Goal: Task Accomplishment & Management: Use online tool/utility

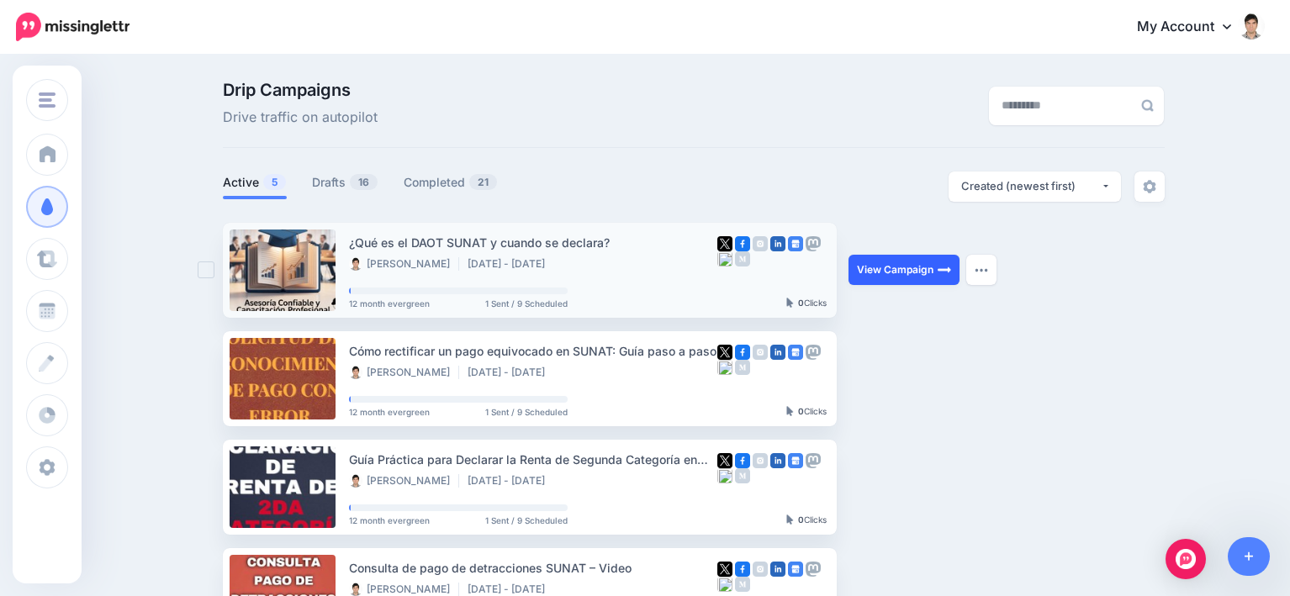
click at [915, 270] on link "View Campaign" at bounding box center [904, 270] width 111 height 30
click at [352, 177] on link "Drafts 16" at bounding box center [345, 182] width 66 height 20
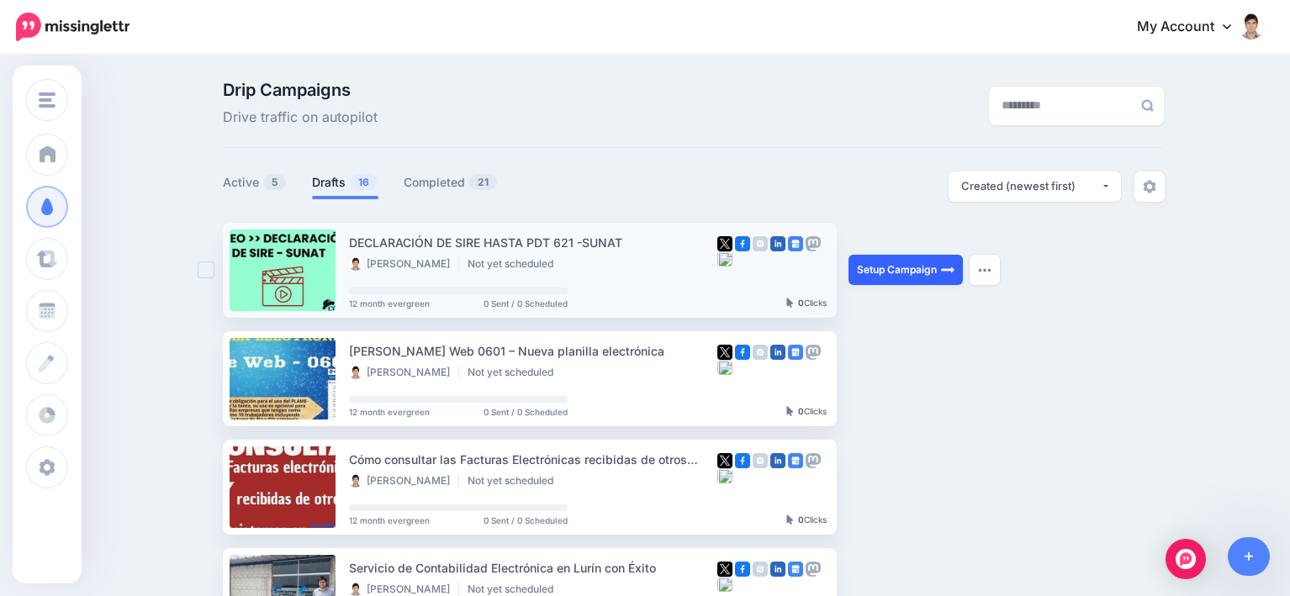
click at [924, 264] on link "Setup Campaign" at bounding box center [906, 270] width 114 height 30
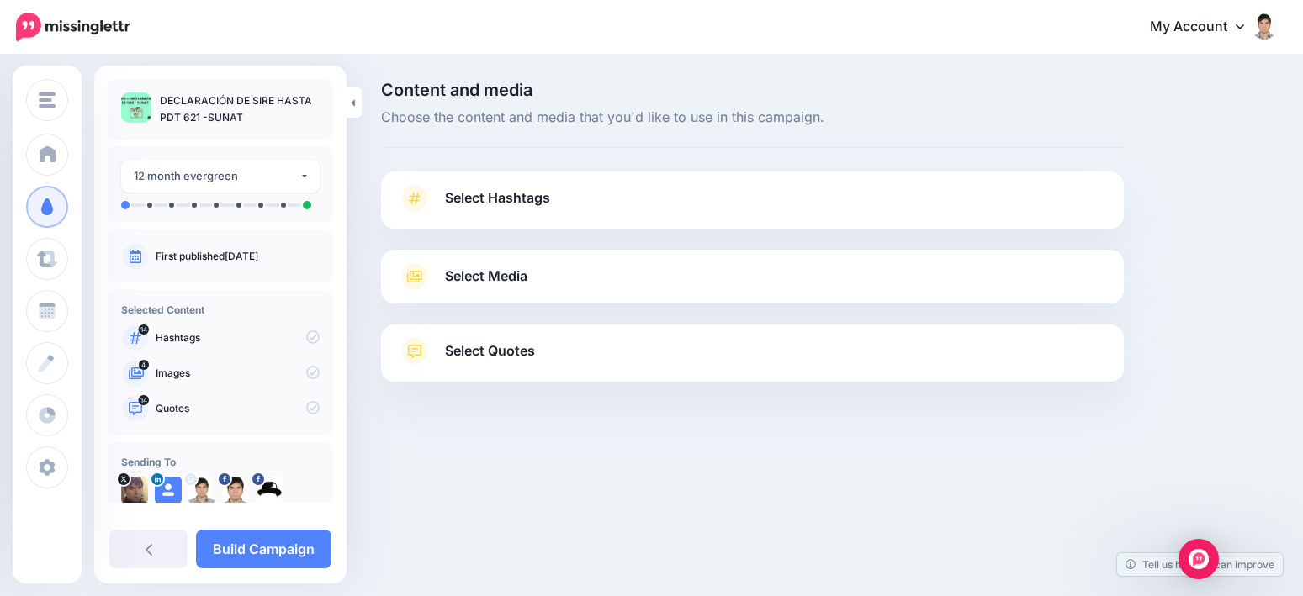
click at [829, 217] on link "Select Hashtags" at bounding box center [752, 207] width 709 height 44
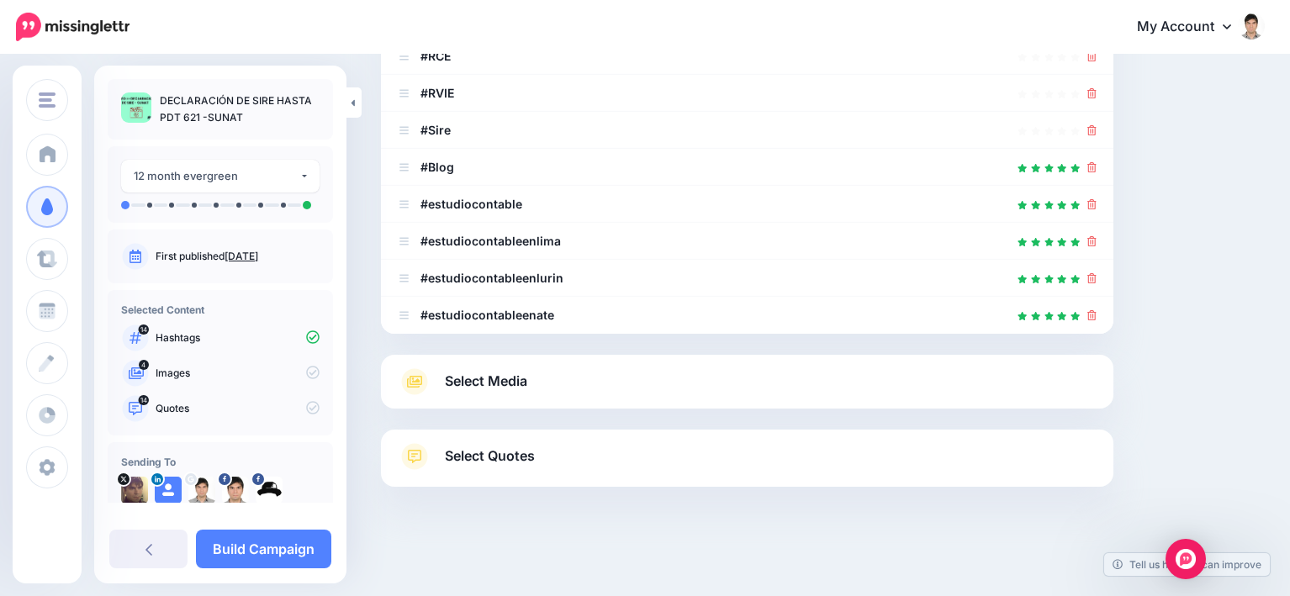
click at [689, 388] on link "Select Media" at bounding box center [747, 381] width 699 height 27
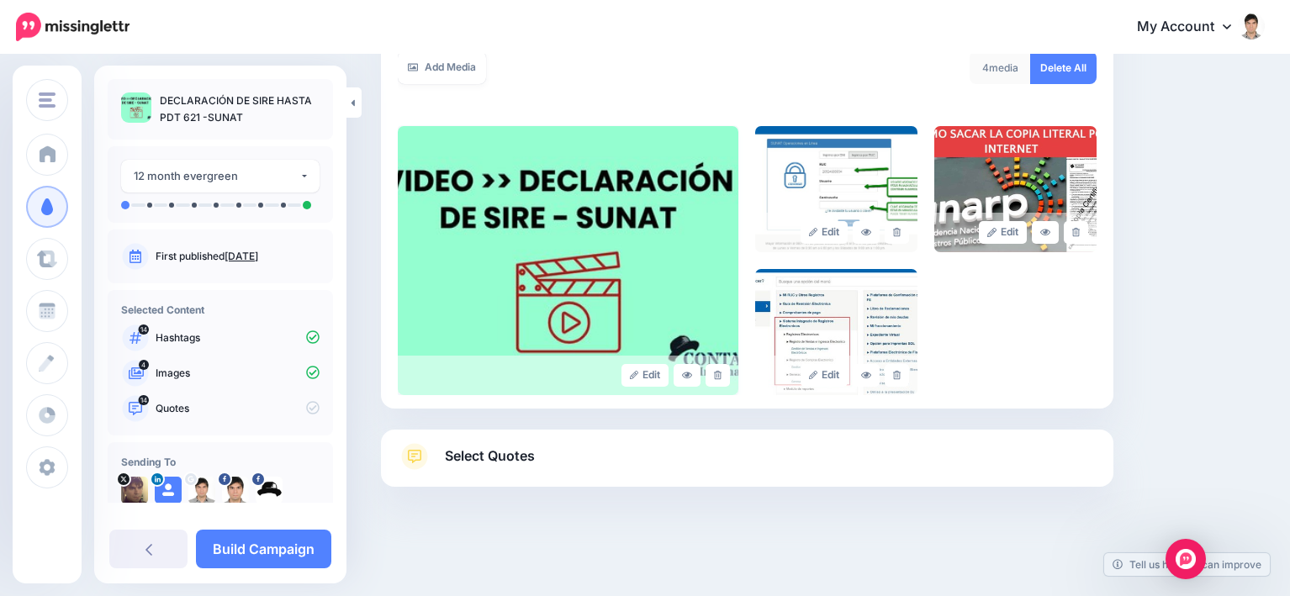
scroll to position [240, 0]
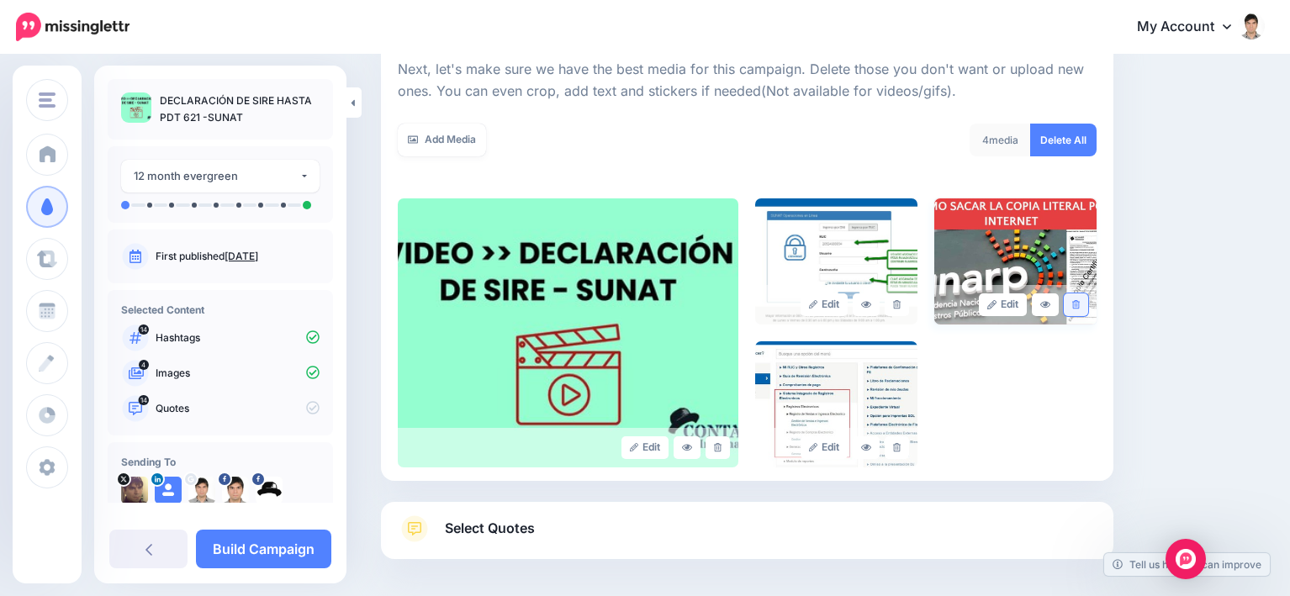
click at [1088, 311] on link at bounding box center [1076, 305] width 24 height 23
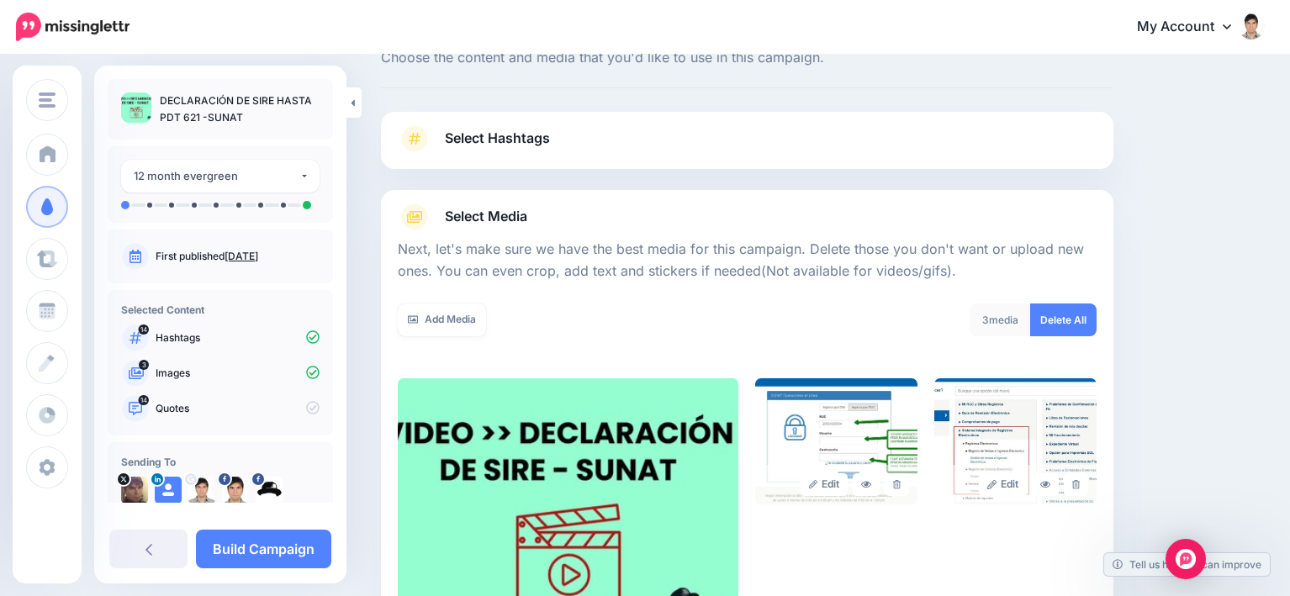
scroll to position [0, 0]
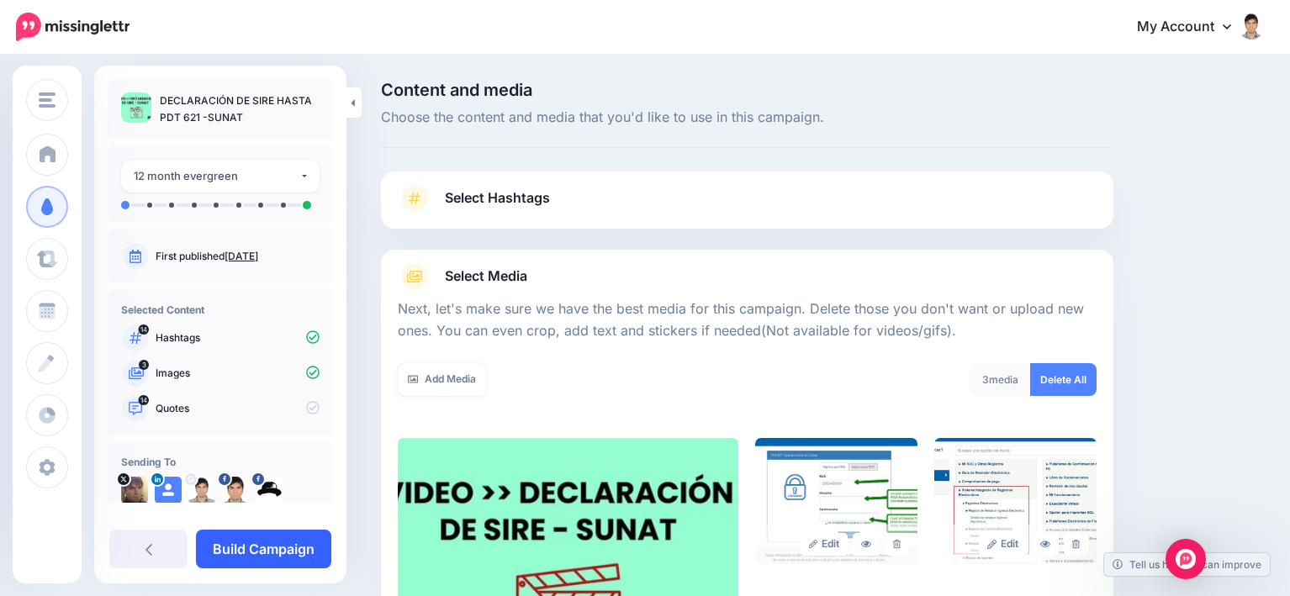
click at [286, 543] on link "Build Campaign" at bounding box center [263, 549] width 135 height 39
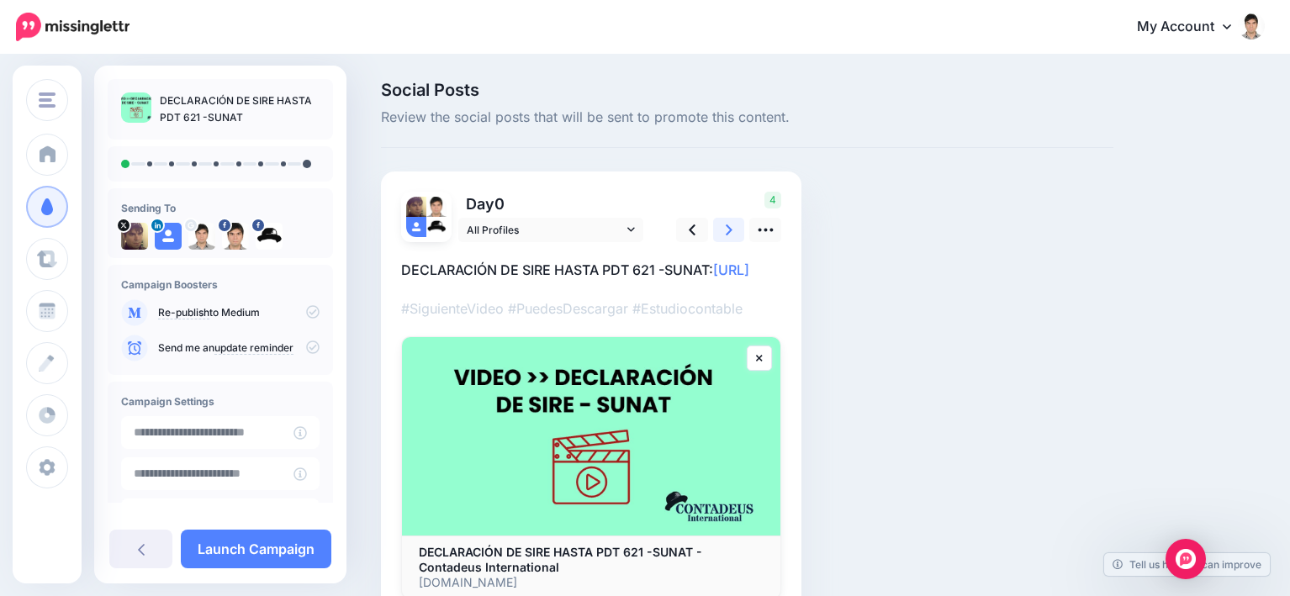
click at [728, 231] on icon at bounding box center [729, 230] width 7 height 18
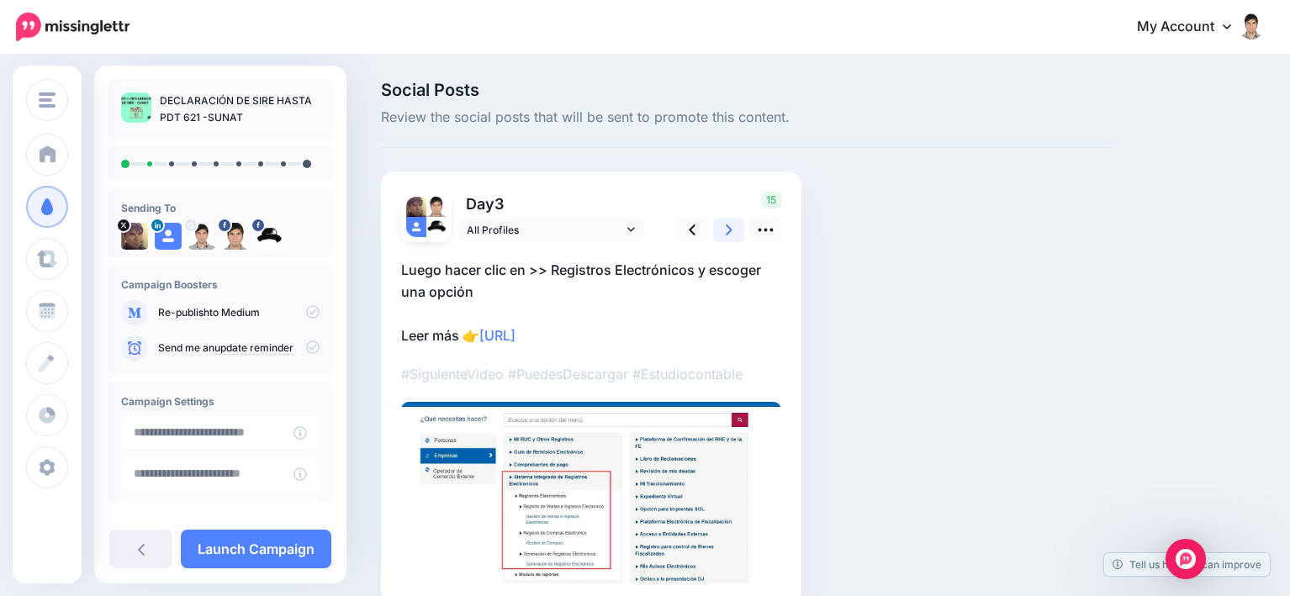
click at [728, 231] on icon at bounding box center [729, 230] width 7 height 18
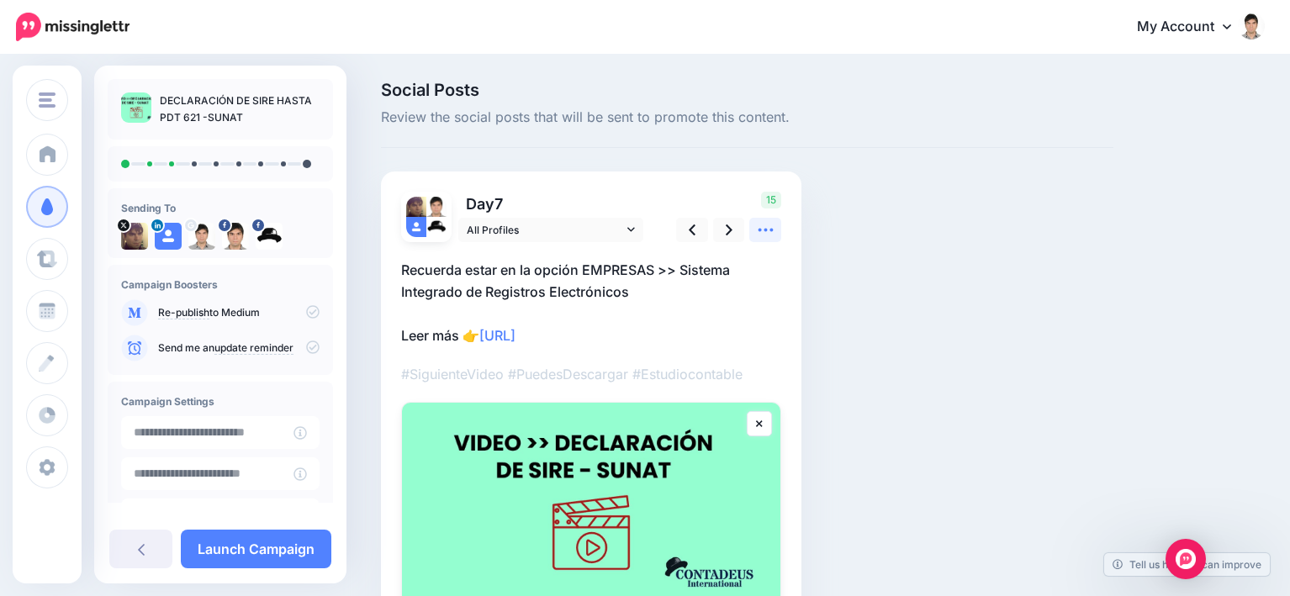
click at [774, 236] on icon at bounding box center [766, 230] width 18 height 18
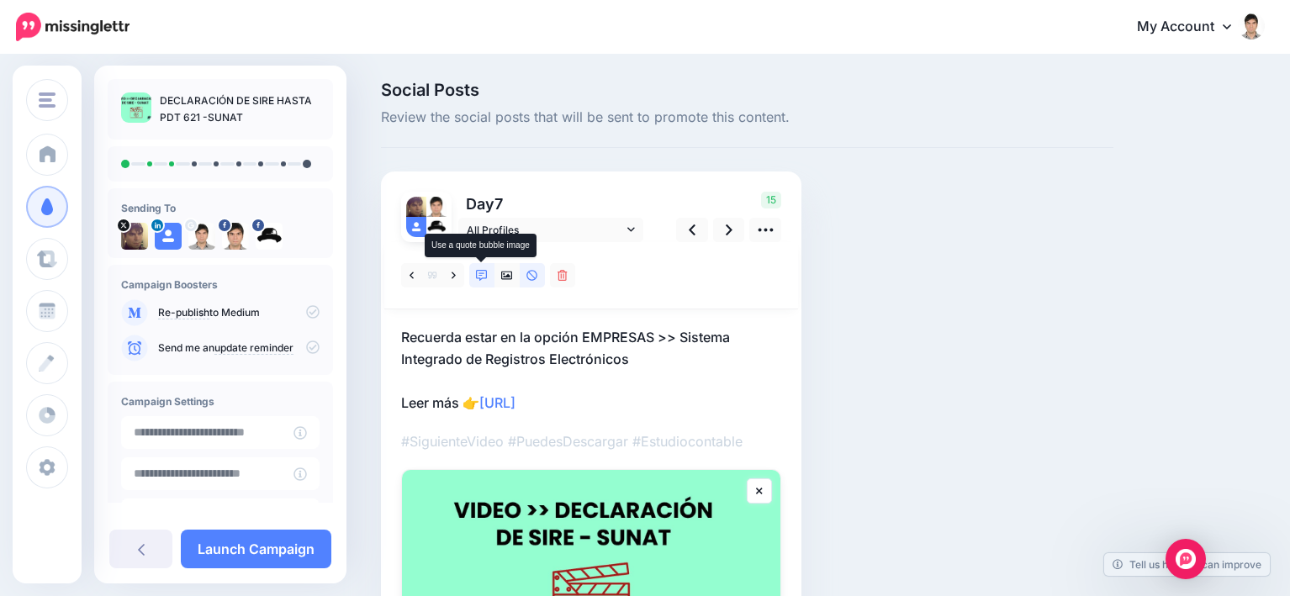
click at [476, 277] on icon at bounding box center [482, 276] width 12 height 12
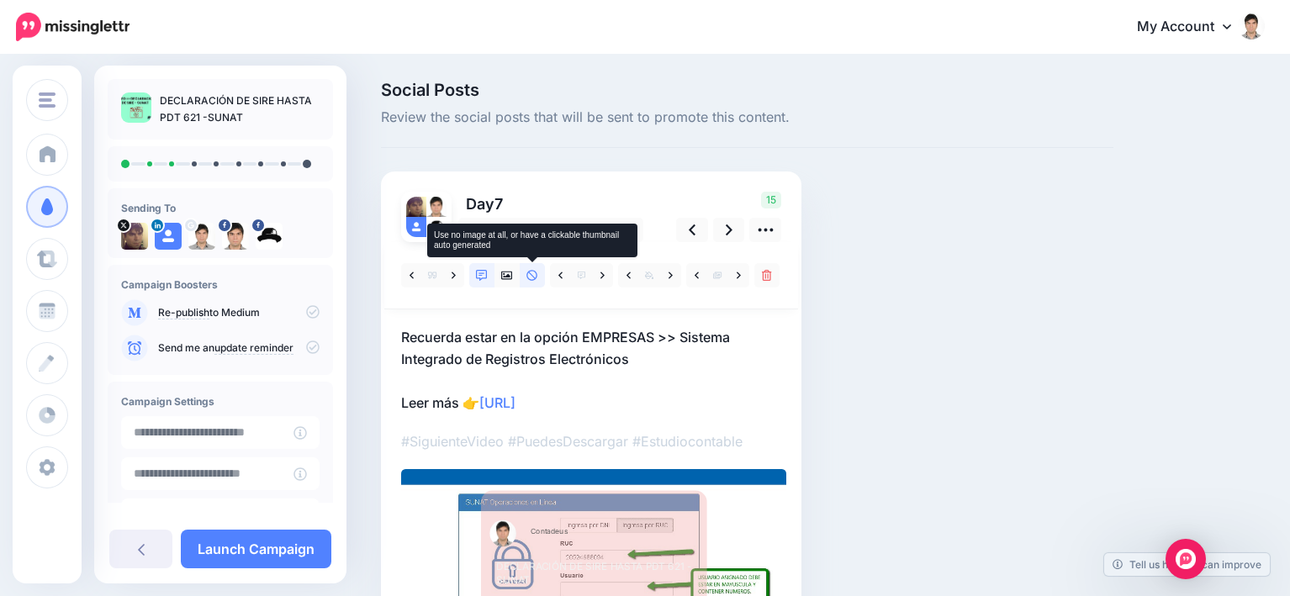
click at [533, 274] on icon at bounding box center [533, 276] width 12 height 12
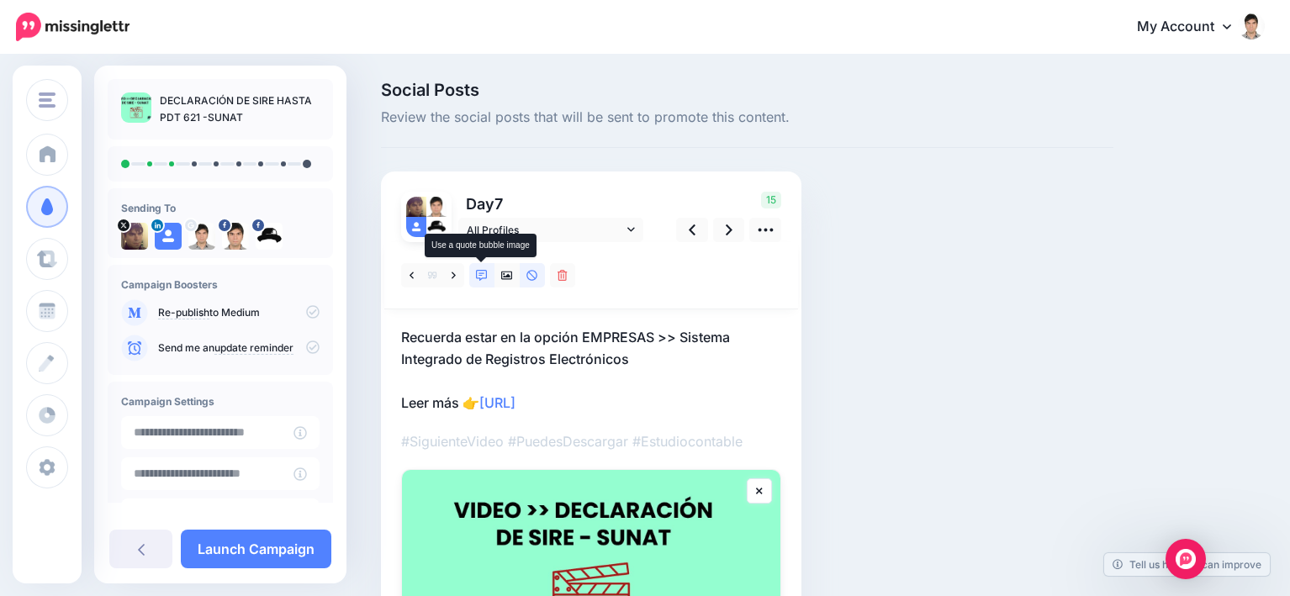
click at [480, 278] on icon at bounding box center [482, 276] width 12 height 12
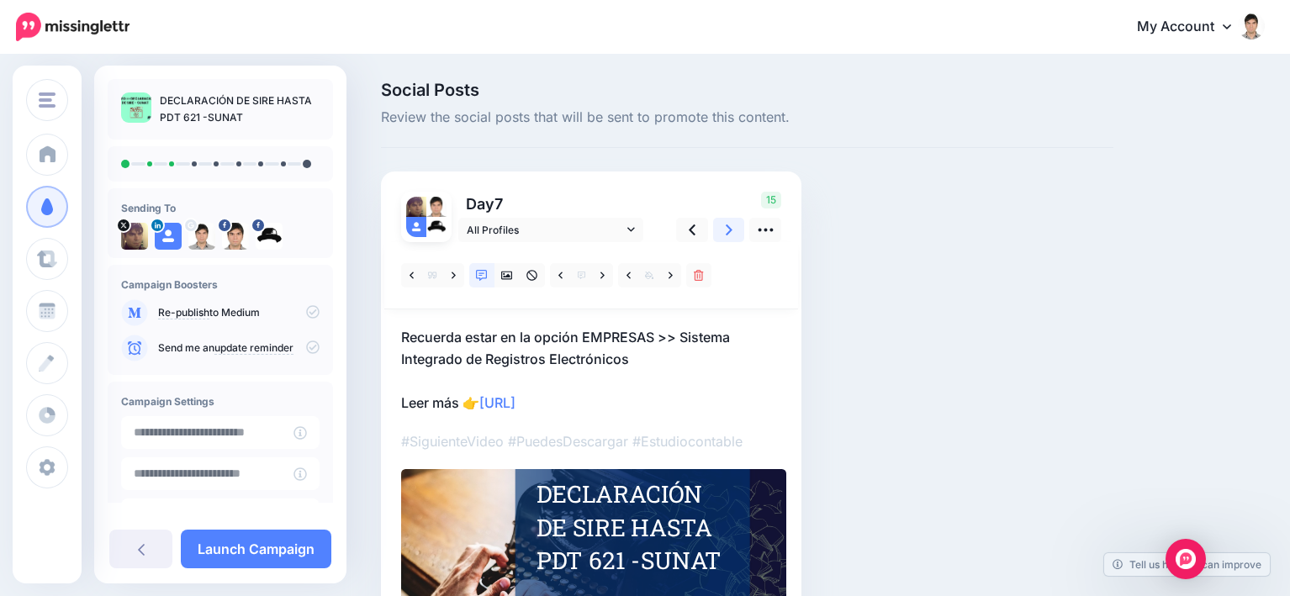
click at [728, 237] on icon at bounding box center [729, 230] width 7 height 18
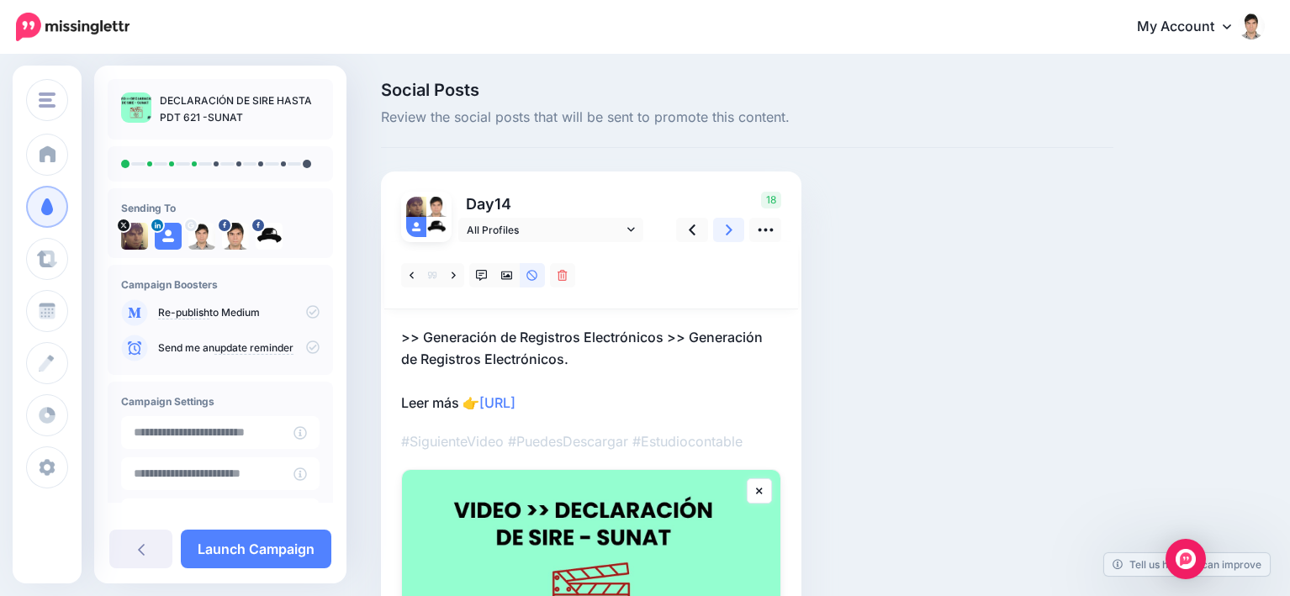
click at [730, 232] on icon at bounding box center [729, 230] width 7 height 11
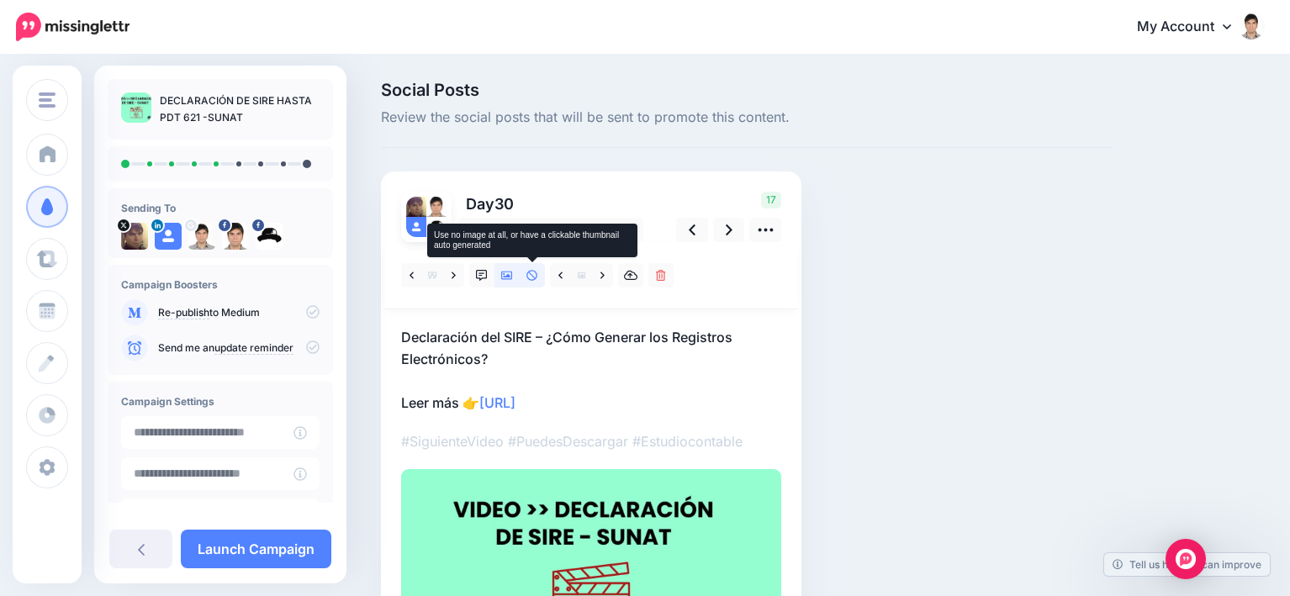
click at [527, 278] on icon at bounding box center [532, 275] width 11 height 11
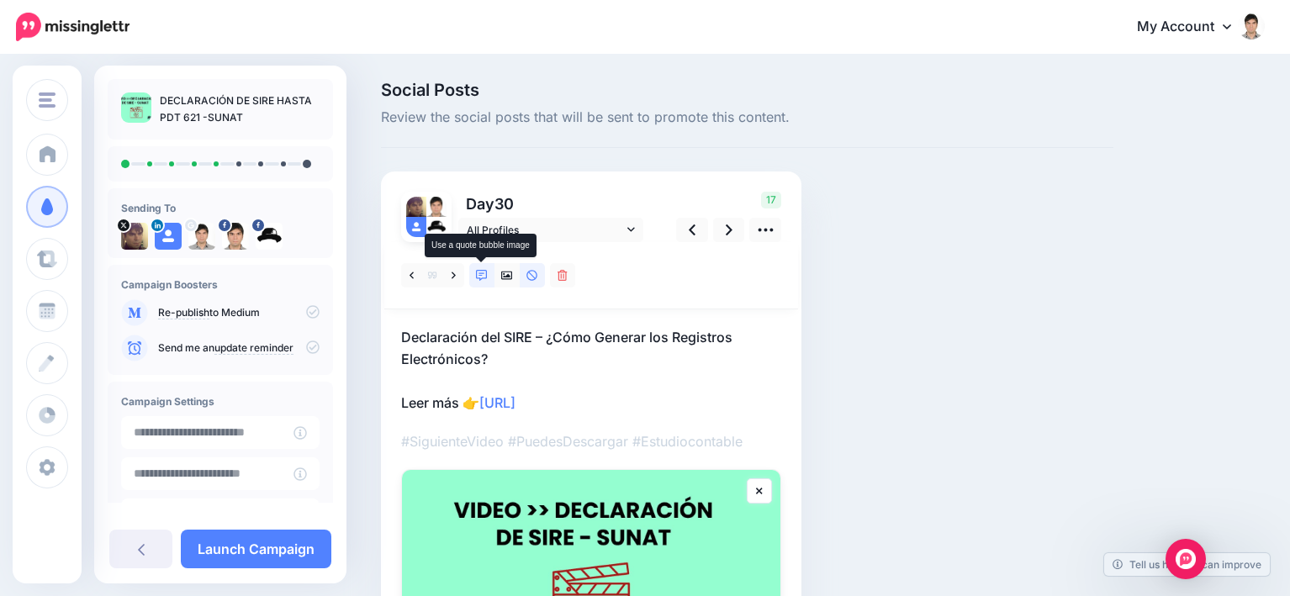
click at [485, 276] on icon at bounding box center [482, 276] width 12 height 12
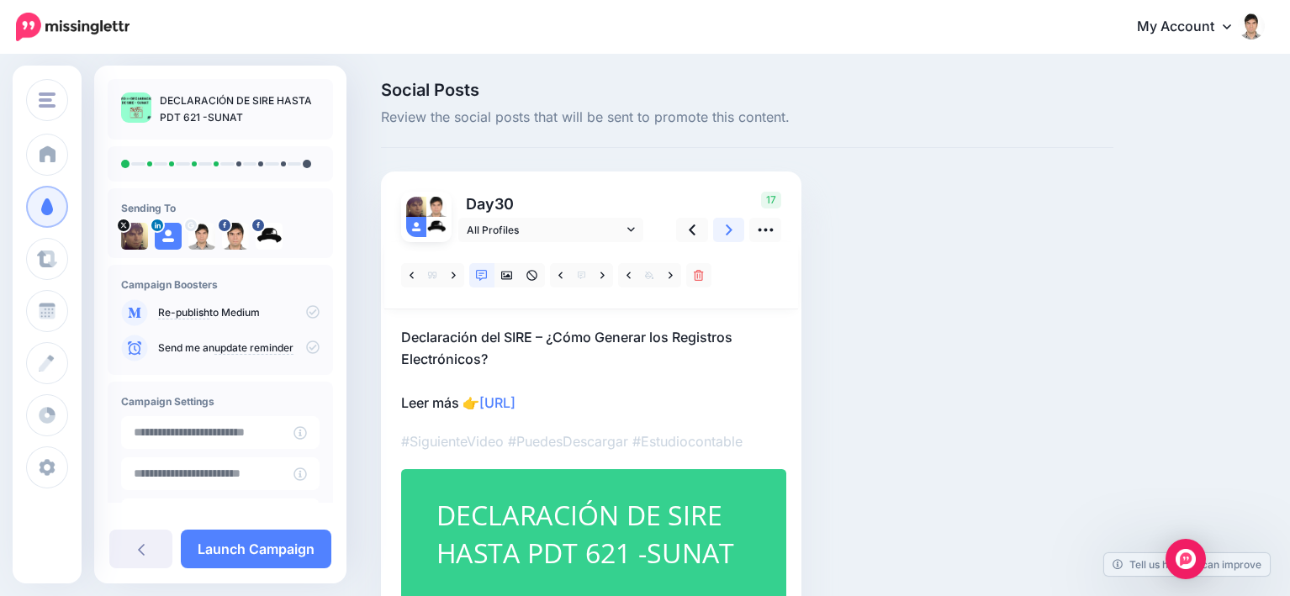
click at [726, 233] on icon at bounding box center [729, 230] width 7 height 18
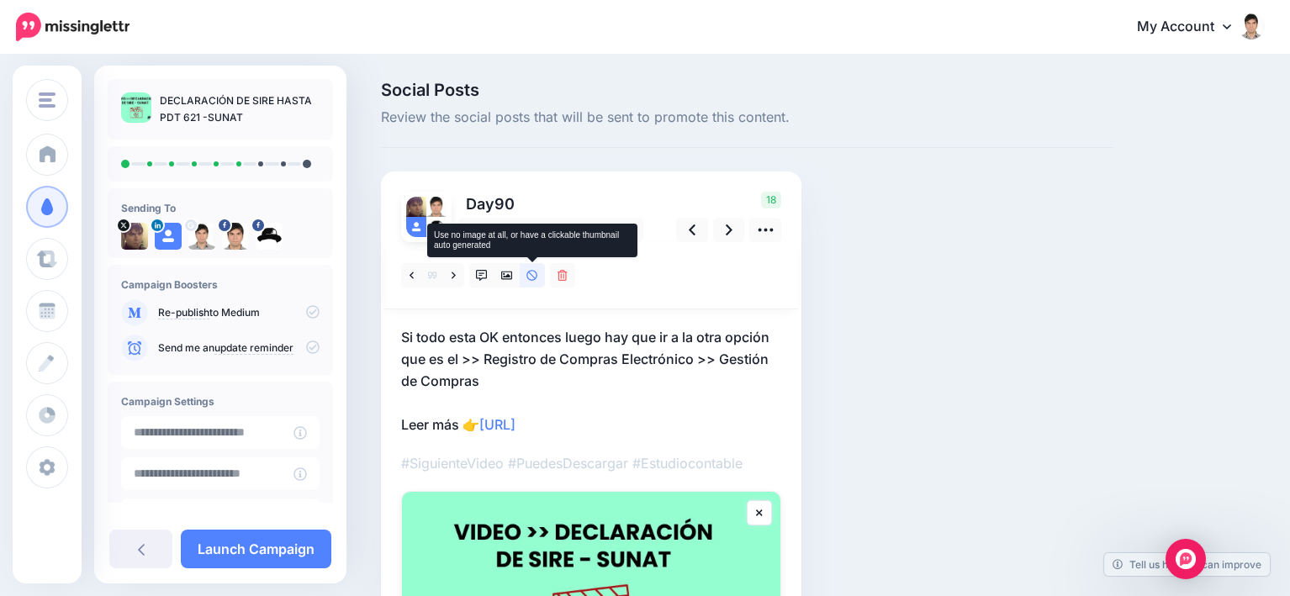
click at [529, 277] on icon at bounding box center [533, 276] width 12 height 12
click at [480, 276] on icon at bounding box center [482, 276] width 12 height 12
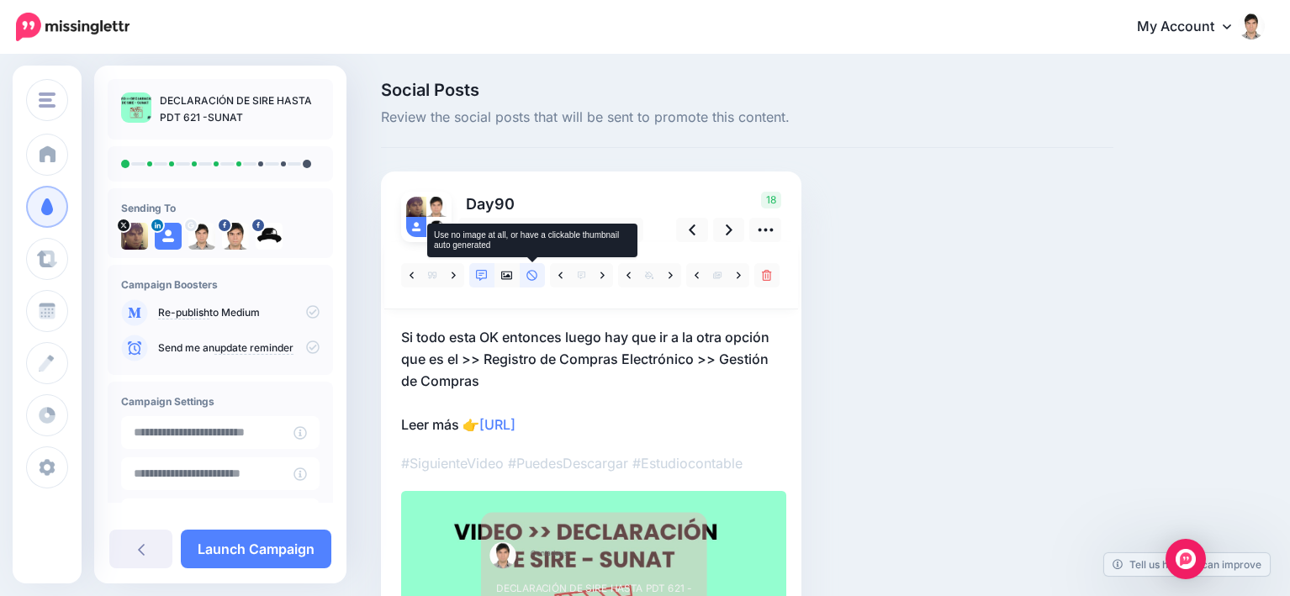
click at [534, 277] on icon at bounding box center [532, 275] width 11 height 11
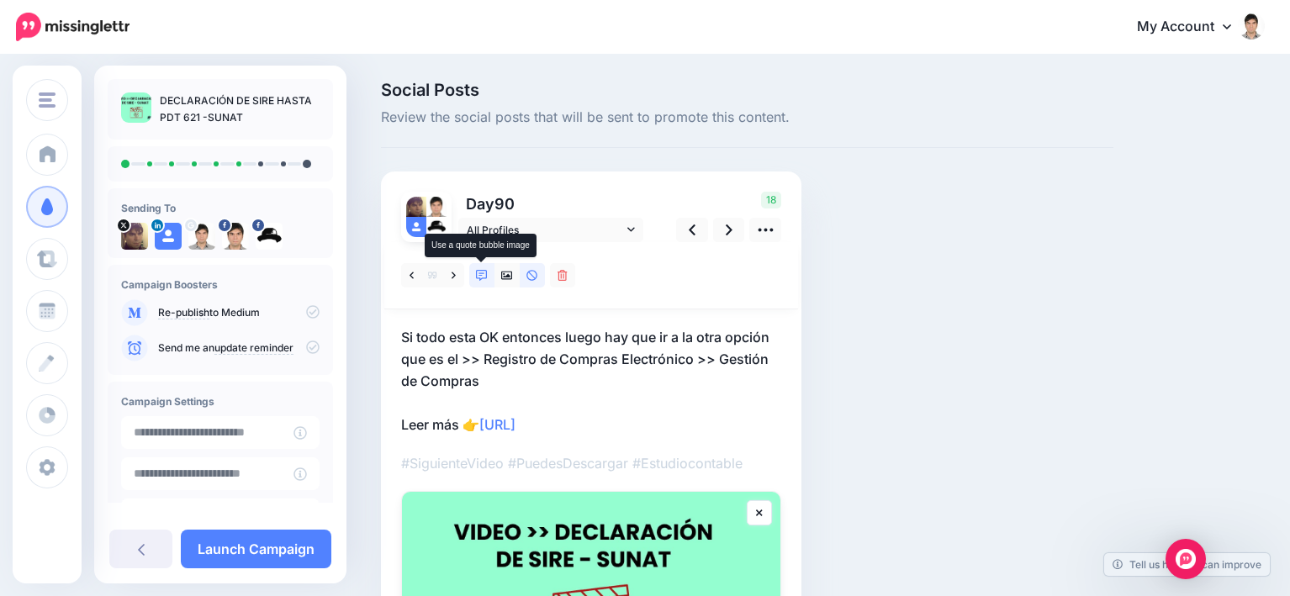
click at [482, 279] on icon at bounding box center [482, 276] width 12 height 12
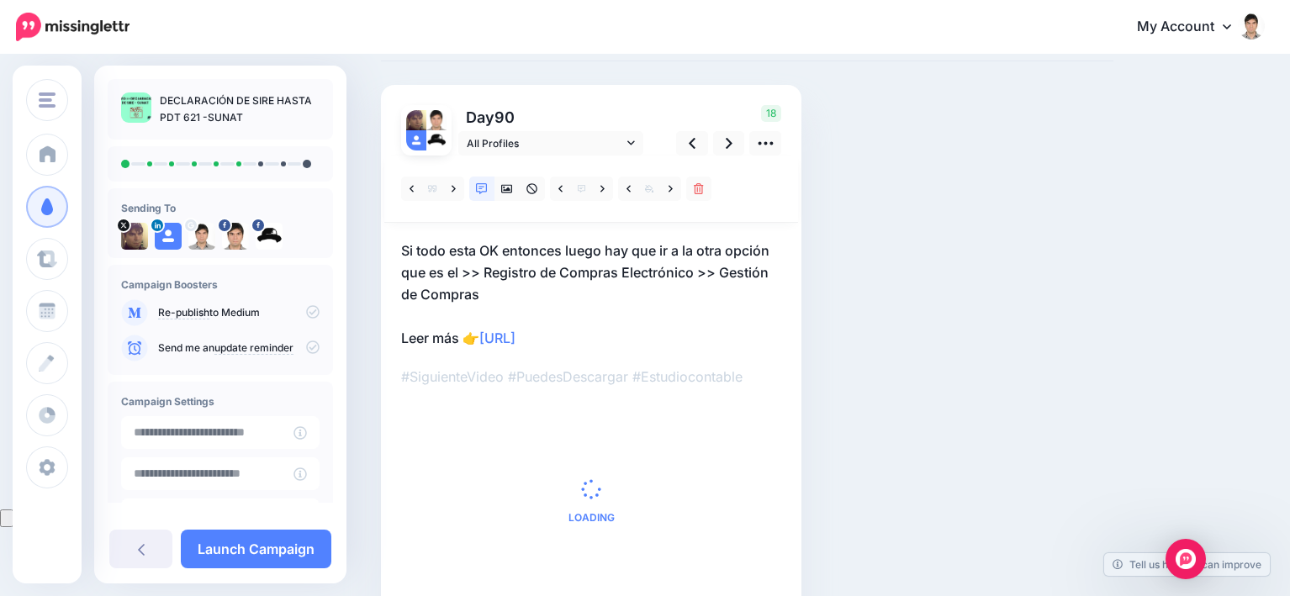
scroll to position [168, 0]
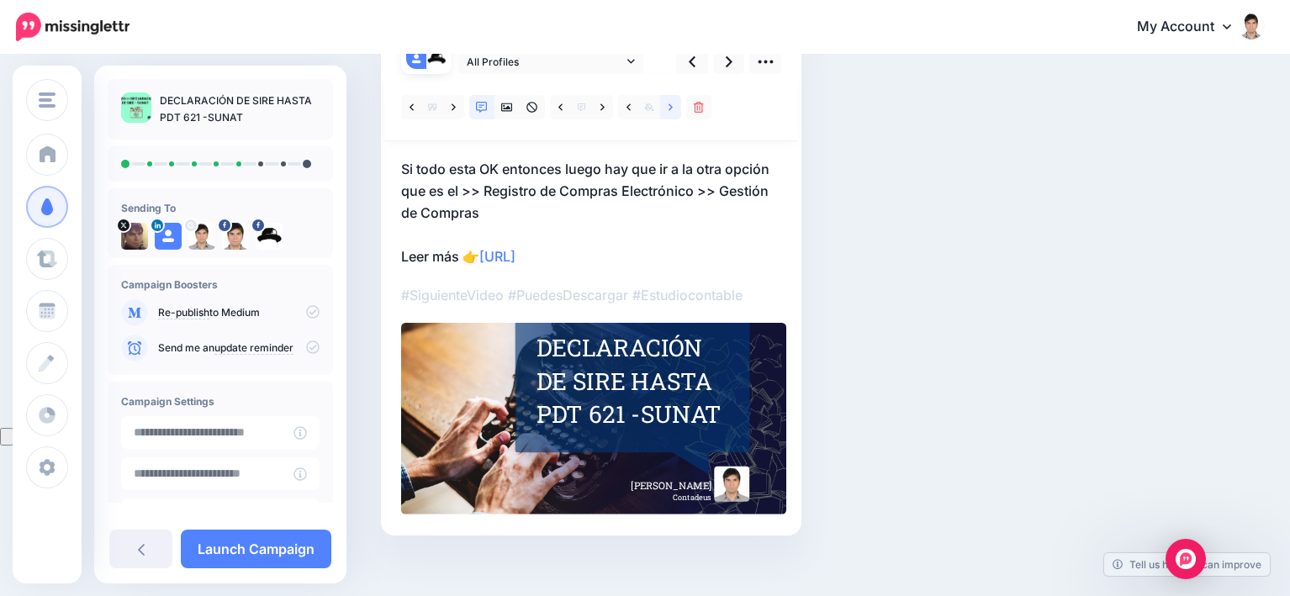
click at [673, 110] on icon at bounding box center [671, 108] width 4 height 12
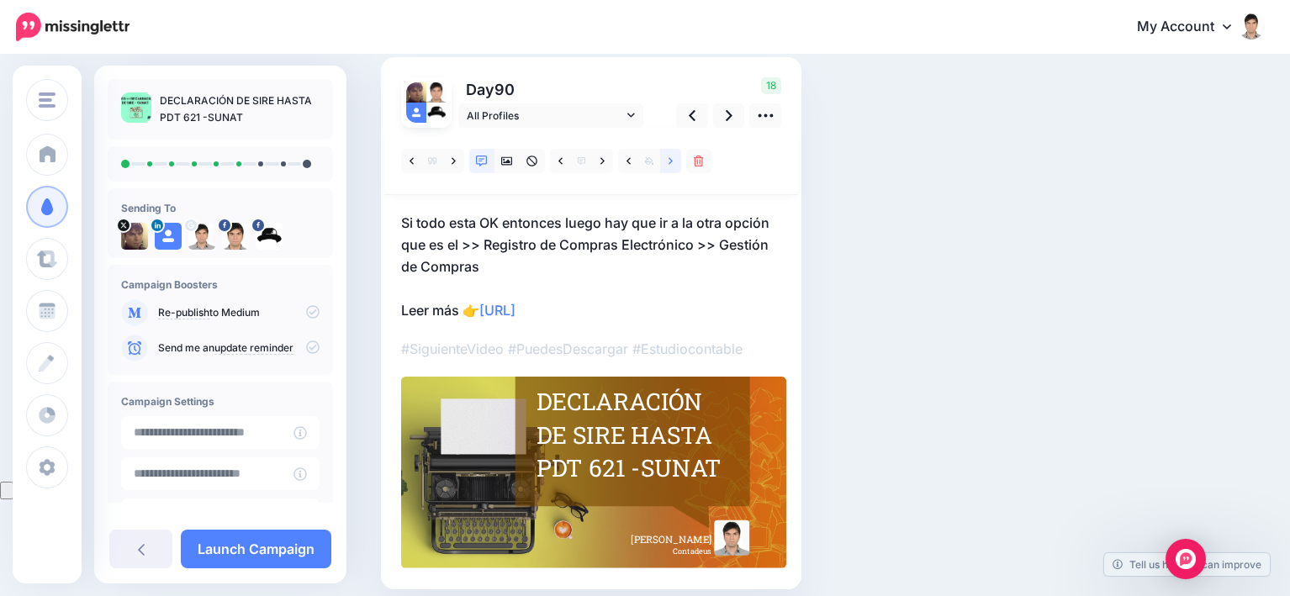
scroll to position [84, 0]
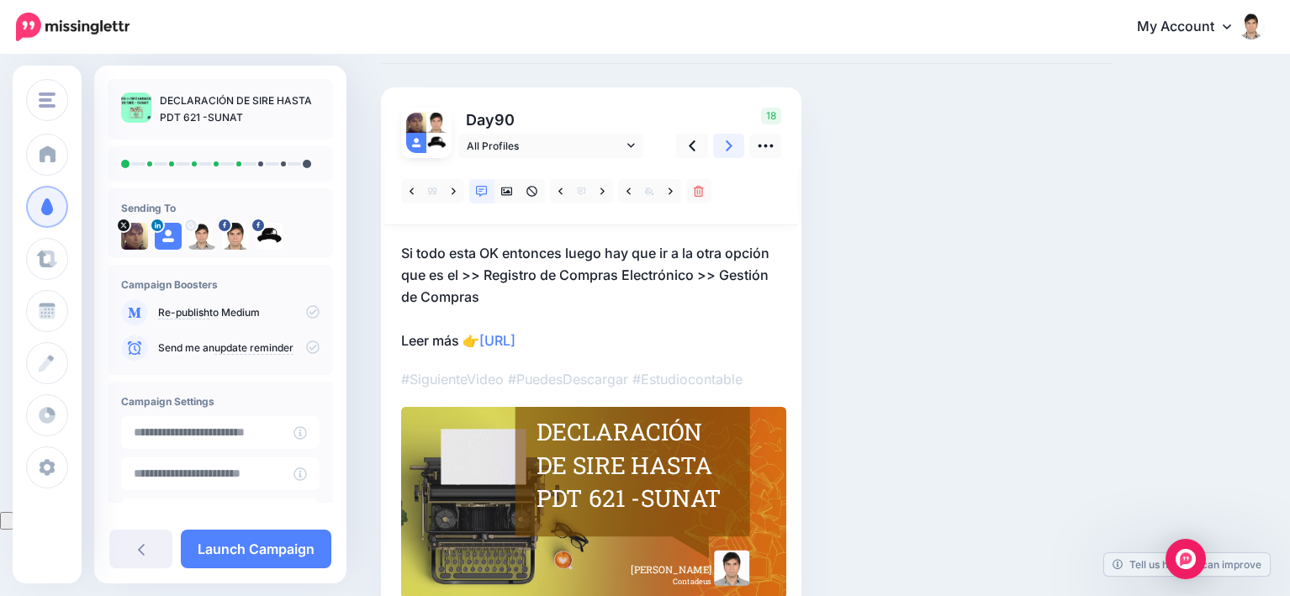
click at [729, 148] on icon at bounding box center [729, 145] width 7 height 11
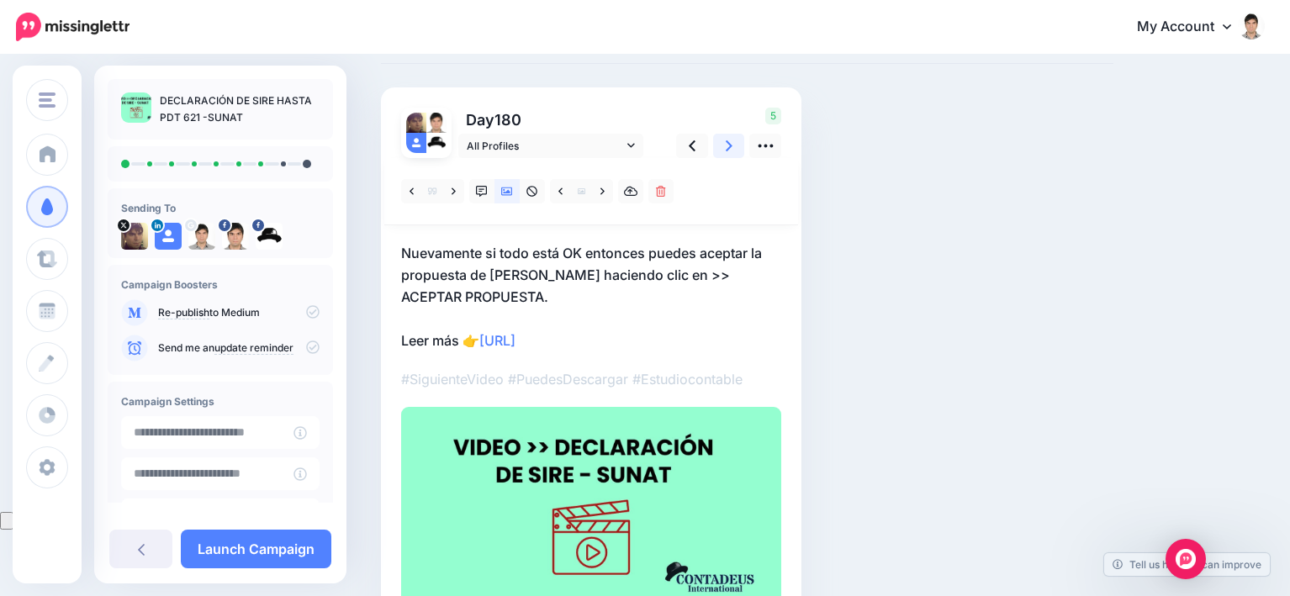
scroll to position [0, 0]
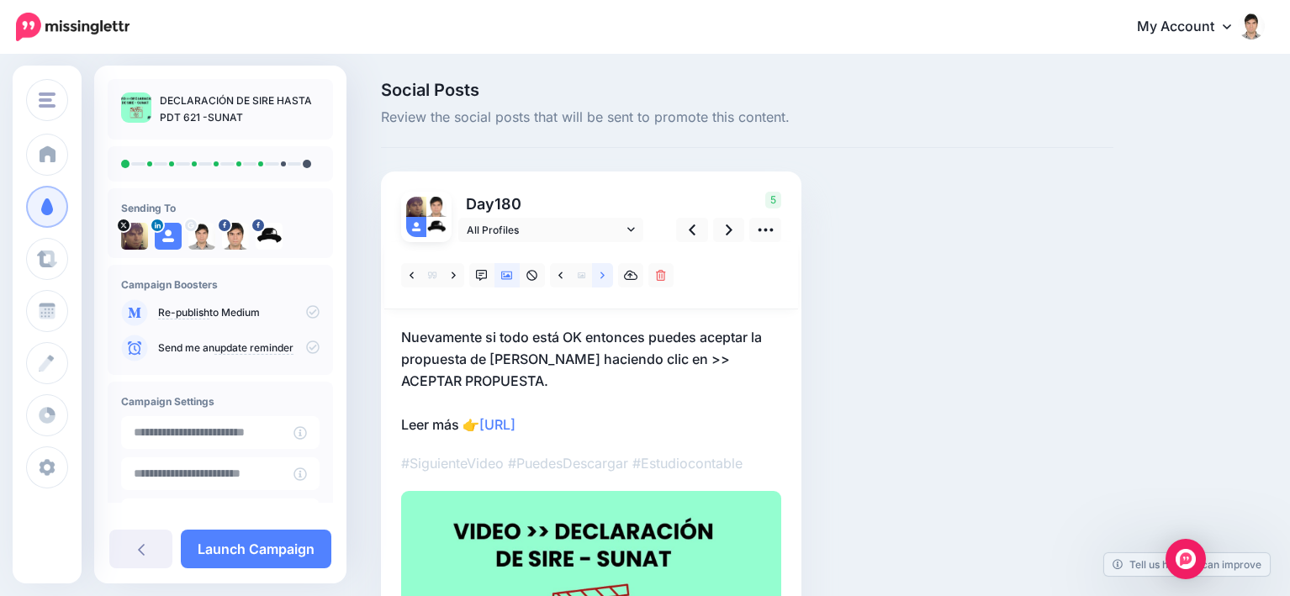
click at [601, 273] on icon at bounding box center [603, 275] width 4 height 7
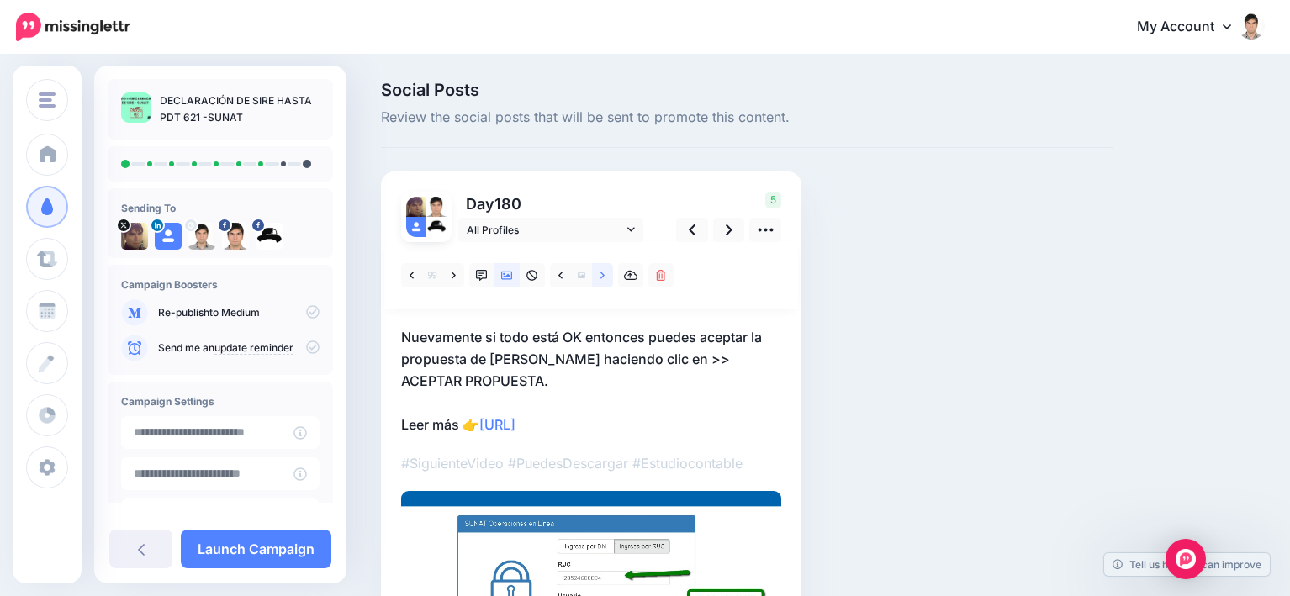
scroll to position [84, 0]
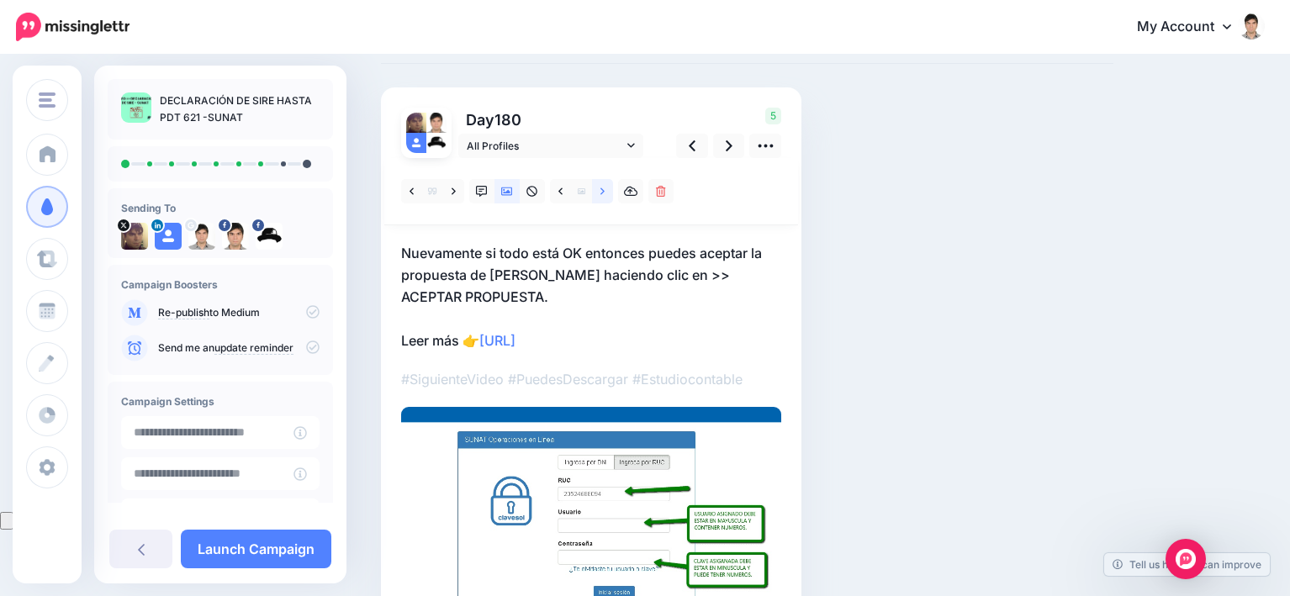
click at [602, 190] on icon at bounding box center [603, 191] width 4 height 7
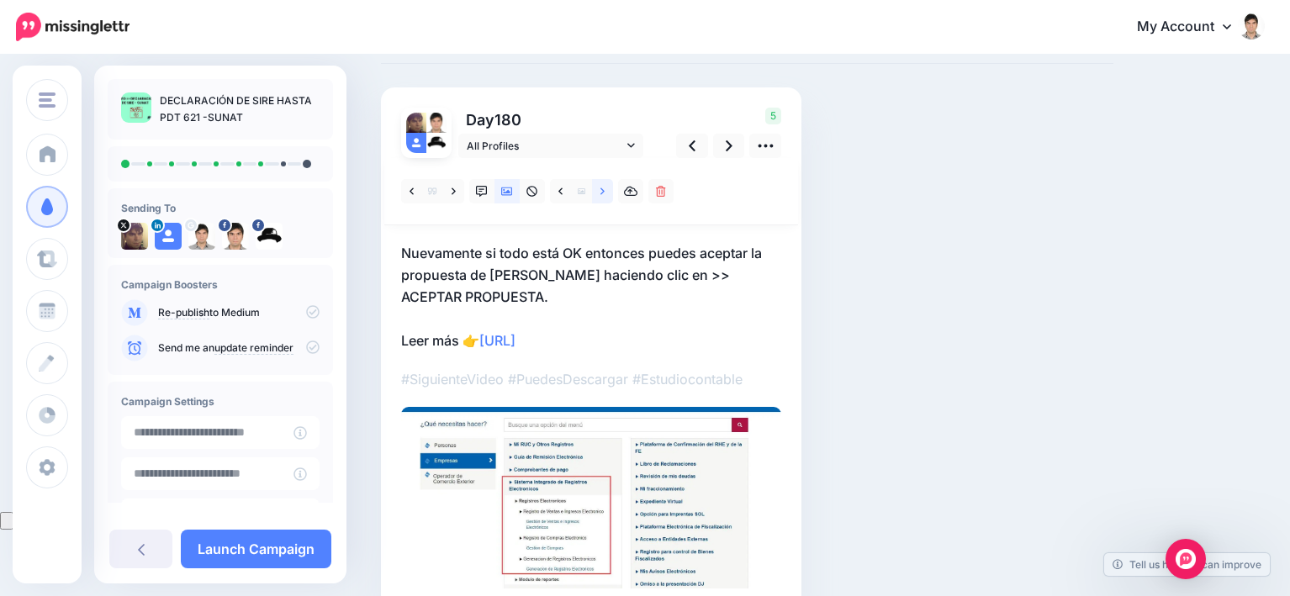
click at [602, 190] on icon at bounding box center [603, 191] width 4 height 7
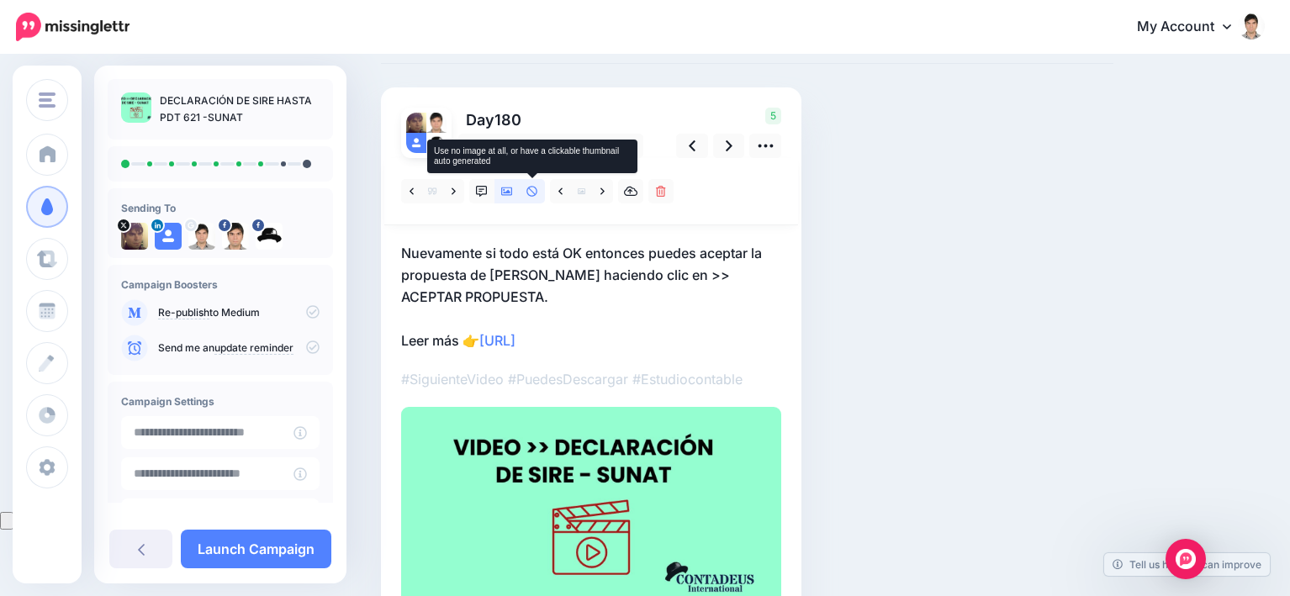
click at [532, 193] on icon at bounding box center [533, 192] width 12 height 12
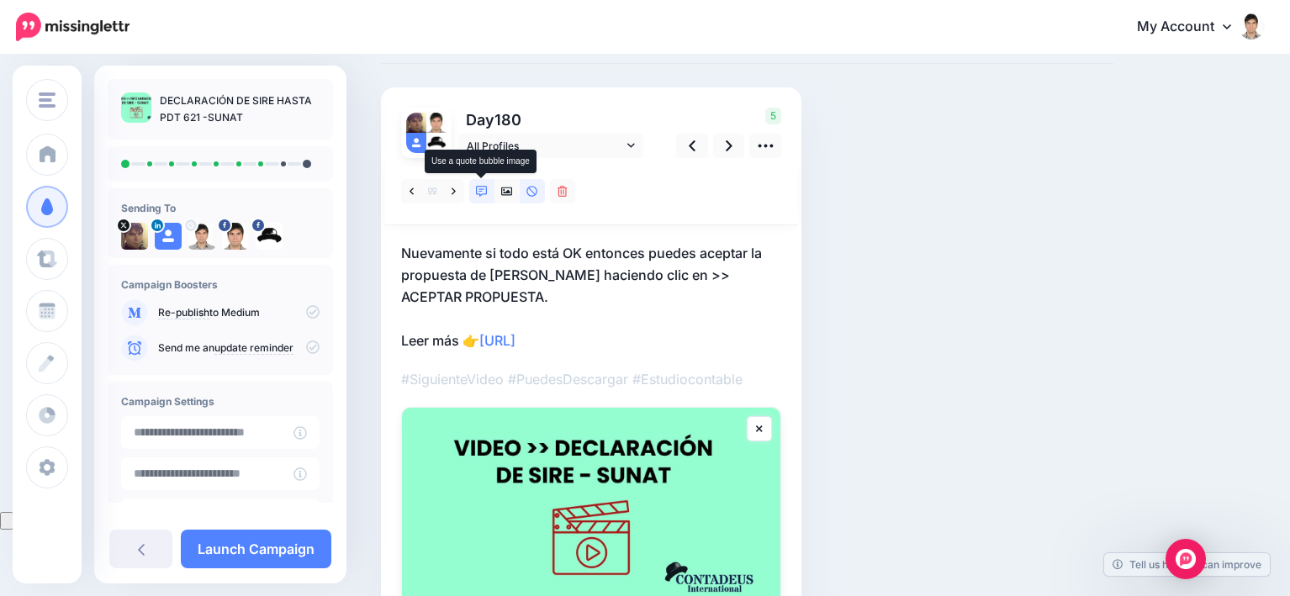
click at [481, 194] on icon at bounding box center [482, 192] width 12 height 12
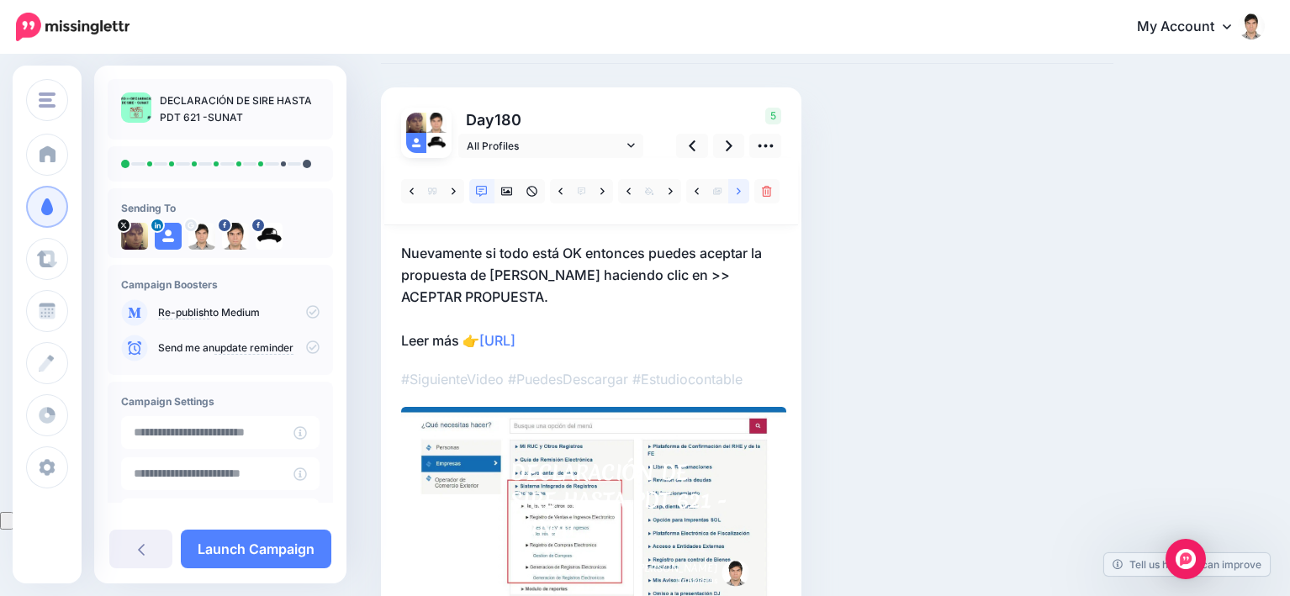
click at [735, 198] on link at bounding box center [738, 191] width 21 height 24
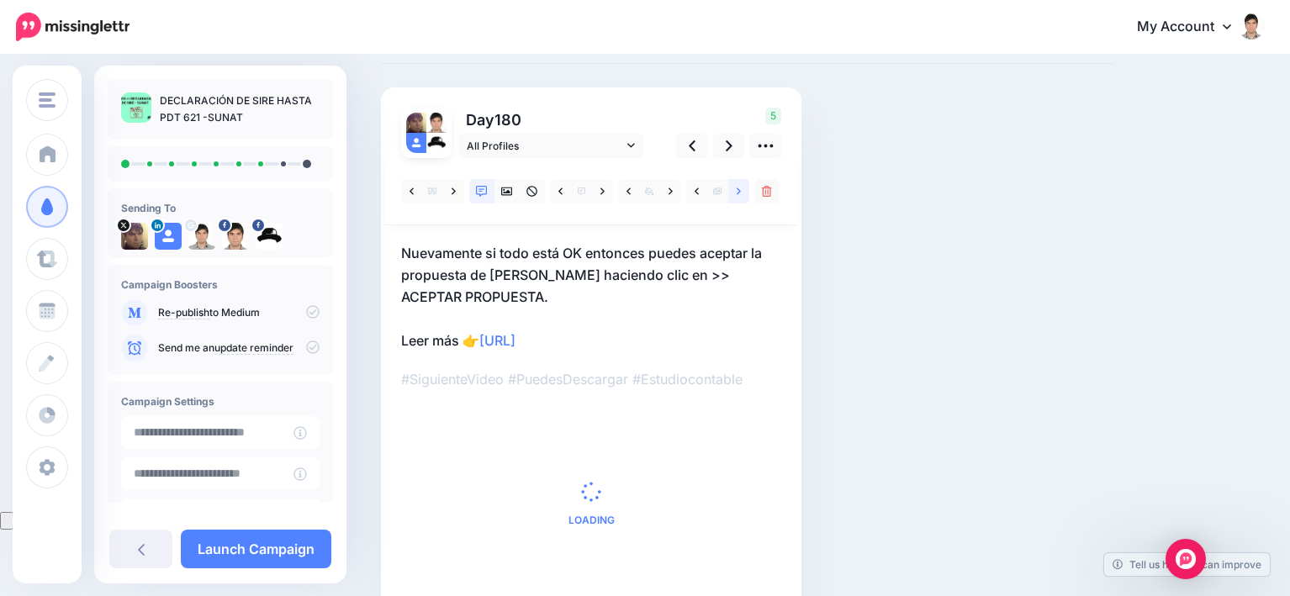
click at [735, 194] on link at bounding box center [738, 191] width 21 height 24
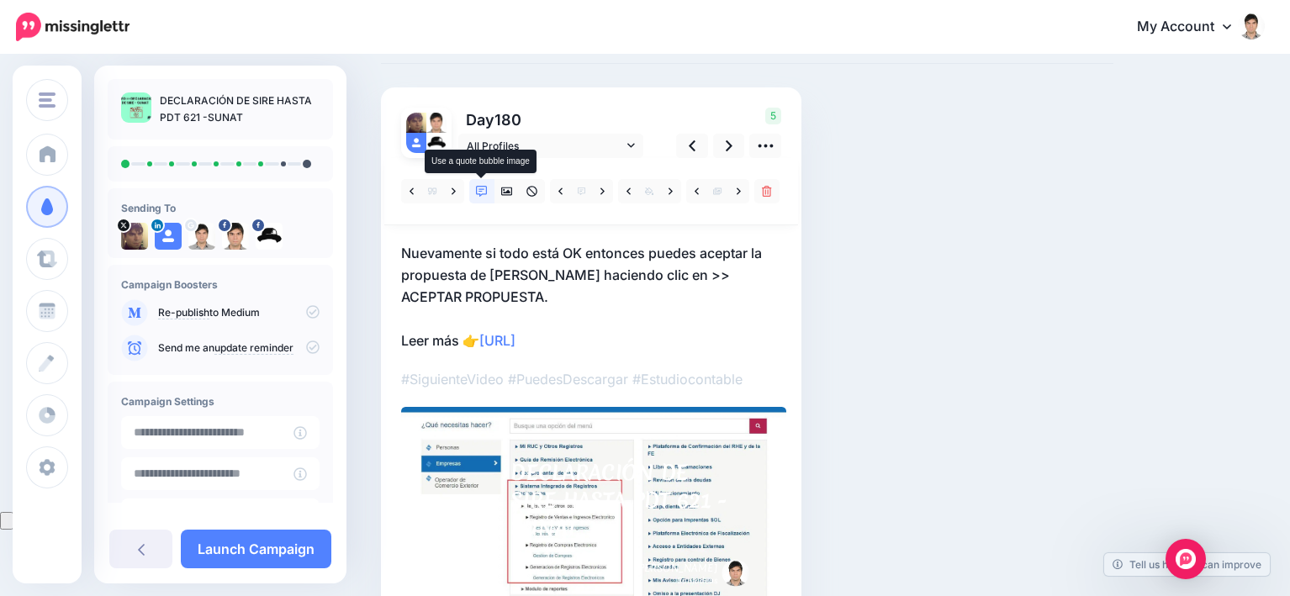
click at [484, 192] on icon at bounding box center [482, 192] width 12 height 12
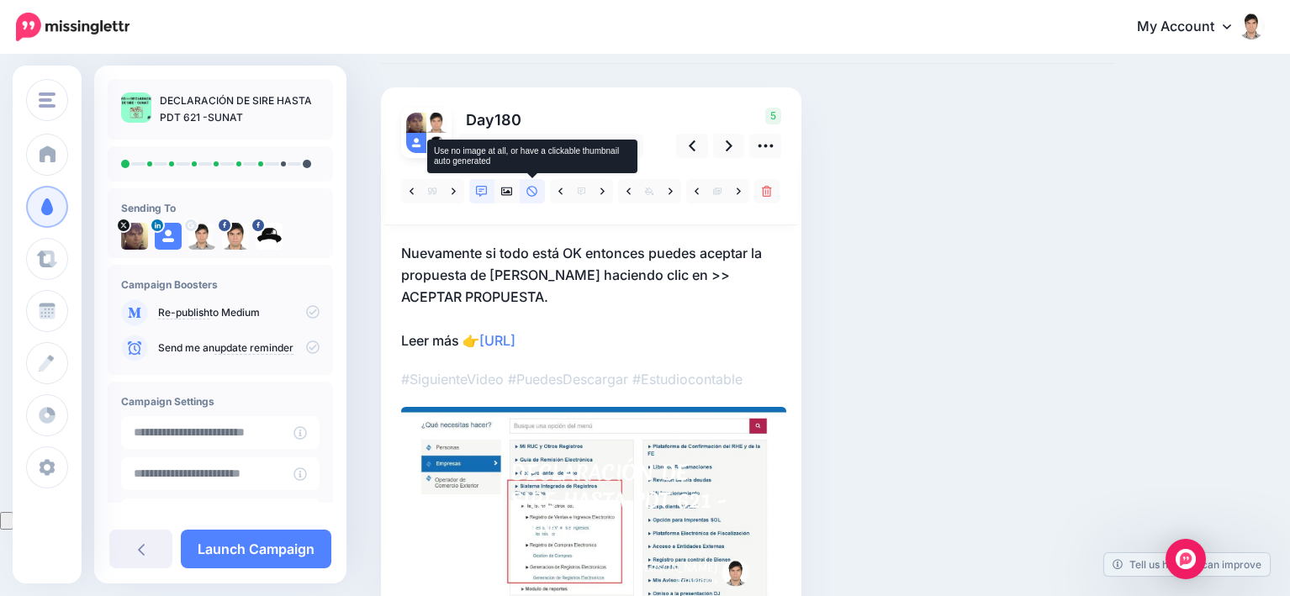
click at [533, 192] on icon at bounding box center [532, 191] width 11 height 11
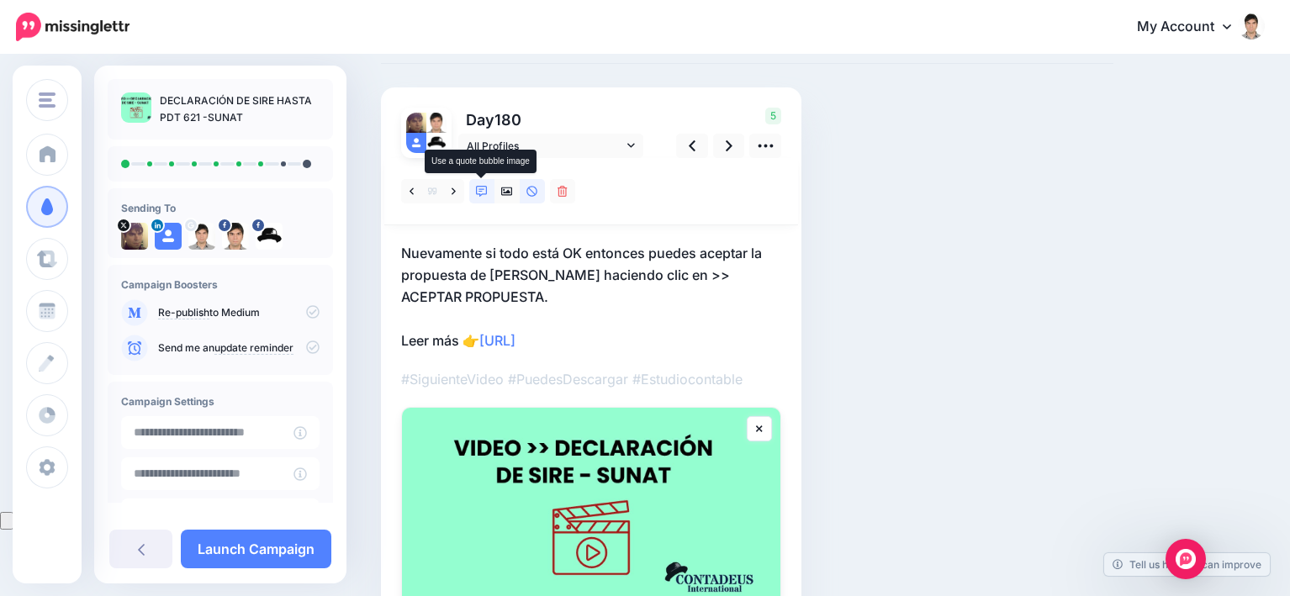
click at [476, 188] on icon at bounding box center [482, 192] width 12 height 12
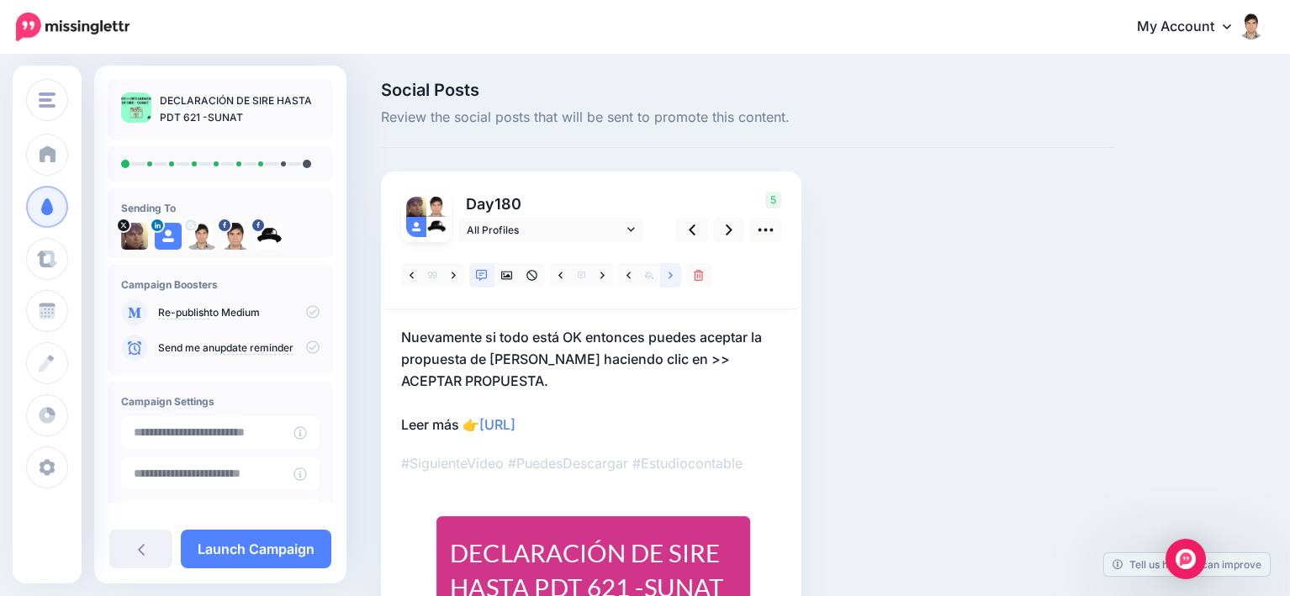
click at [668, 282] on link at bounding box center [670, 275] width 21 height 24
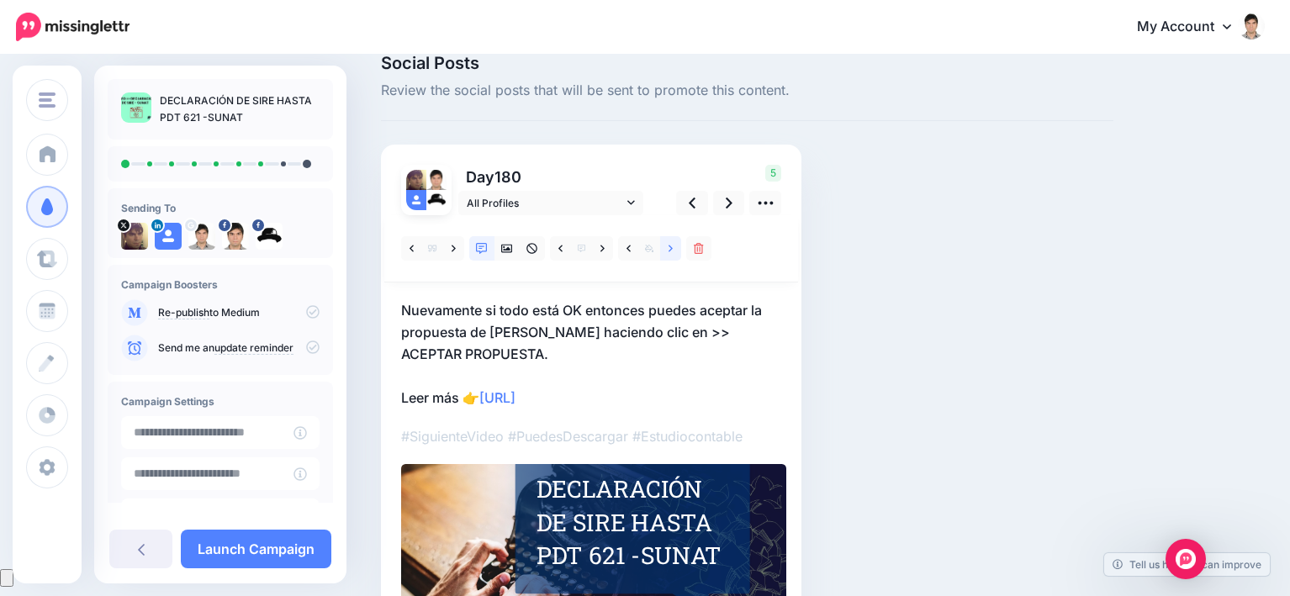
scroll to position [15, 0]
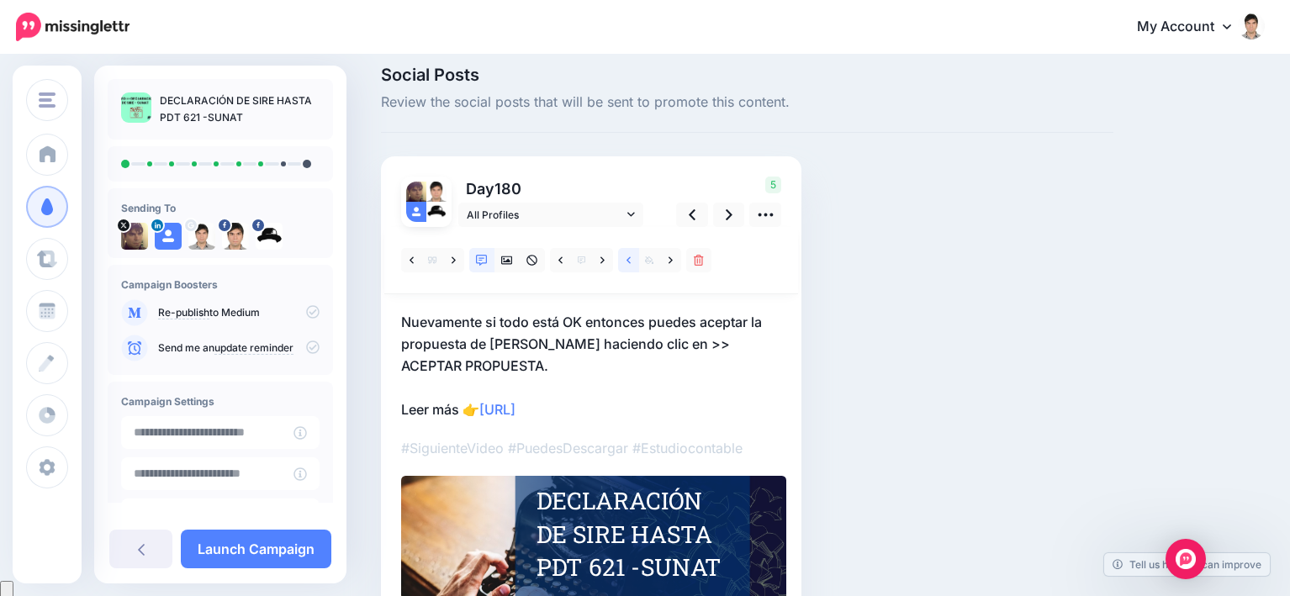
click at [631, 257] on icon at bounding box center [629, 261] width 4 height 12
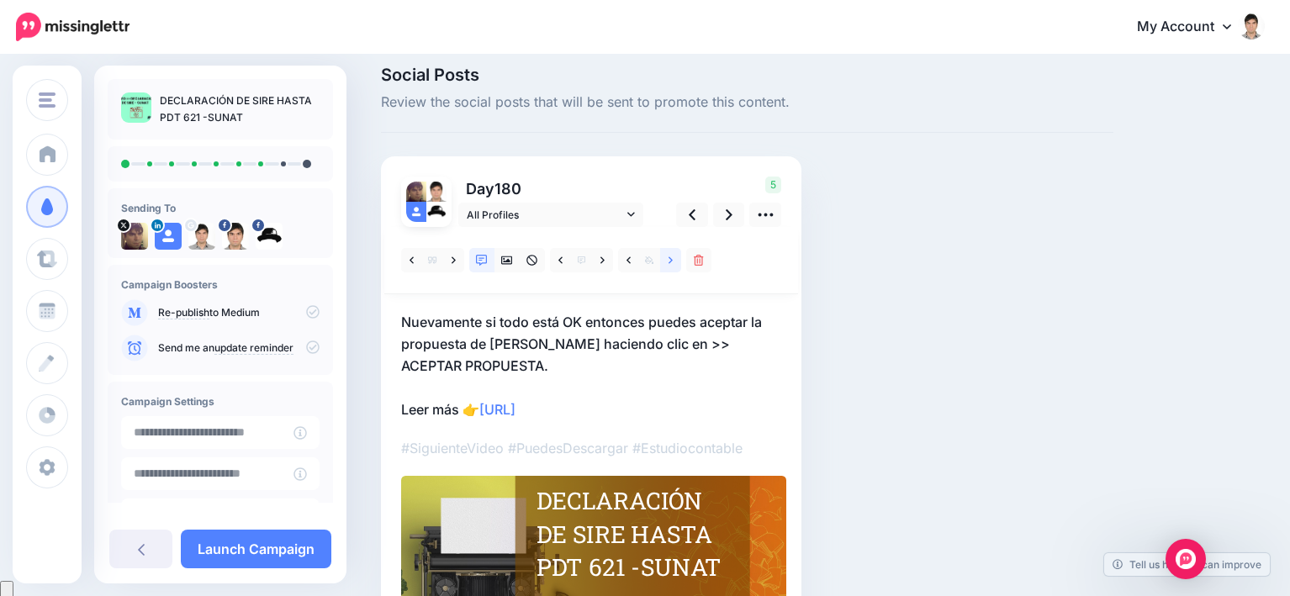
click at [674, 261] on link at bounding box center [670, 260] width 21 height 24
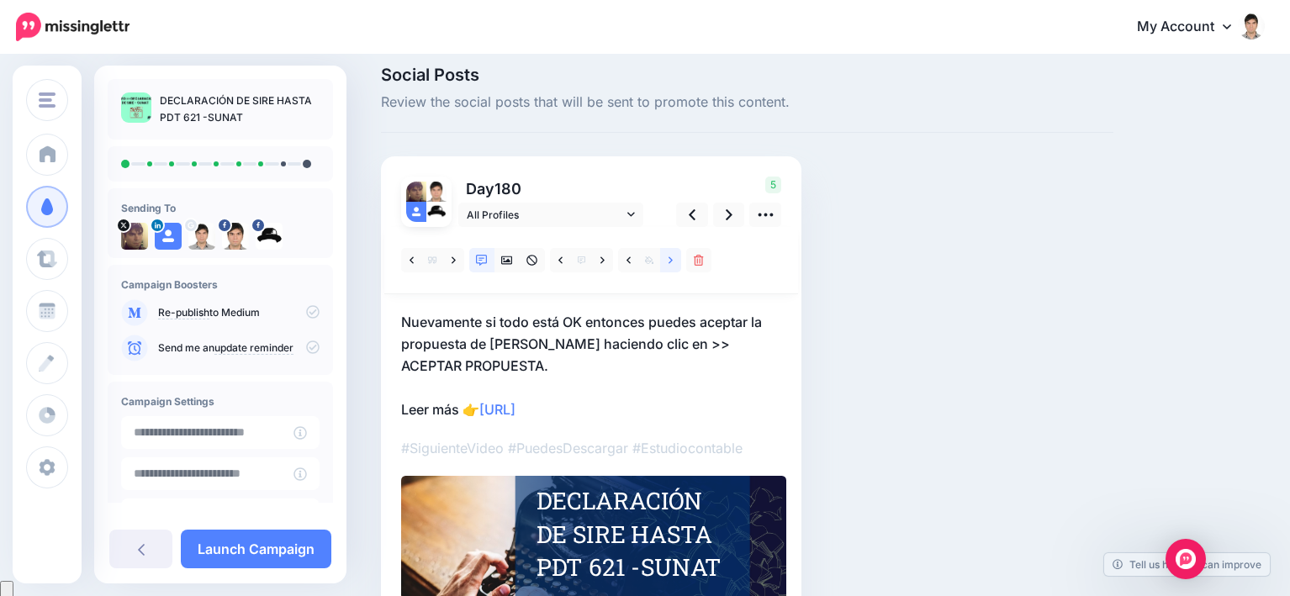
click at [674, 261] on link at bounding box center [670, 260] width 21 height 24
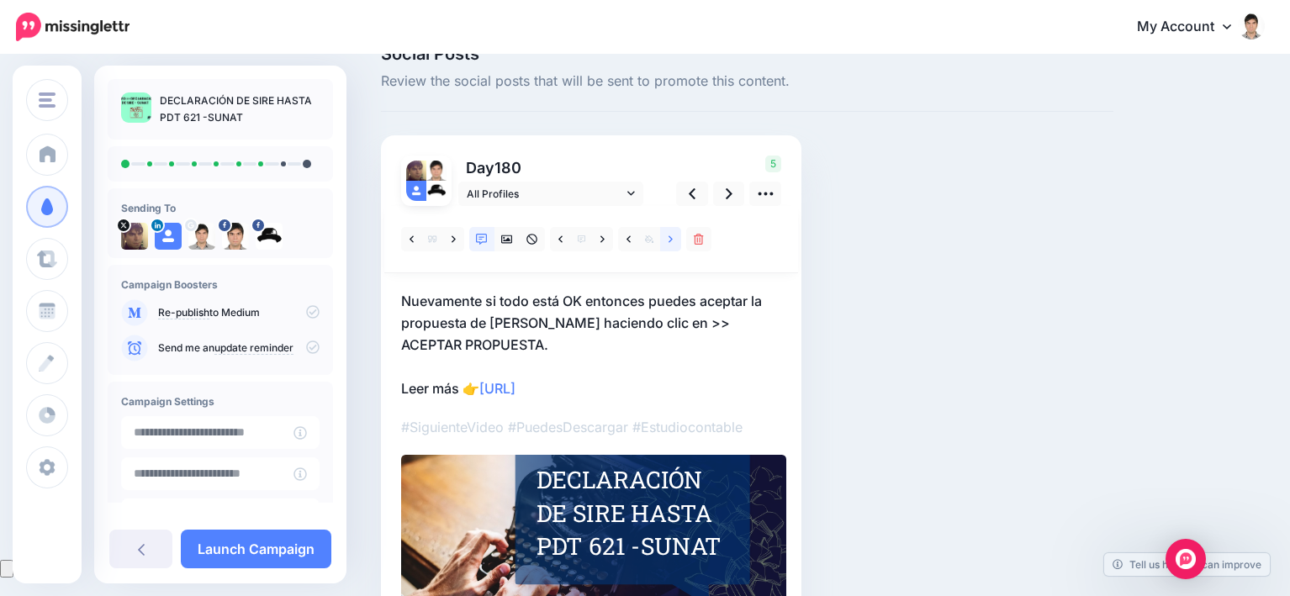
scroll to position [99, 0]
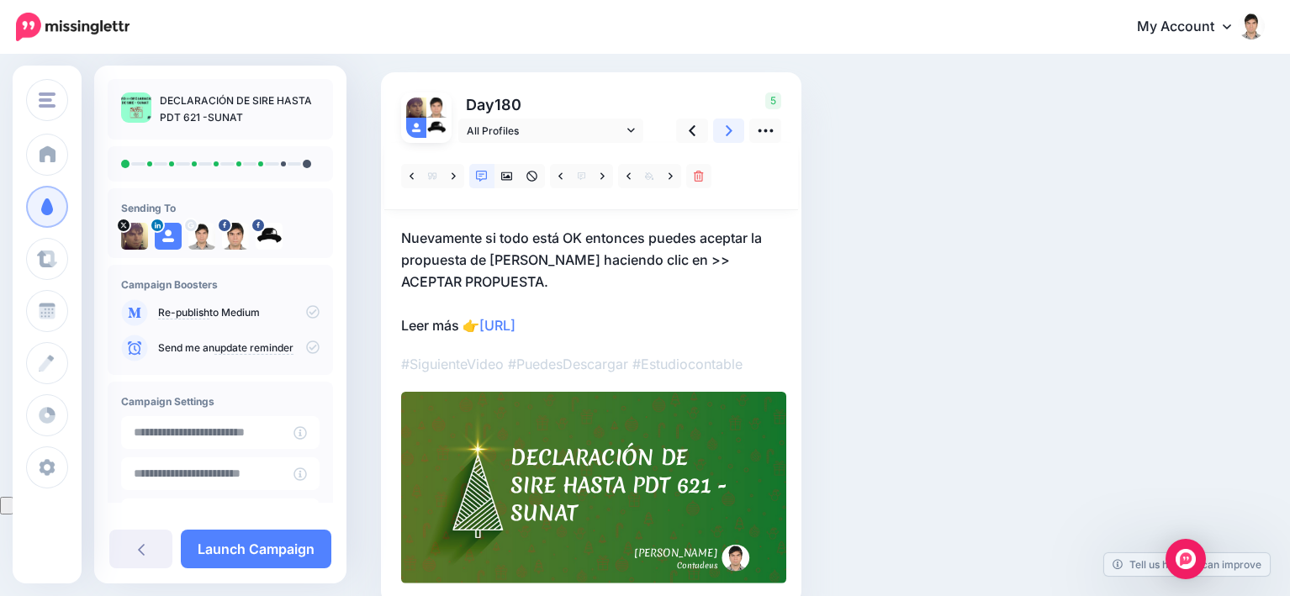
click at [723, 132] on link at bounding box center [729, 131] width 32 height 24
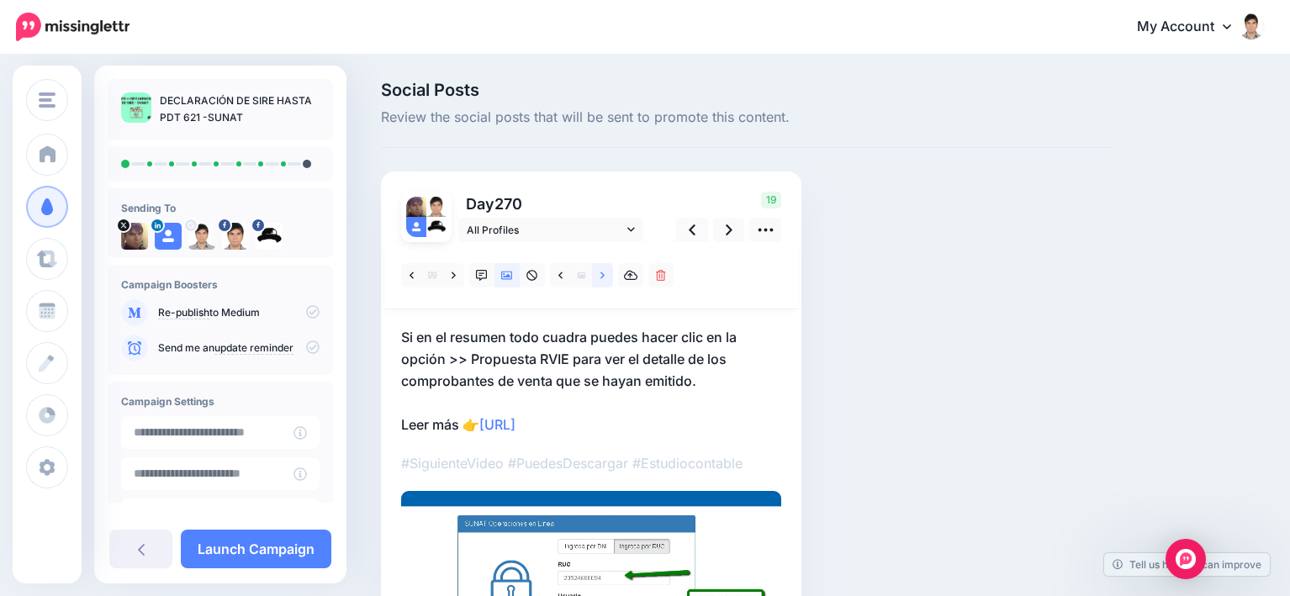
click at [606, 279] on link at bounding box center [602, 275] width 21 height 24
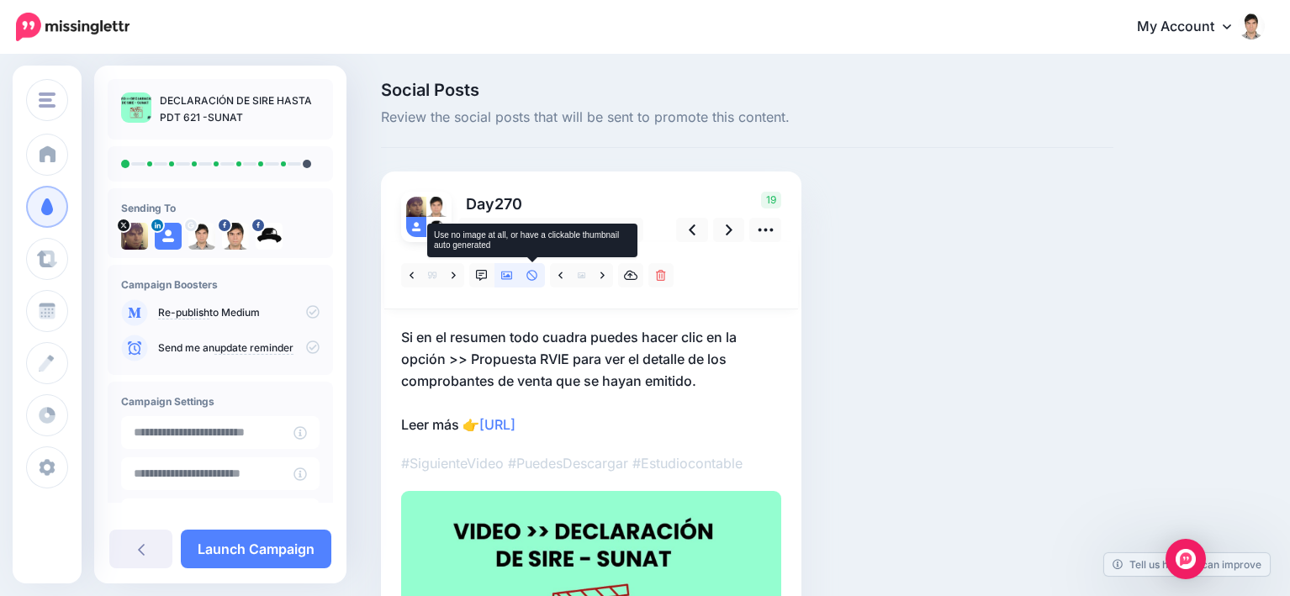
click at [530, 278] on icon at bounding box center [533, 276] width 12 height 12
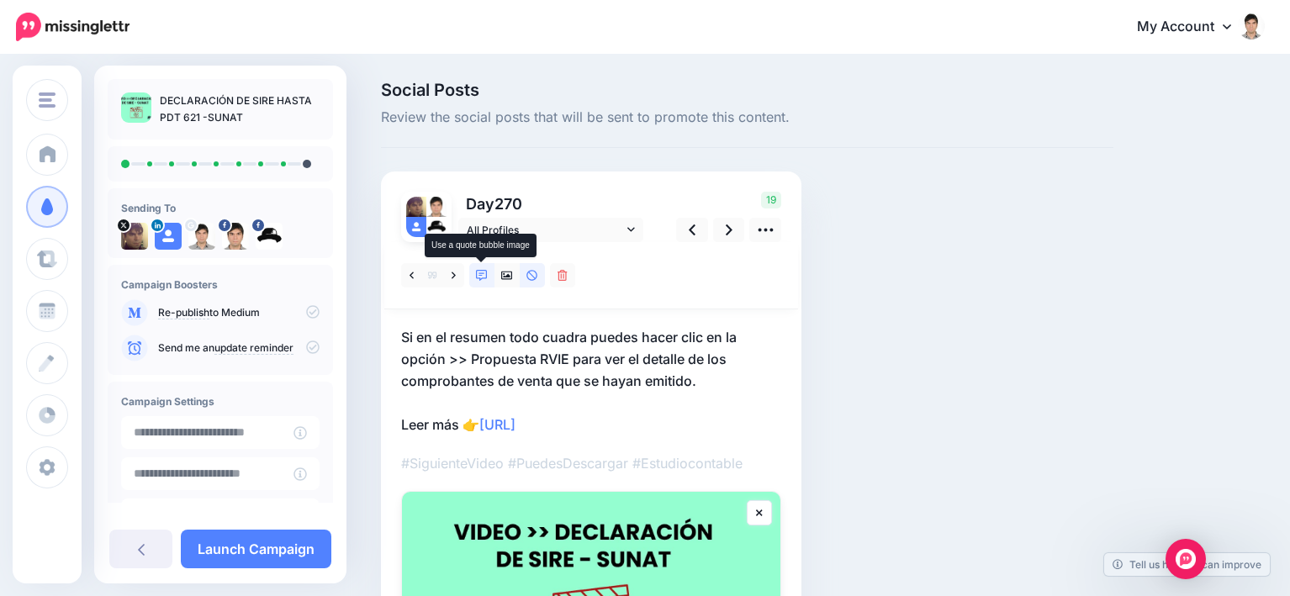
click at [479, 272] on icon at bounding box center [482, 276] width 12 height 12
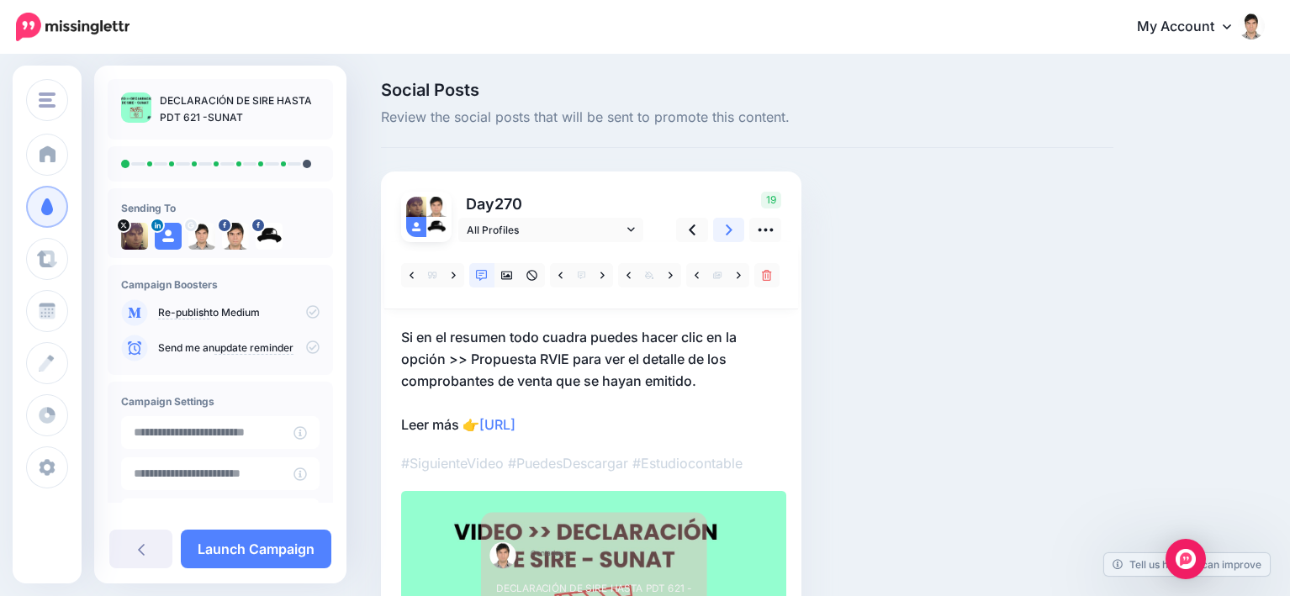
click at [732, 234] on icon at bounding box center [729, 230] width 7 height 18
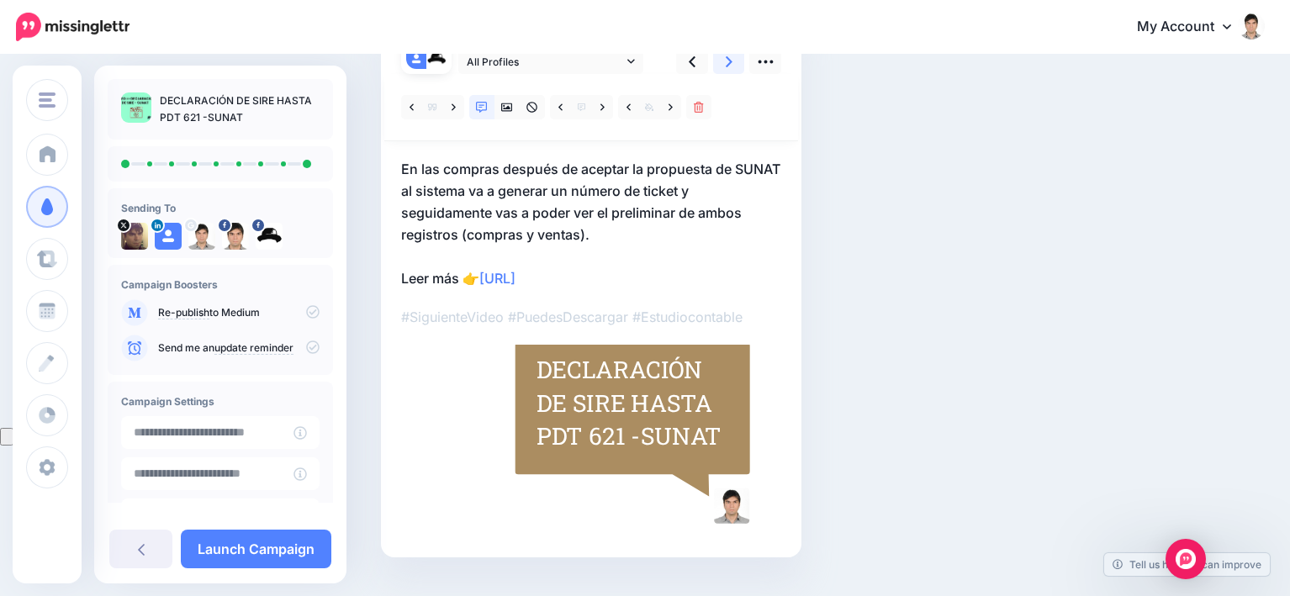
scroll to position [84, 0]
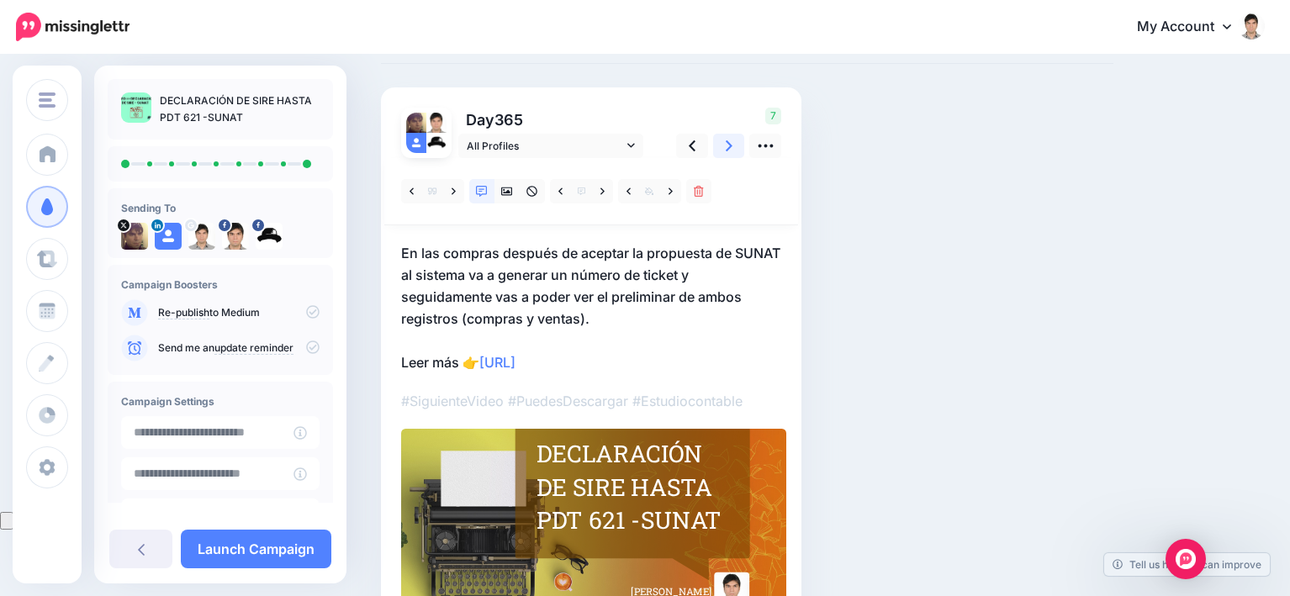
click at [729, 149] on icon at bounding box center [729, 145] width 7 height 11
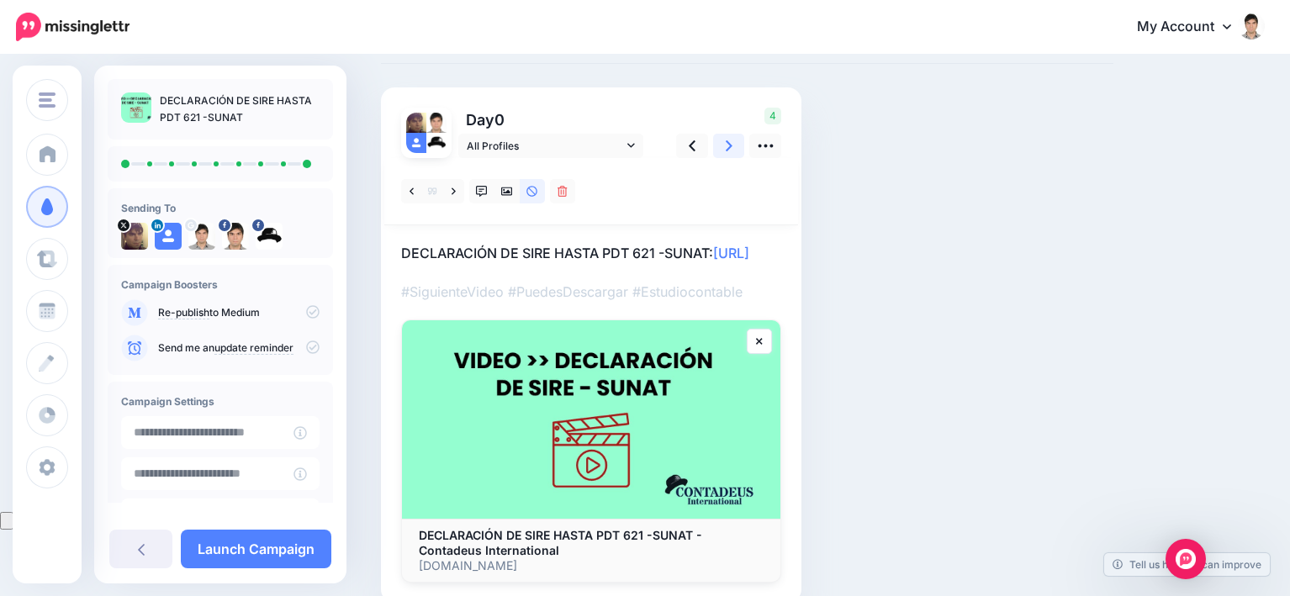
click at [729, 149] on icon at bounding box center [729, 145] width 7 height 11
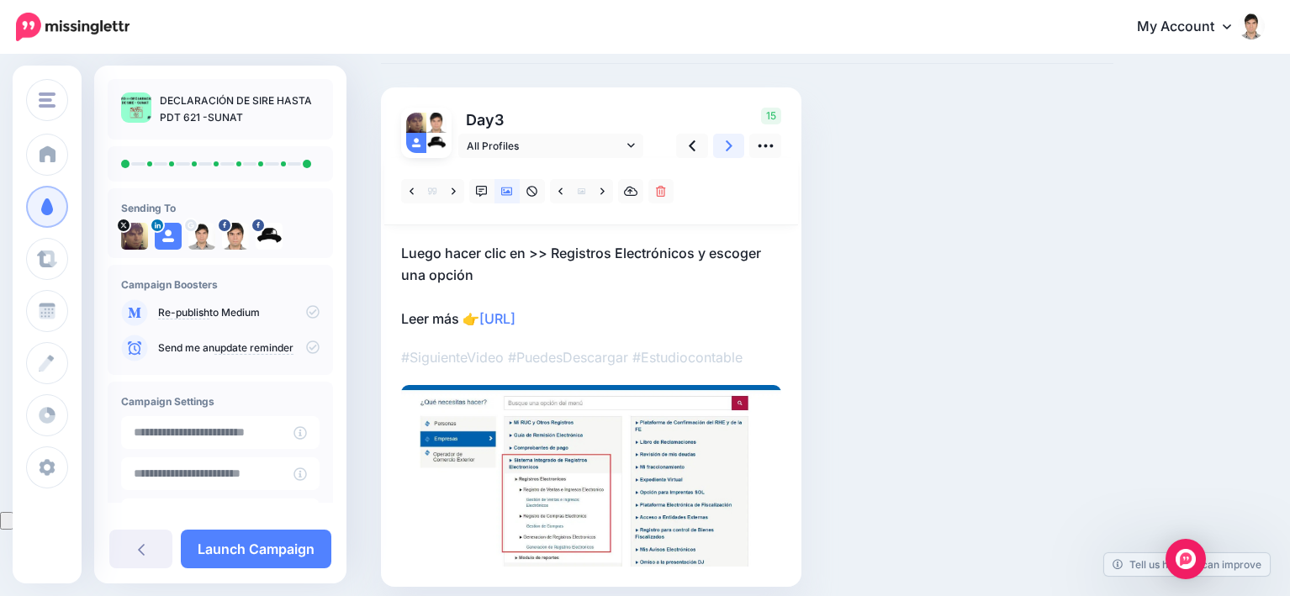
scroll to position [0, 0]
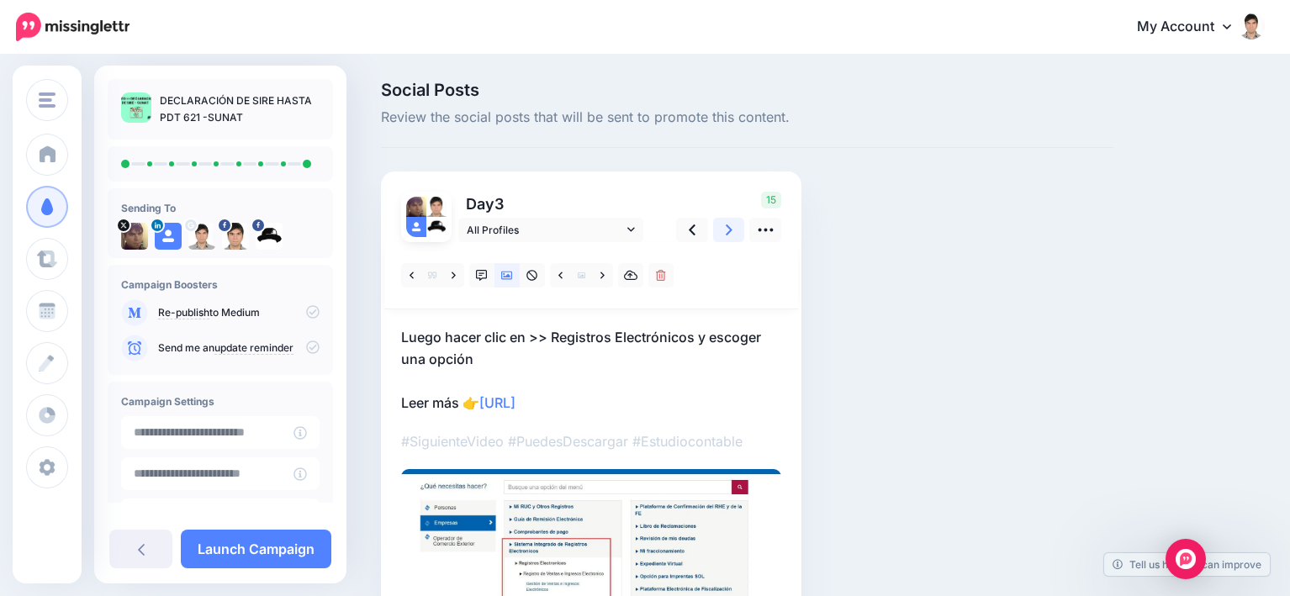
click at [729, 149] on div "Social Posts Review the social posts that will be sent to promote this content.…" at bounding box center [747, 402] width 758 height 640
click at [506, 281] on icon at bounding box center [507, 276] width 12 height 12
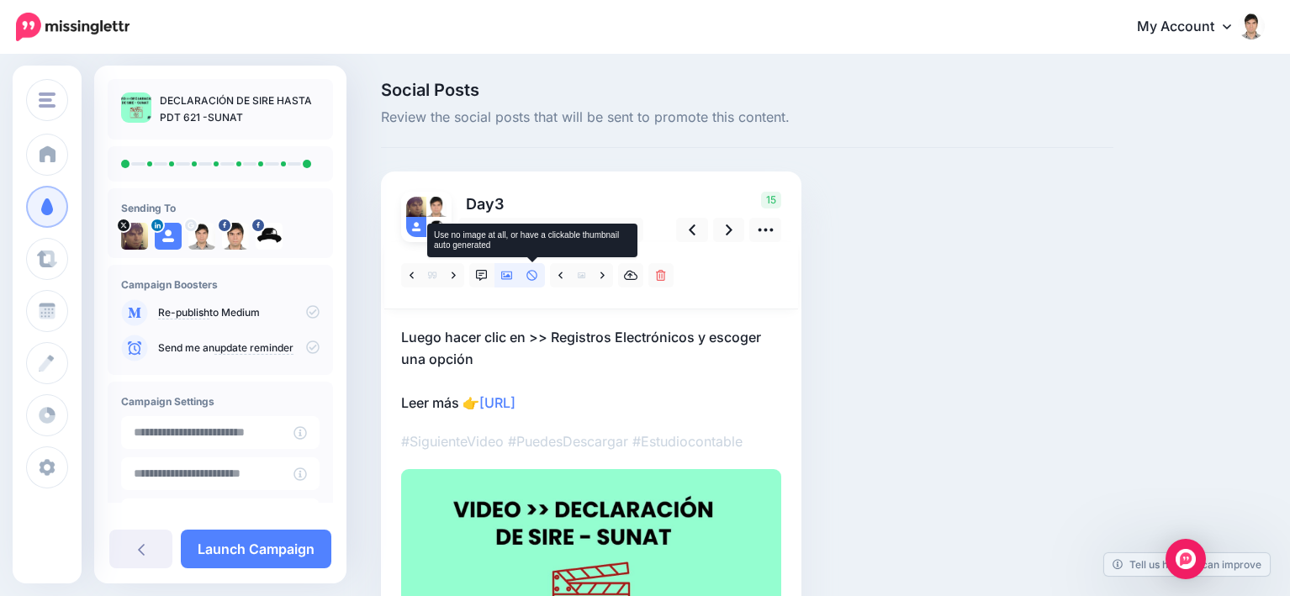
click at [532, 276] on icon at bounding box center [532, 275] width 11 height 11
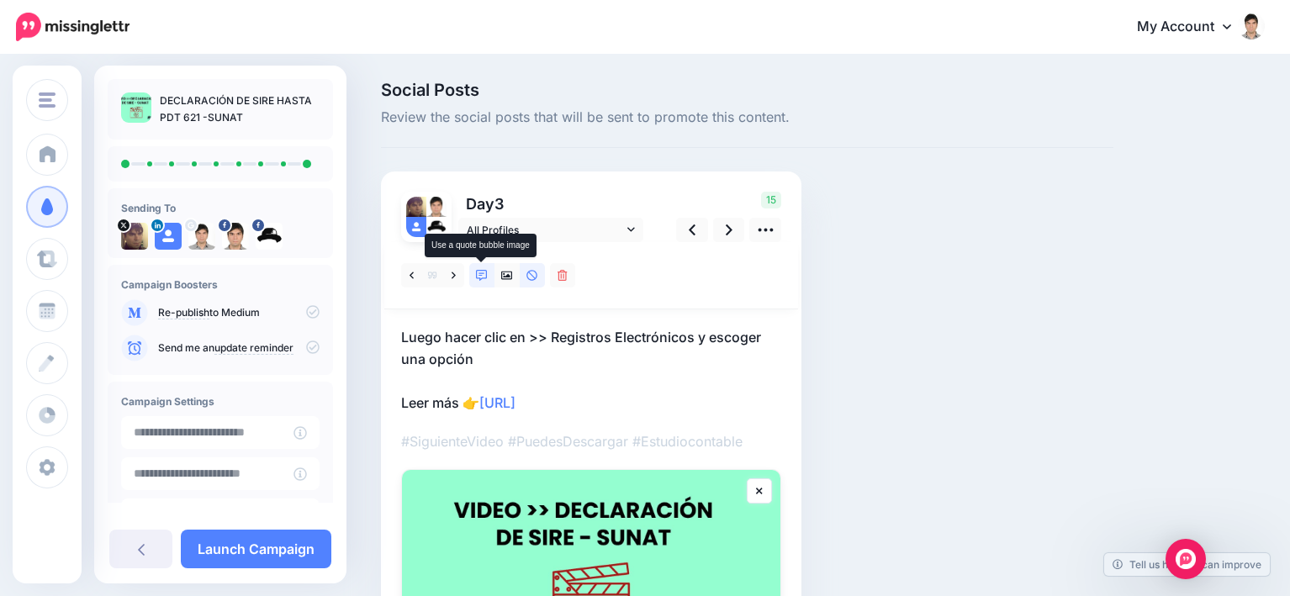
click at [485, 273] on icon at bounding box center [482, 276] width 12 height 12
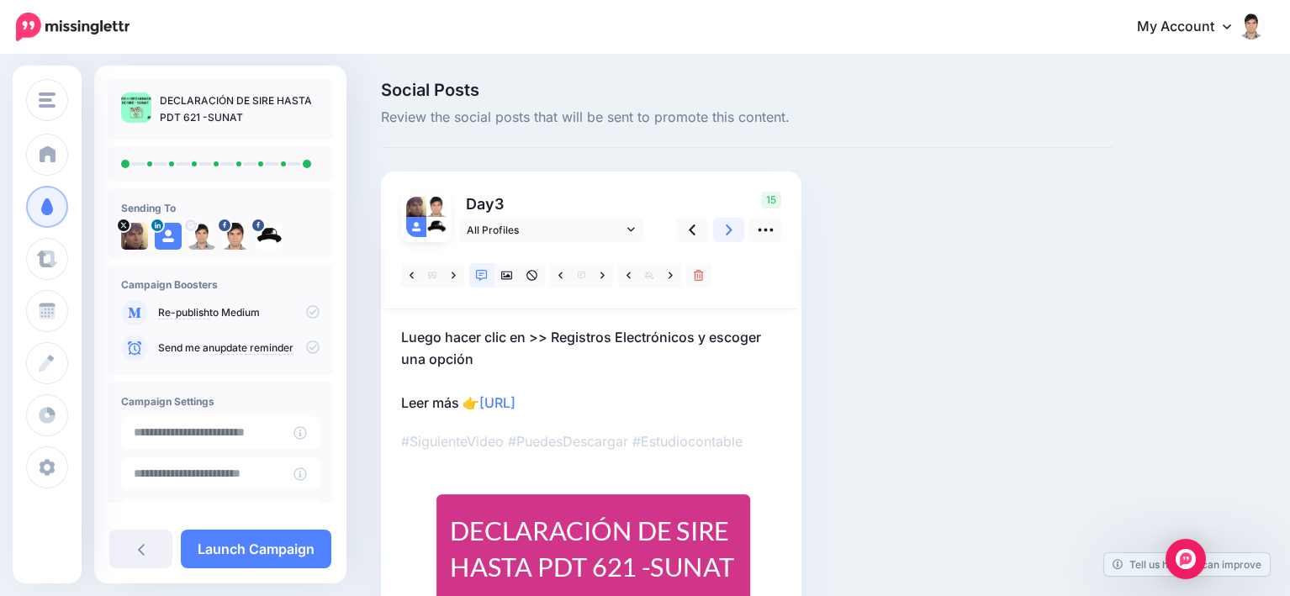
click at [733, 225] on link at bounding box center [729, 230] width 32 height 24
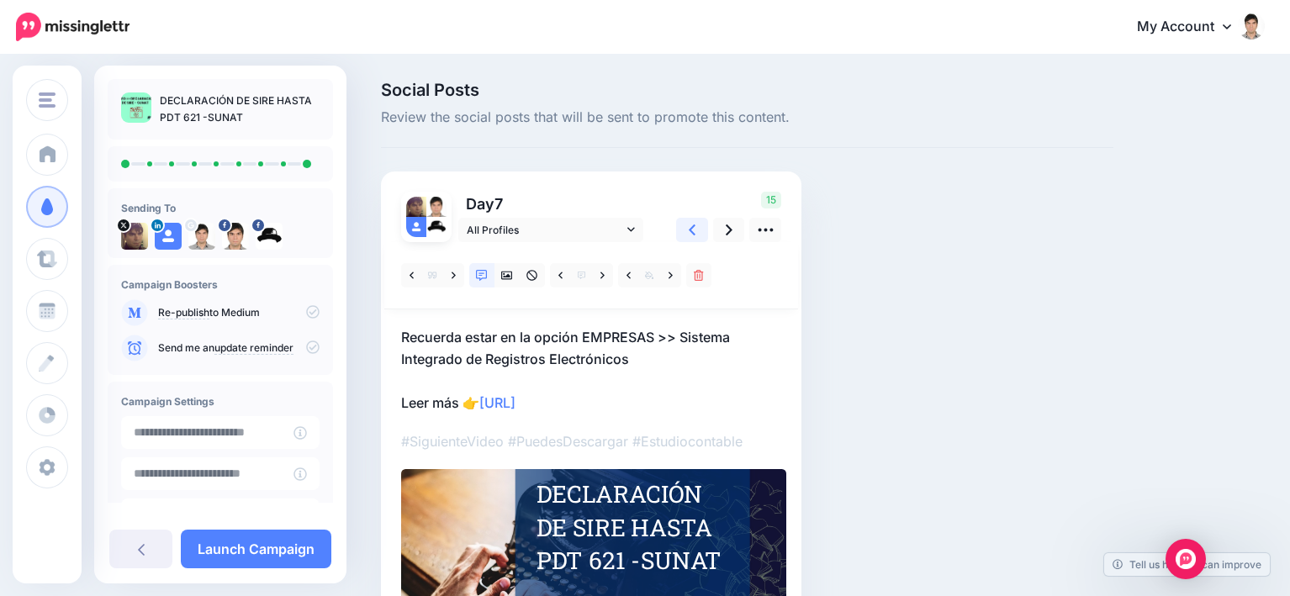
click at [681, 228] on link at bounding box center [692, 230] width 32 height 24
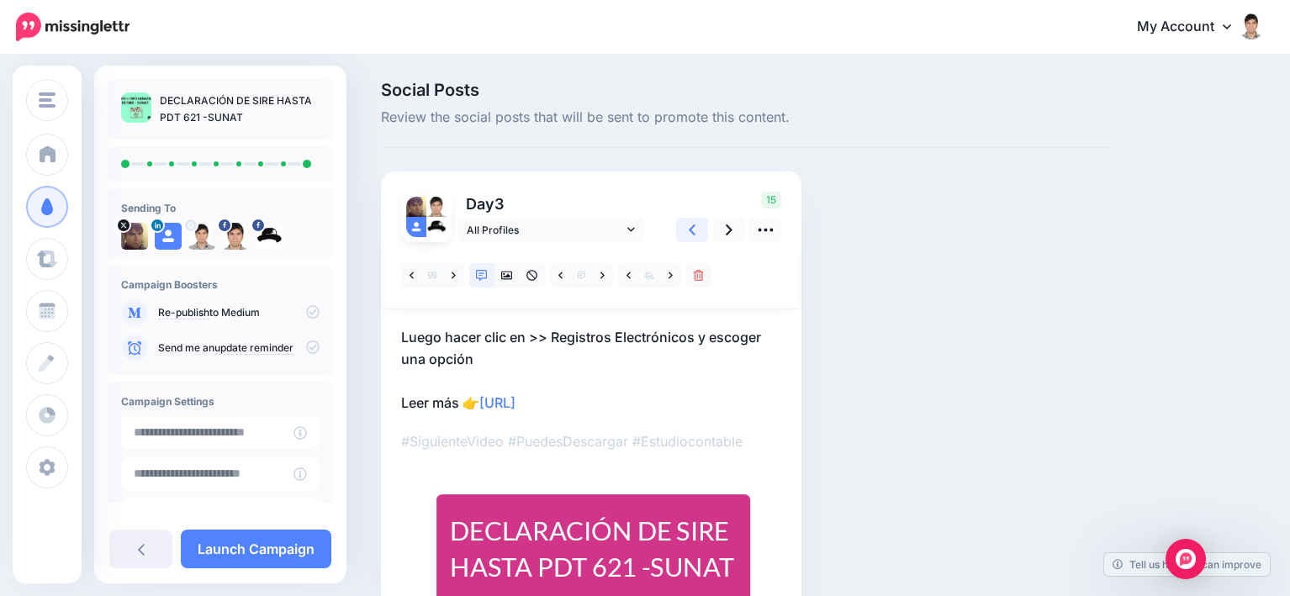
click at [681, 228] on link at bounding box center [692, 230] width 32 height 24
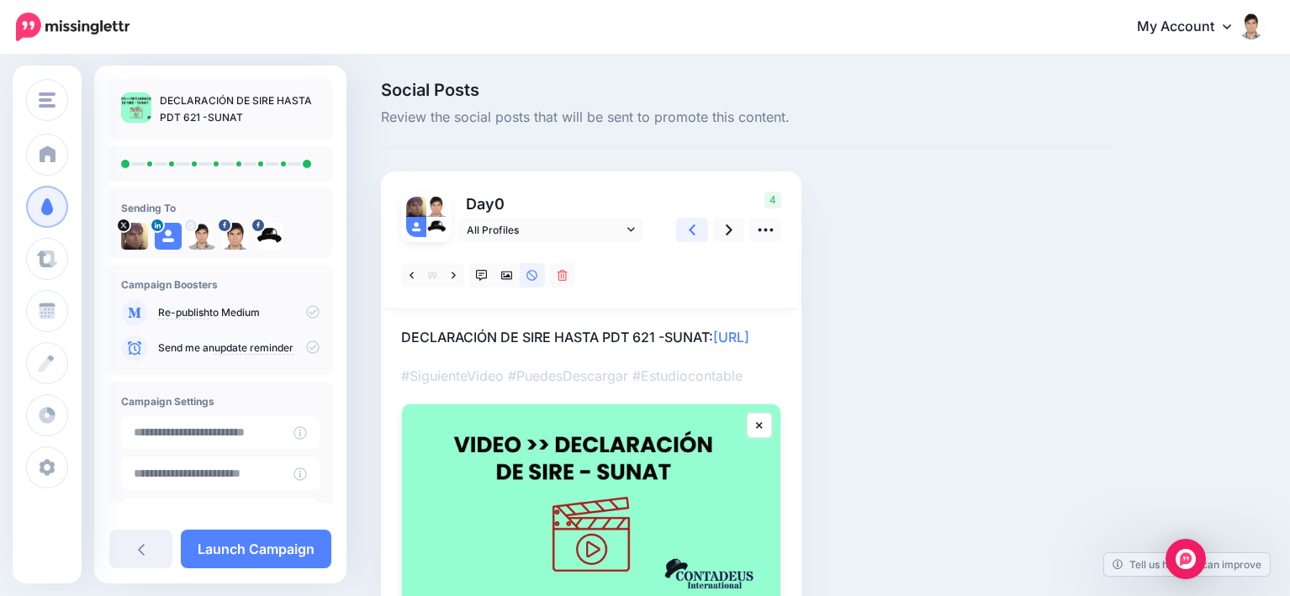
click at [681, 228] on link at bounding box center [692, 230] width 32 height 24
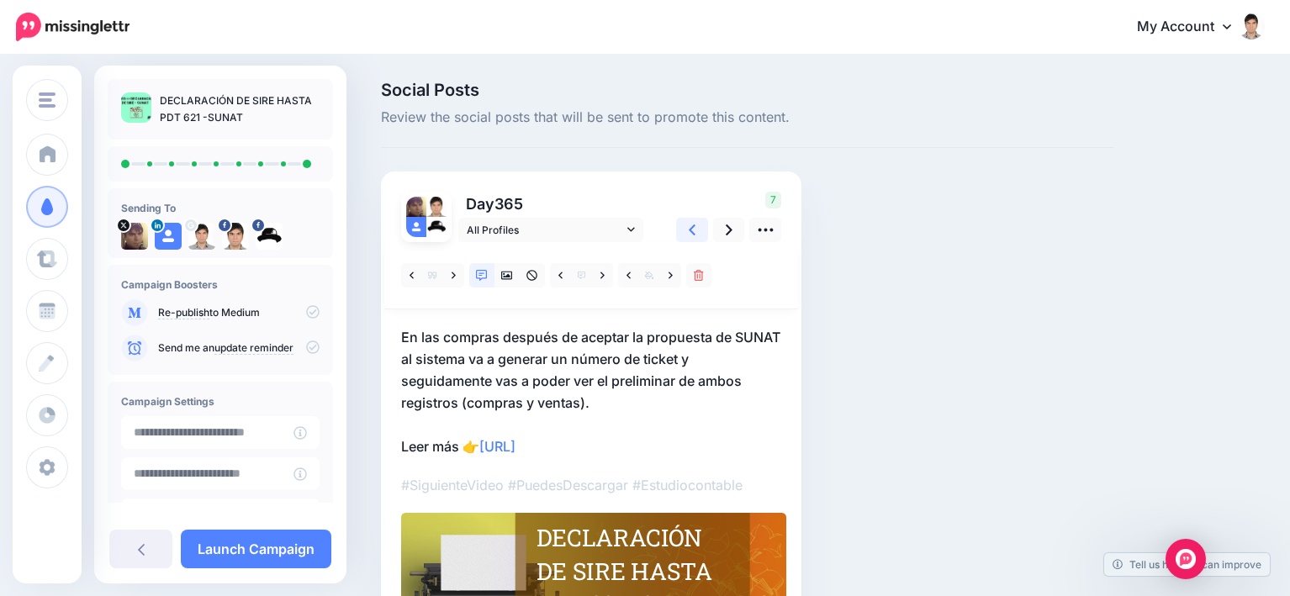
click at [681, 228] on link at bounding box center [692, 230] width 32 height 24
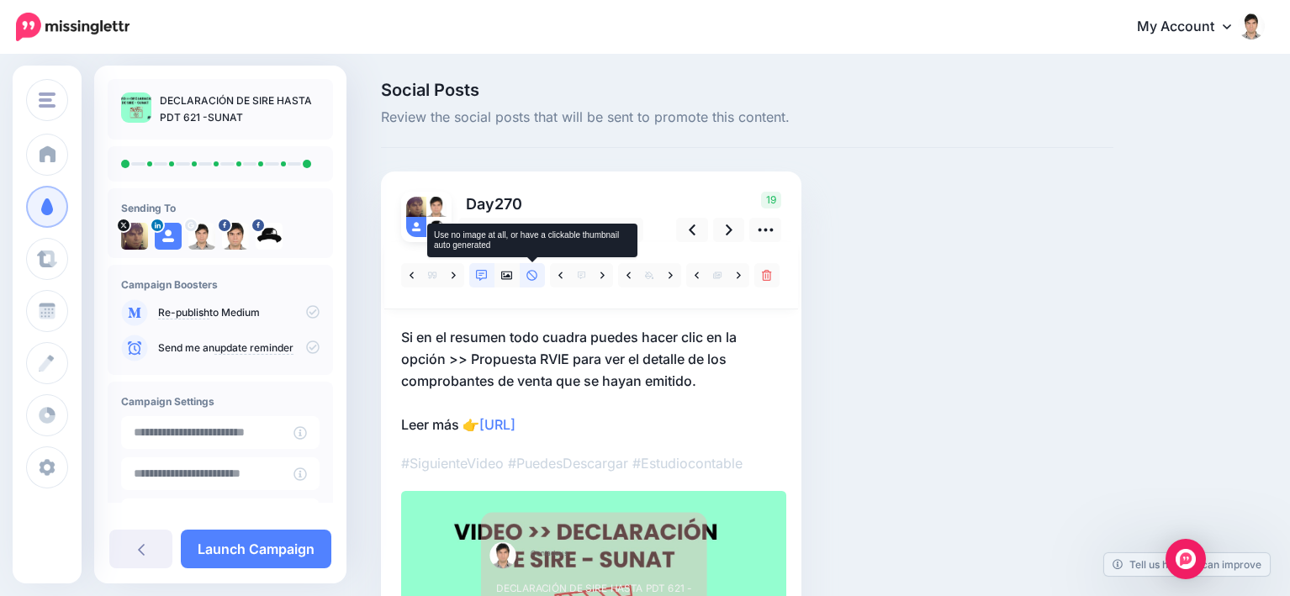
click at [531, 278] on icon at bounding box center [533, 276] width 12 height 12
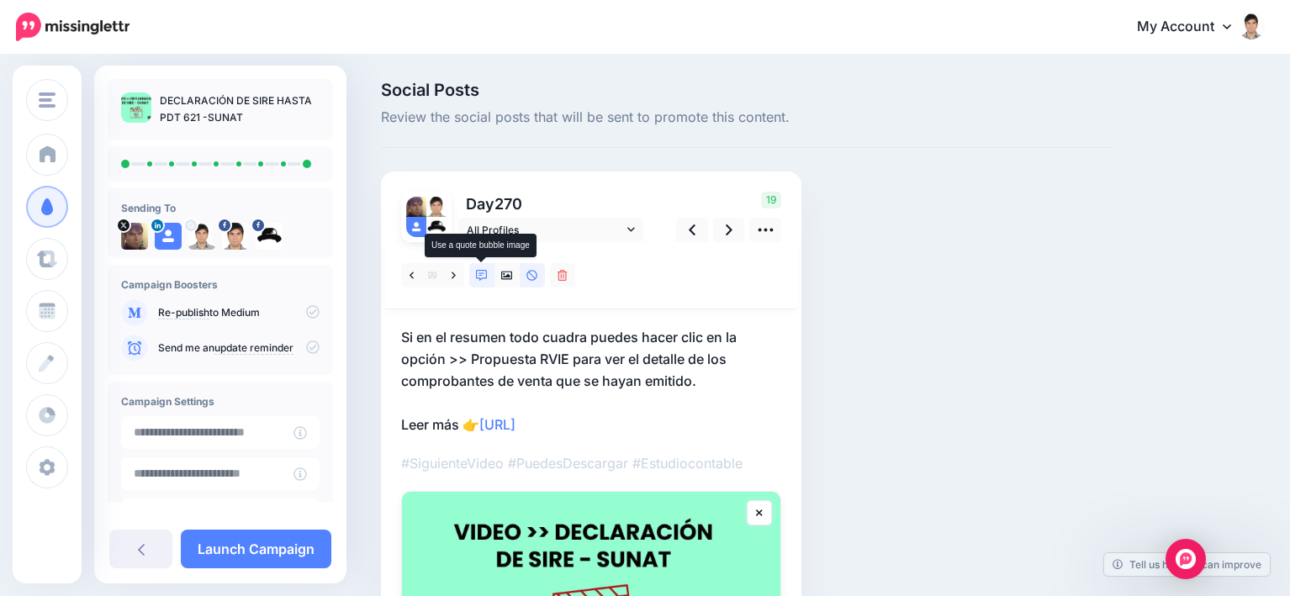
click at [479, 278] on icon at bounding box center [482, 276] width 12 height 12
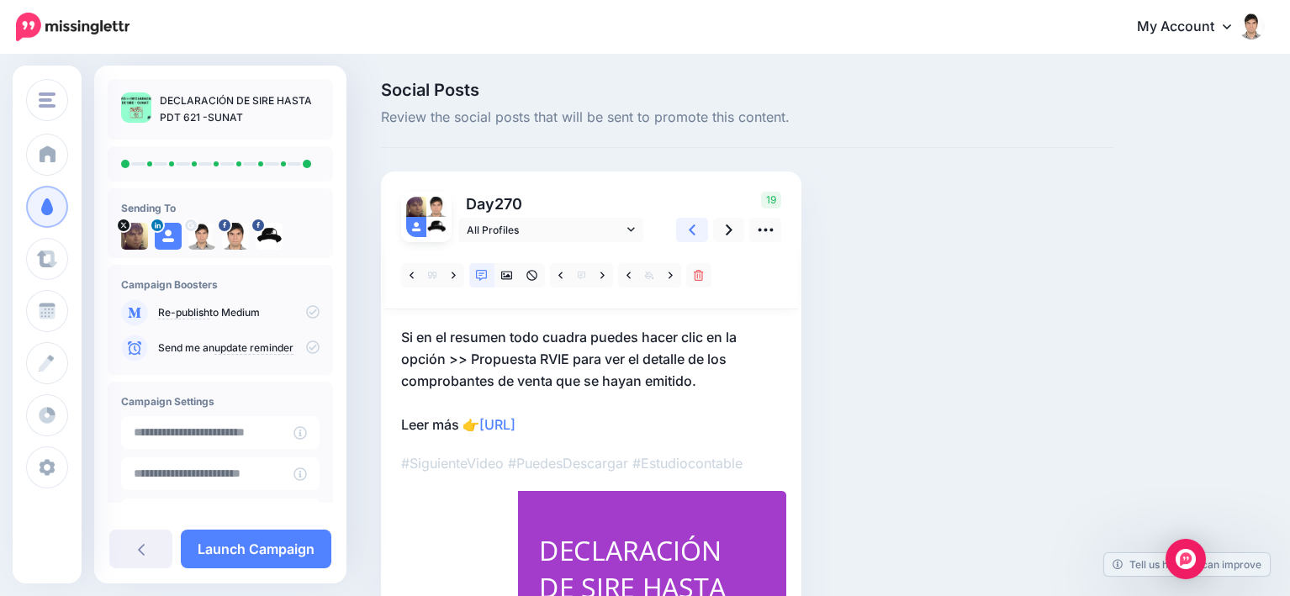
click at [690, 228] on icon at bounding box center [692, 230] width 7 height 18
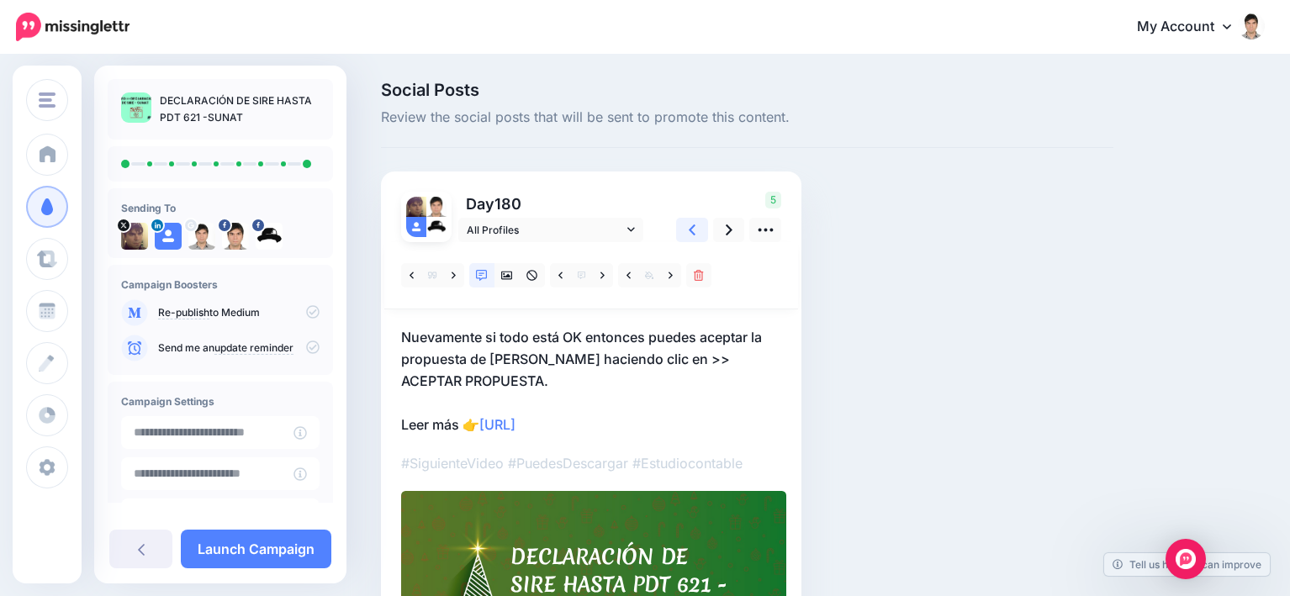
click at [690, 228] on icon at bounding box center [692, 230] width 7 height 18
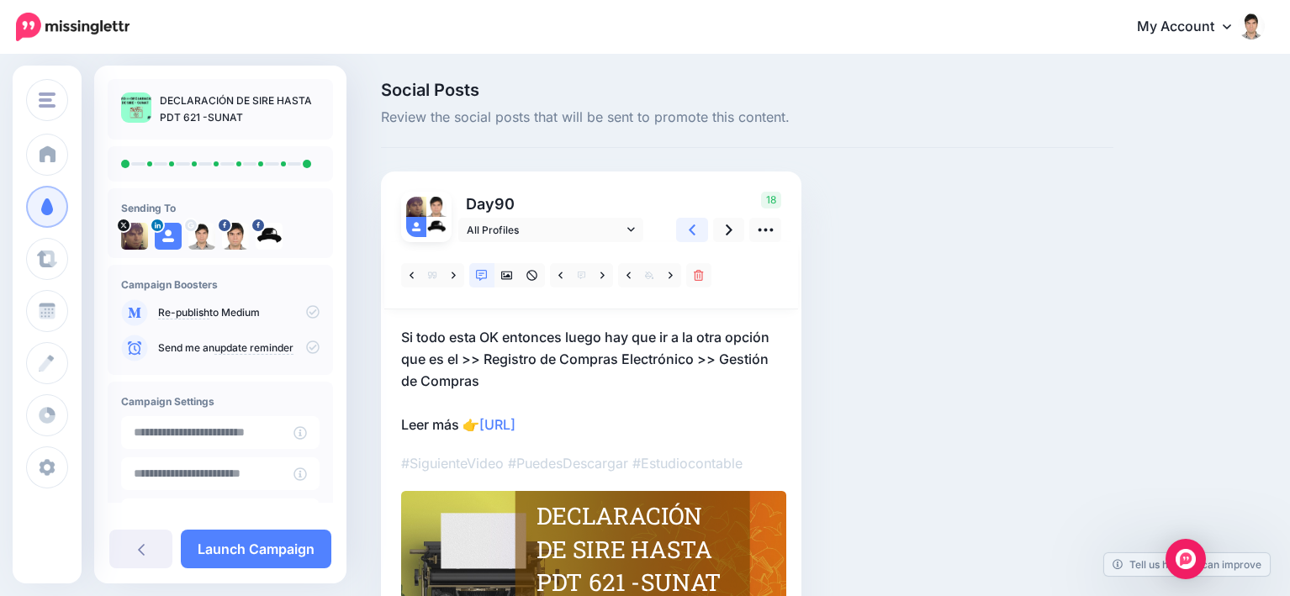
click at [690, 228] on icon at bounding box center [692, 230] width 7 height 18
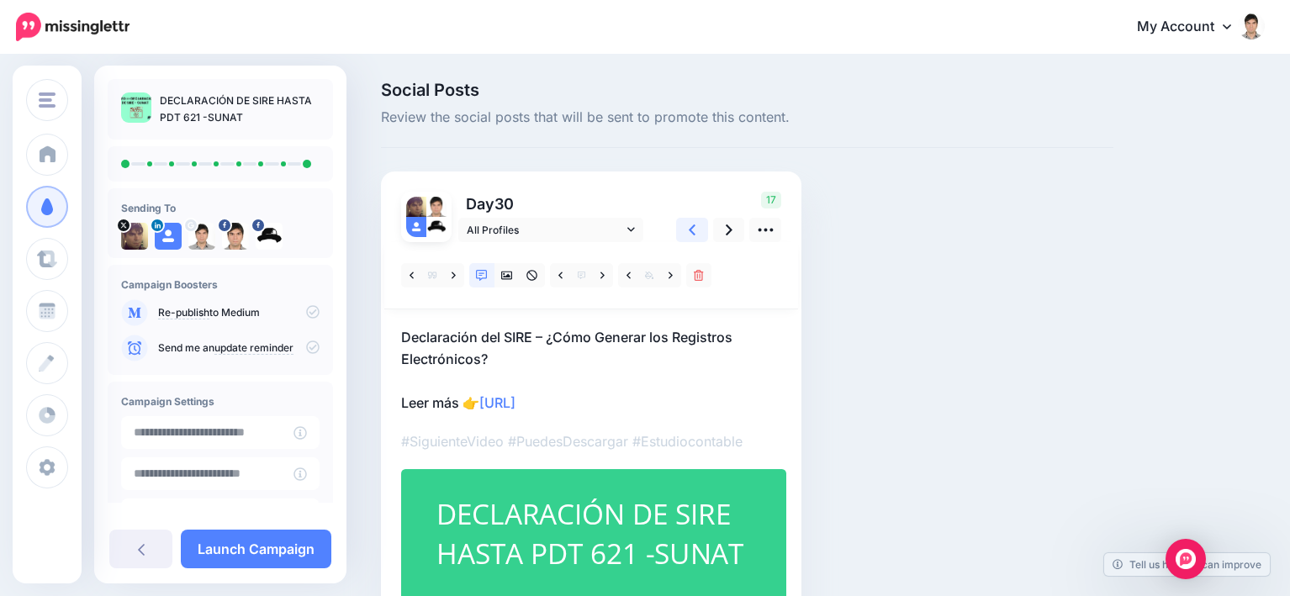
click at [690, 228] on icon at bounding box center [692, 230] width 7 height 18
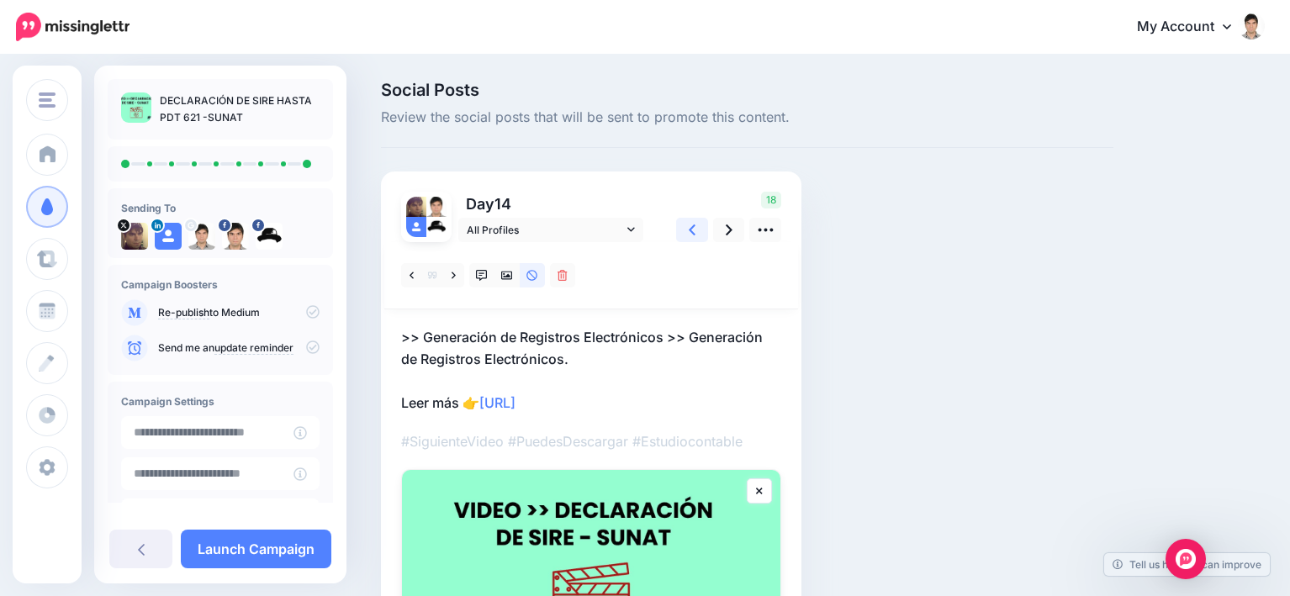
click at [690, 228] on icon at bounding box center [692, 230] width 7 height 18
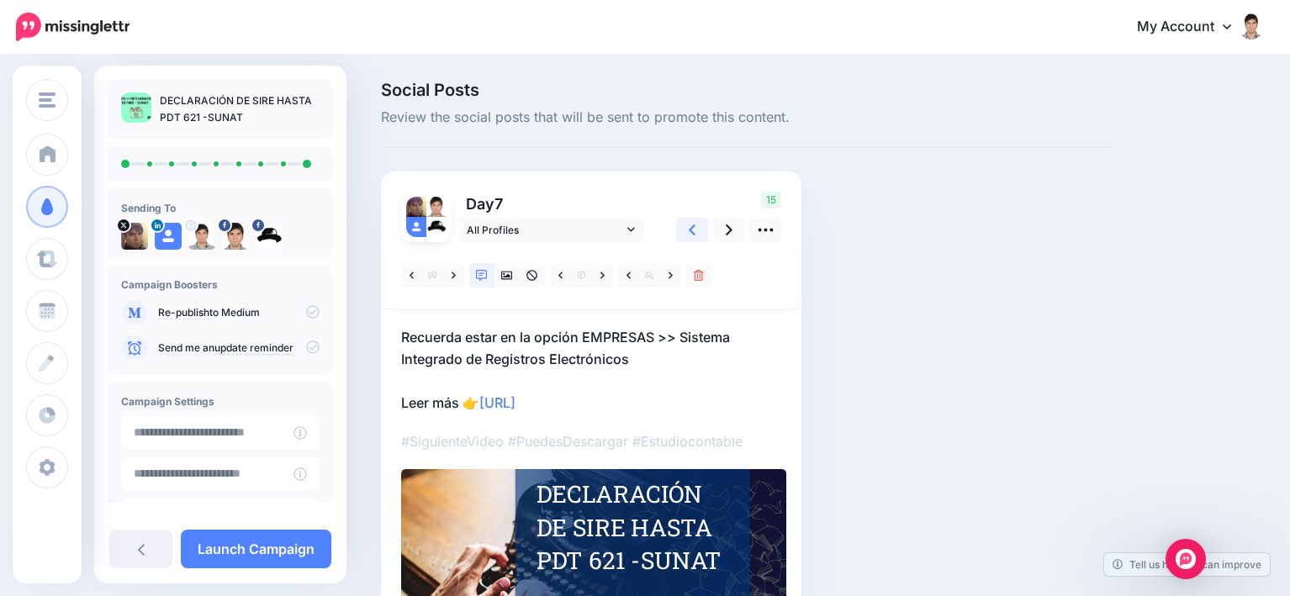
click at [690, 228] on icon at bounding box center [692, 230] width 7 height 18
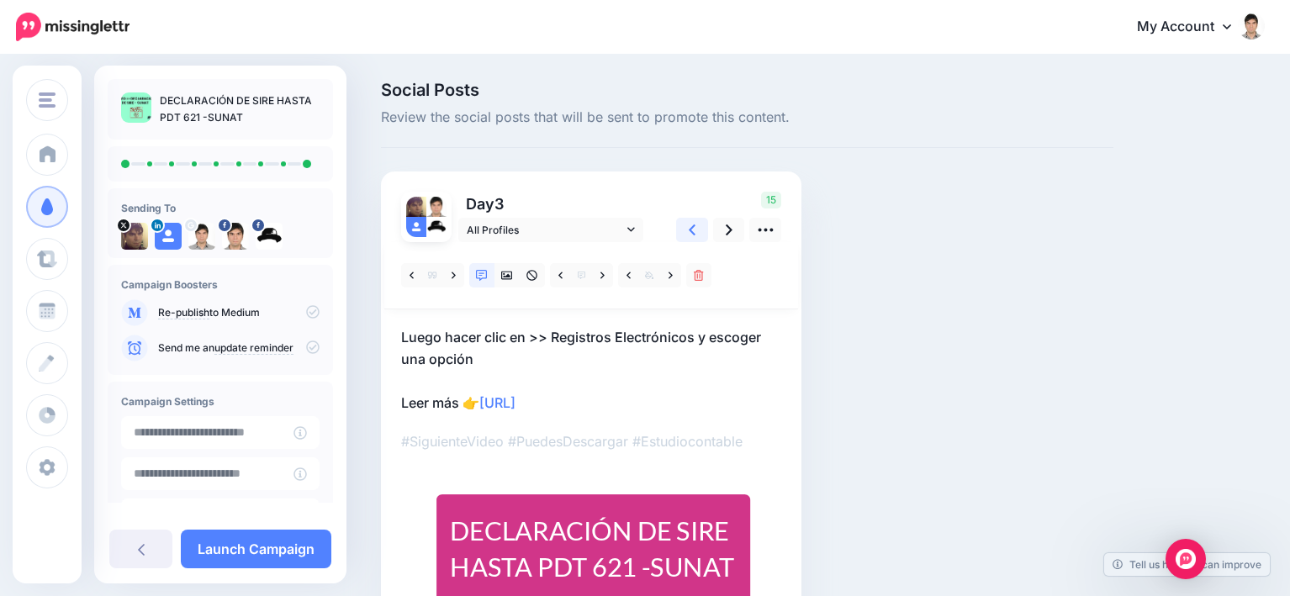
click at [690, 228] on icon at bounding box center [692, 230] width 7 height 18
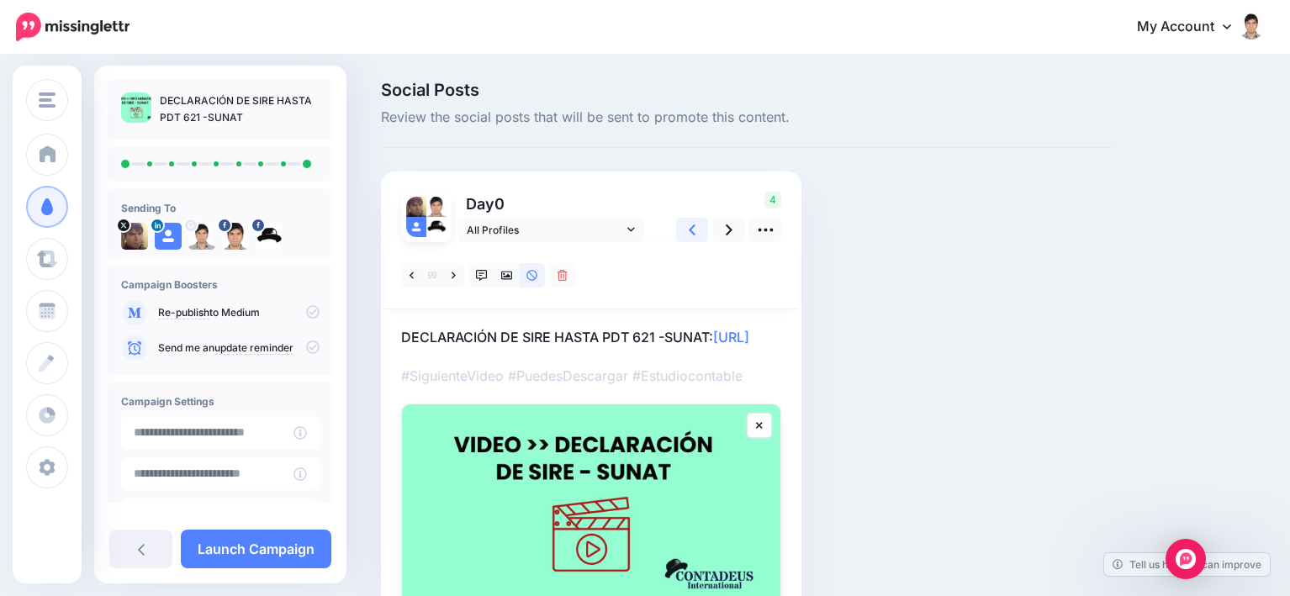
scroll to position [188, 0]
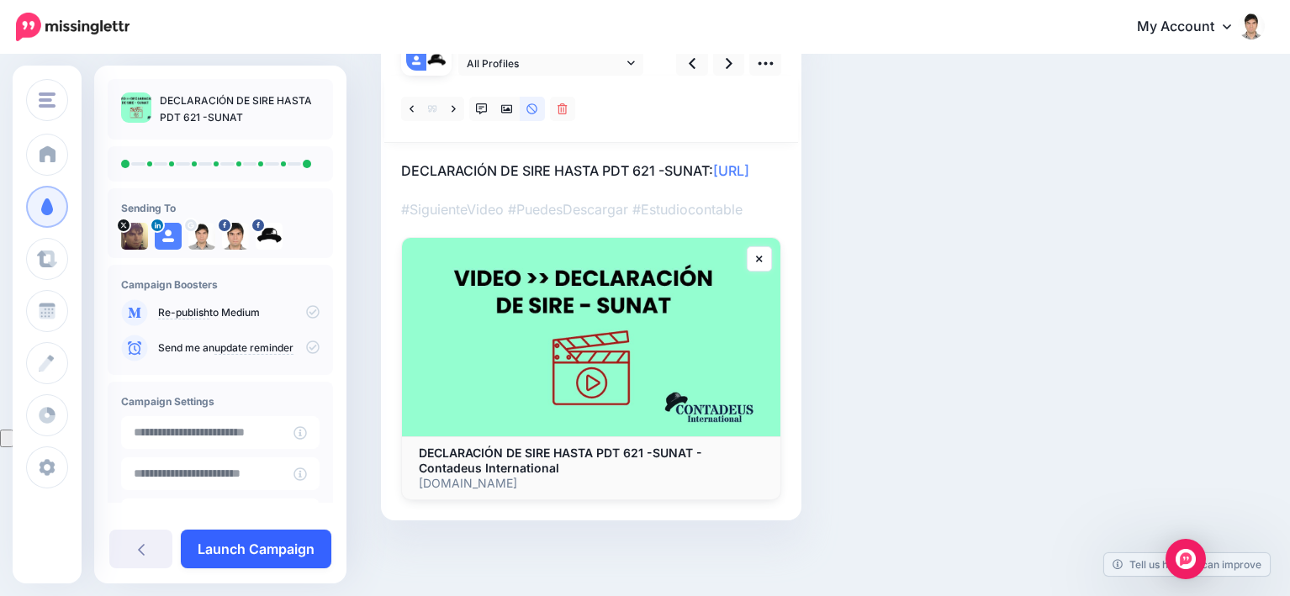
click at [275, 560] on link "Launch Campaign" at bounding box center [256, 549] width 151 height 39
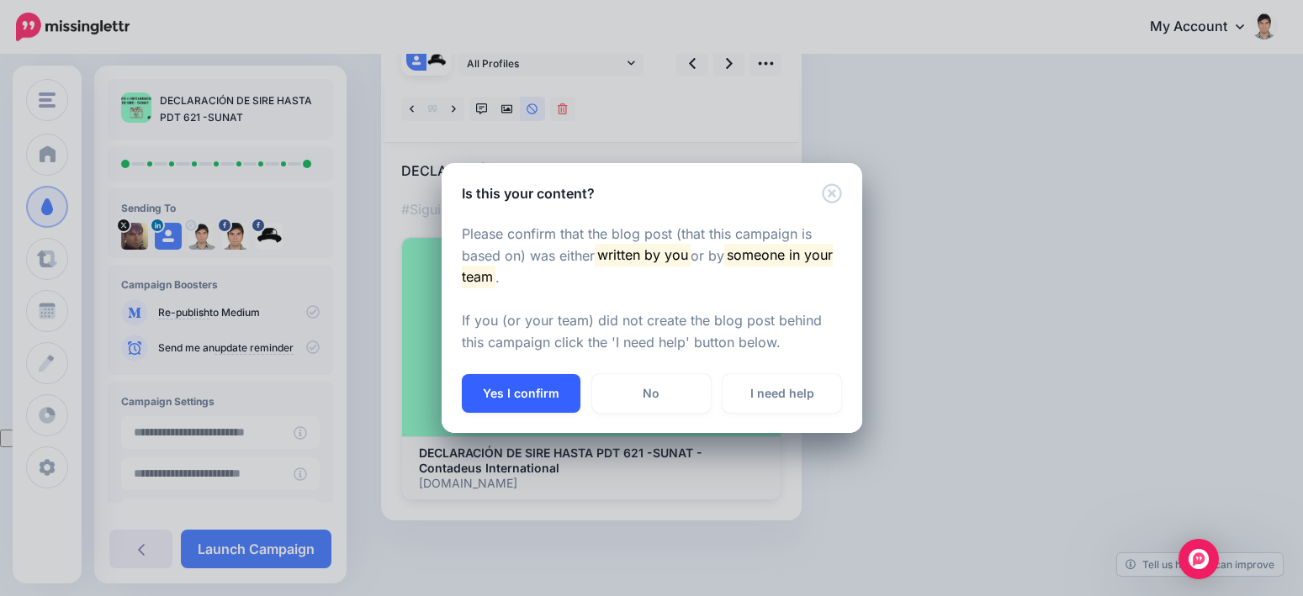
click at [522, 394] on button "Yes I confirm" at bounding box center [521, 393] width 119 height 39
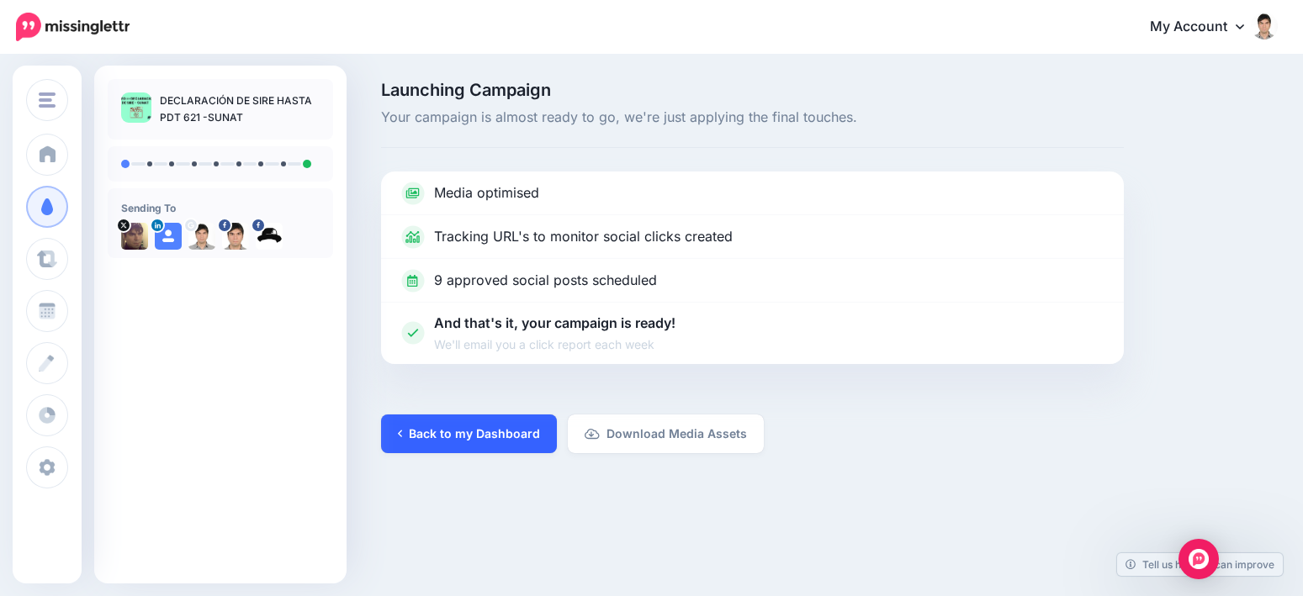
click at [473, 441] on link "Back to my Dashboard" at bounding box center [469, 434] width 176 height 39
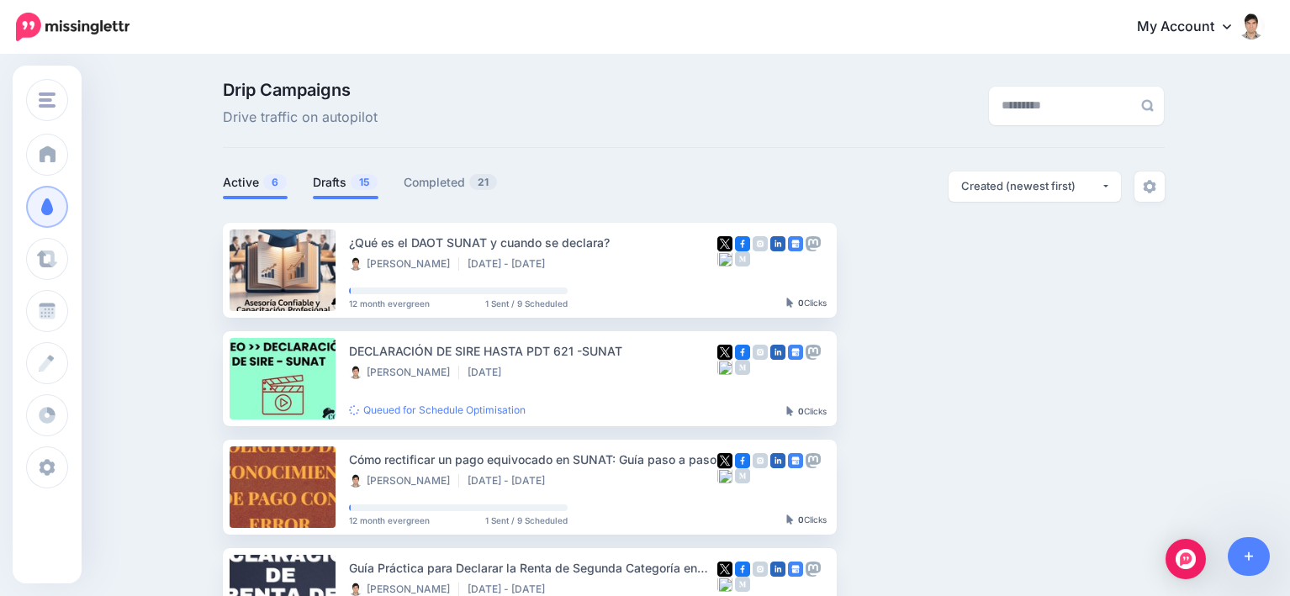
click at [362, 186] on span "15" at bounding box center [364, 182] width 27 height 16
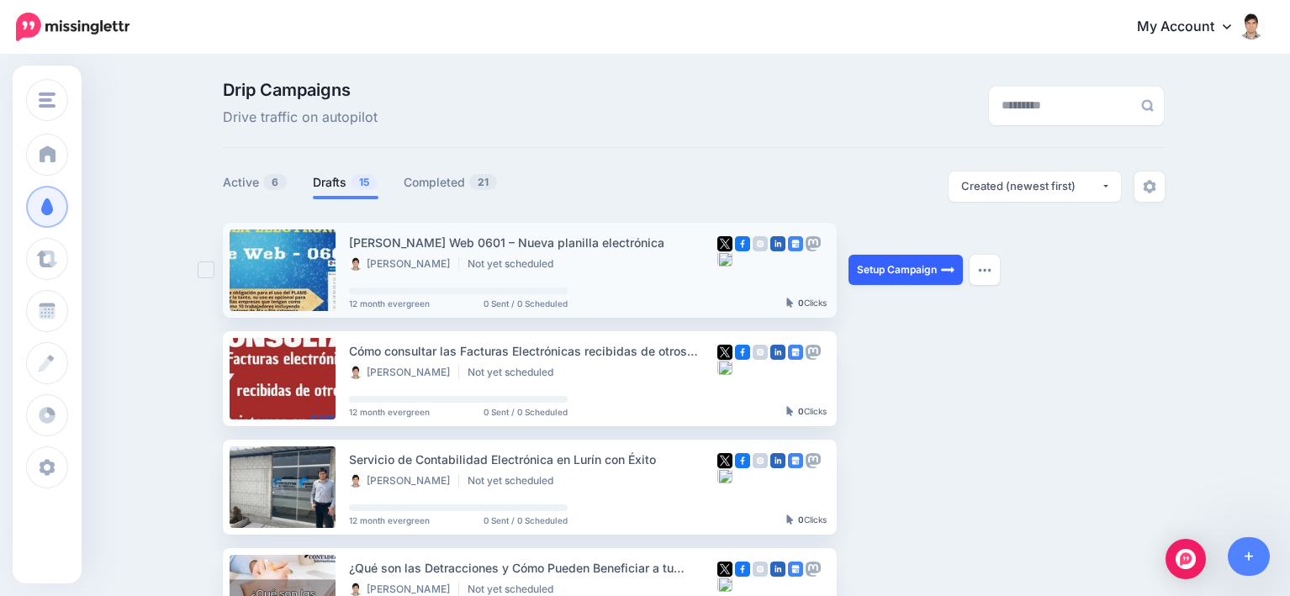
click at [893, 274] on link "Setup Campaign" at bounding box center [906, 270] width 114 height 30
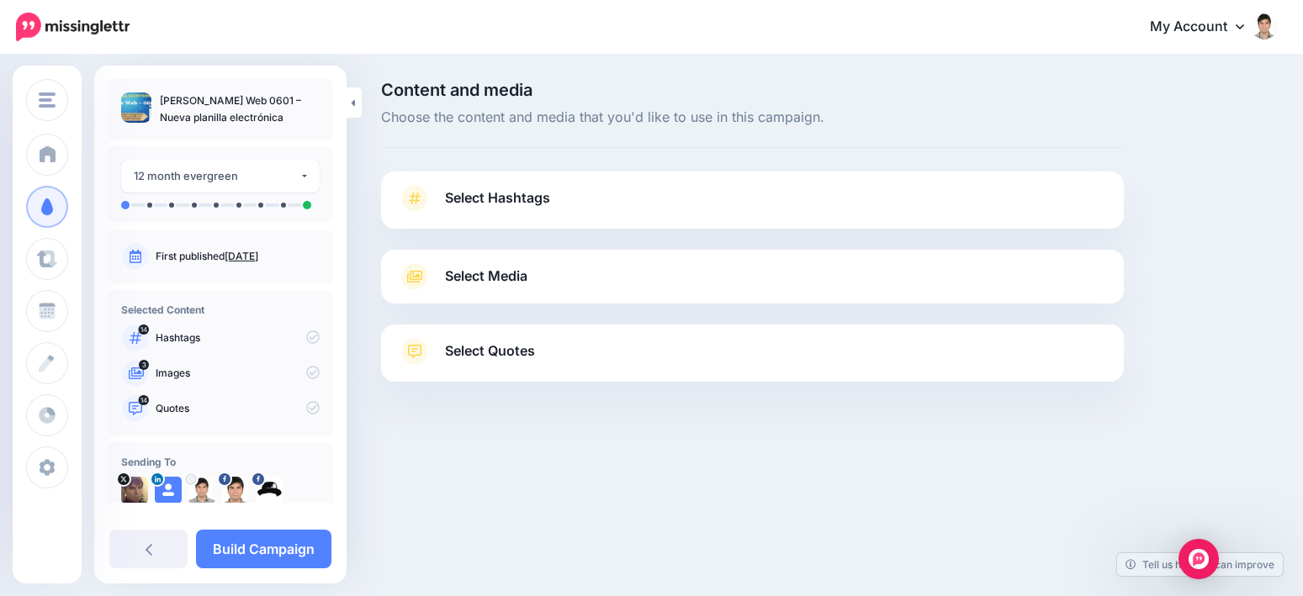
click at [602, 289] on link "Select Media" at bounding box center [752, 276] width 709 height 27
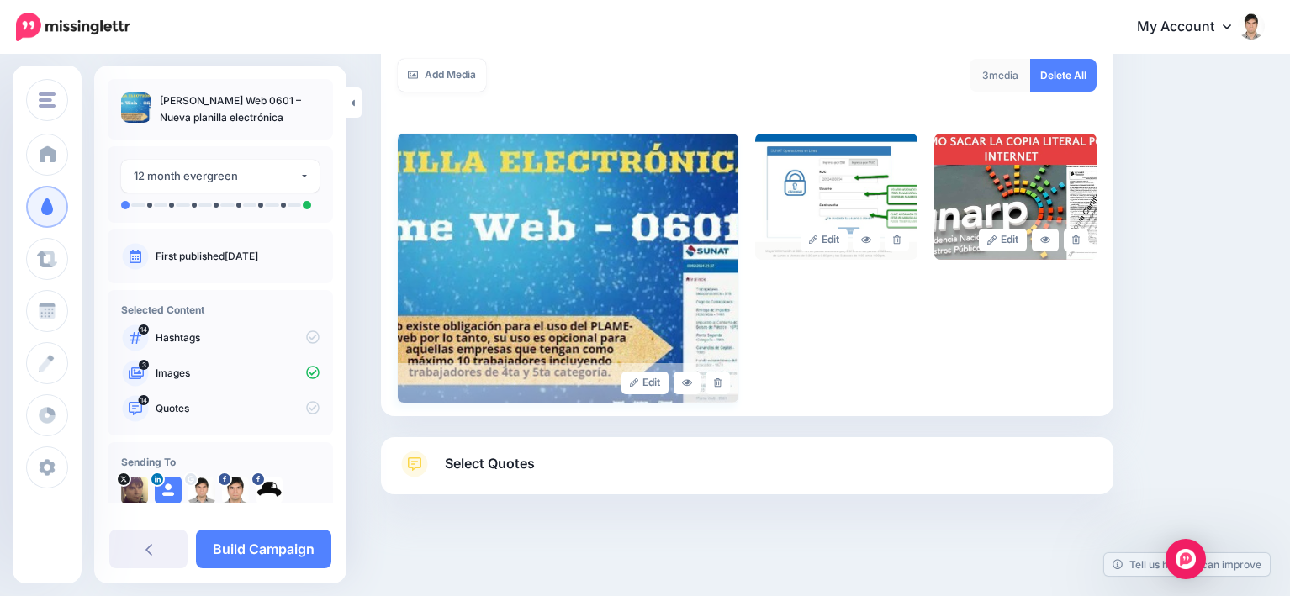
scroll to position [312, 0]
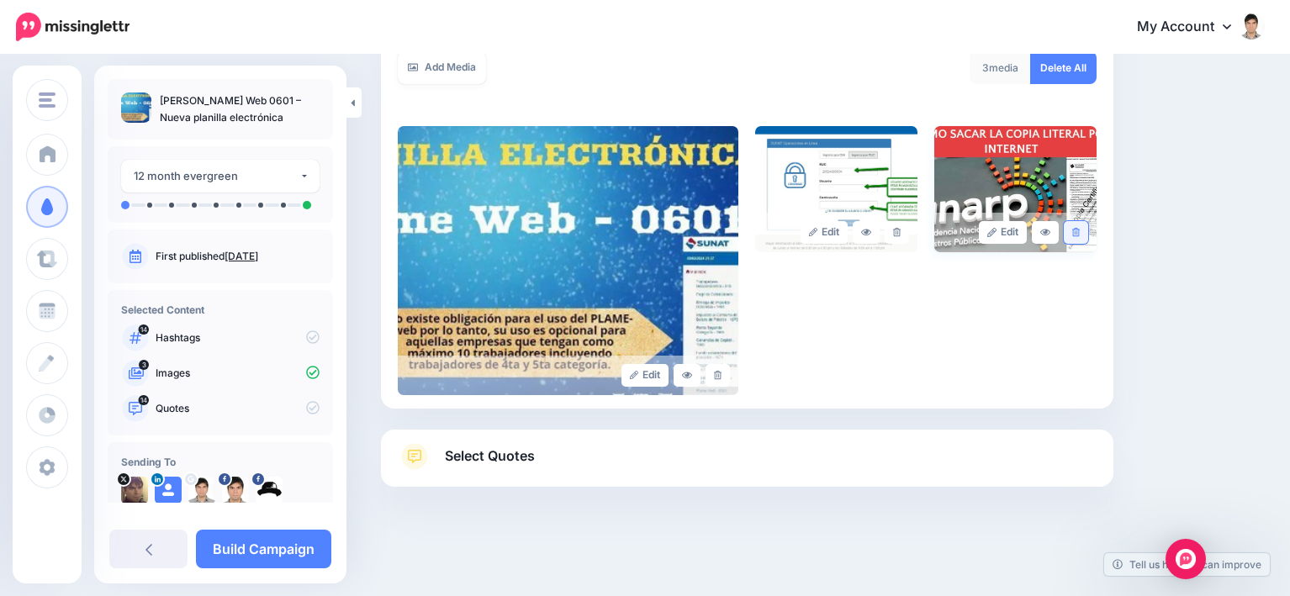
click at [1085, 227] on link at bounding box center [1076, 232] width 24 height 23
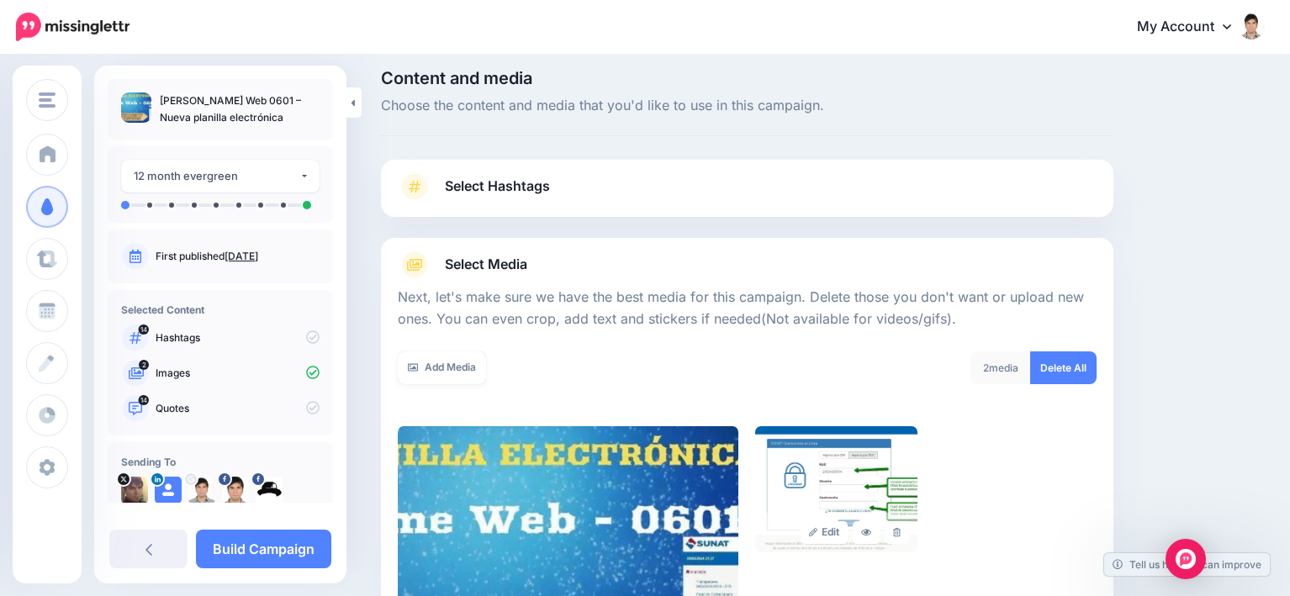
scroll to position [0, 0]
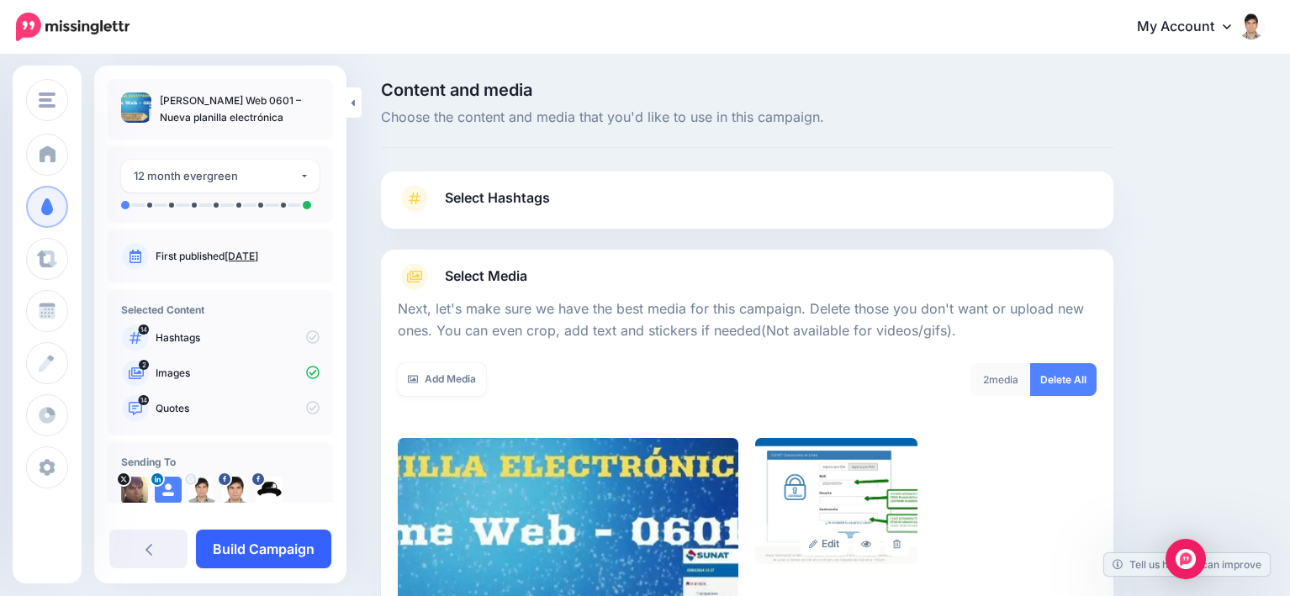
click at [293, 542] on link "Build Campaign" at bounding box center [263, 549] width 135 height 39
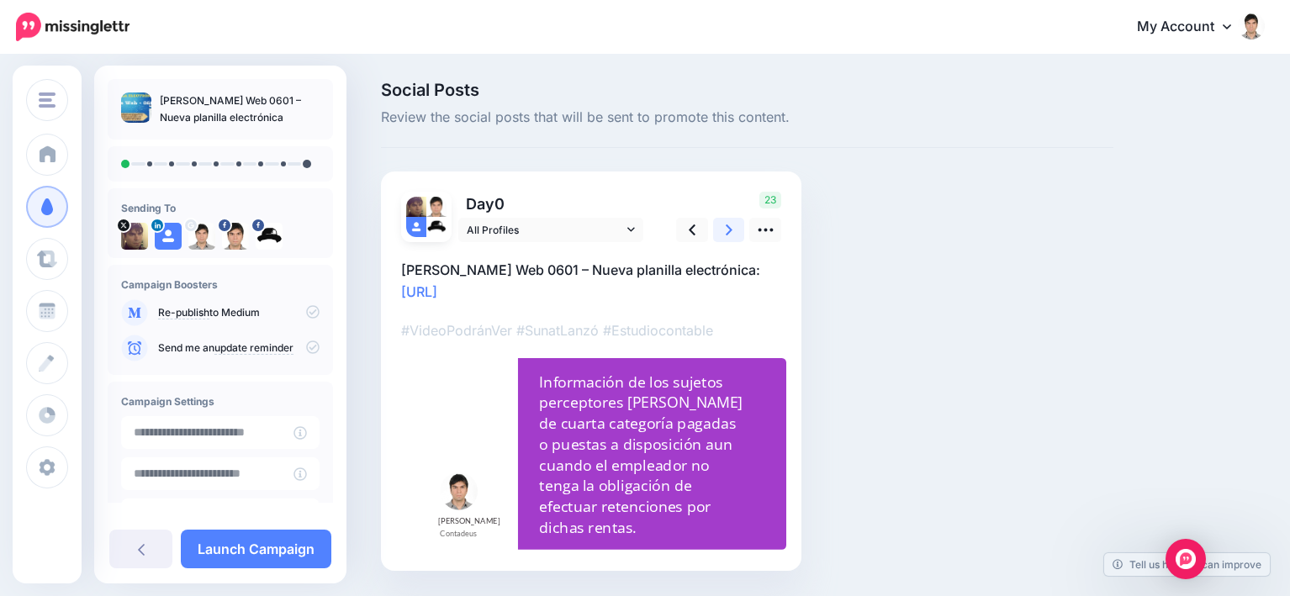
click at [736, 233] on link at bounding box center [729, 230] width 32 height 24
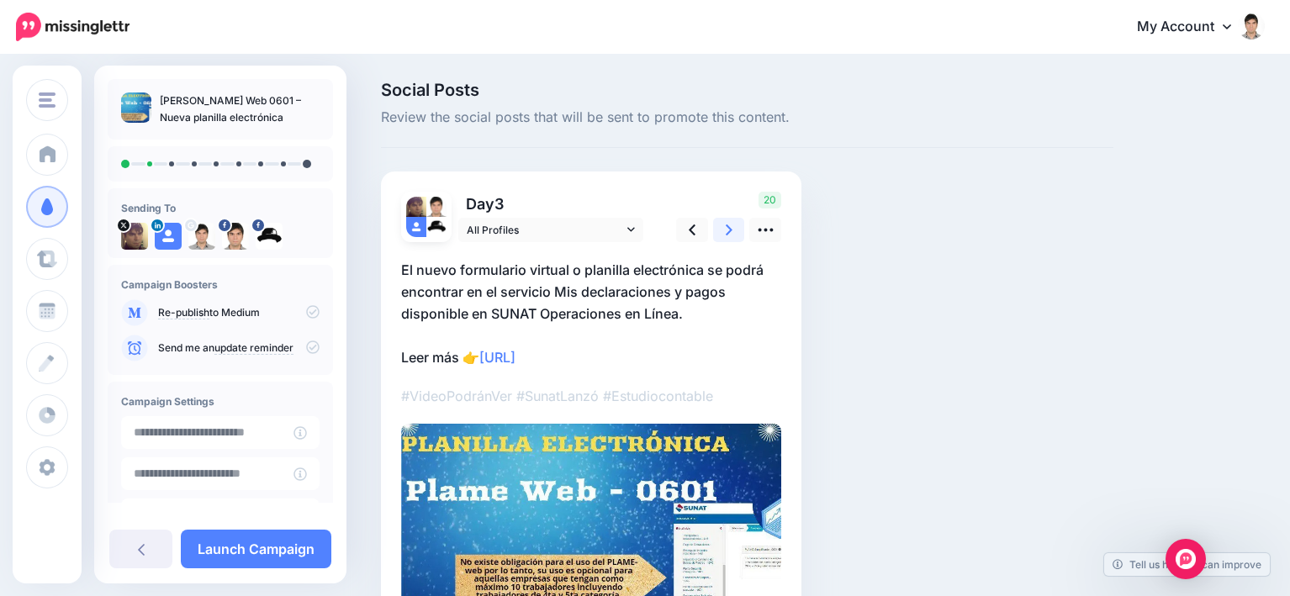
click at [736, 233] on link at bounding box center [729, 230] width 32 height 24
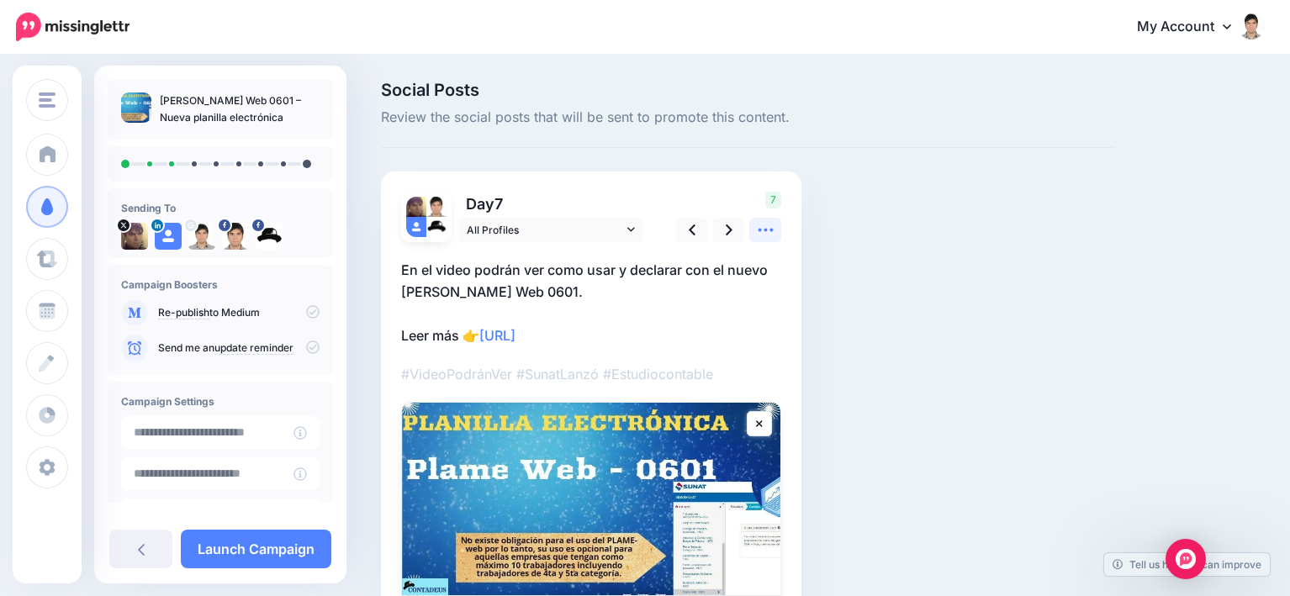
click at [763, 225] on icon at bounding box center [766, 230] width 18 height 18
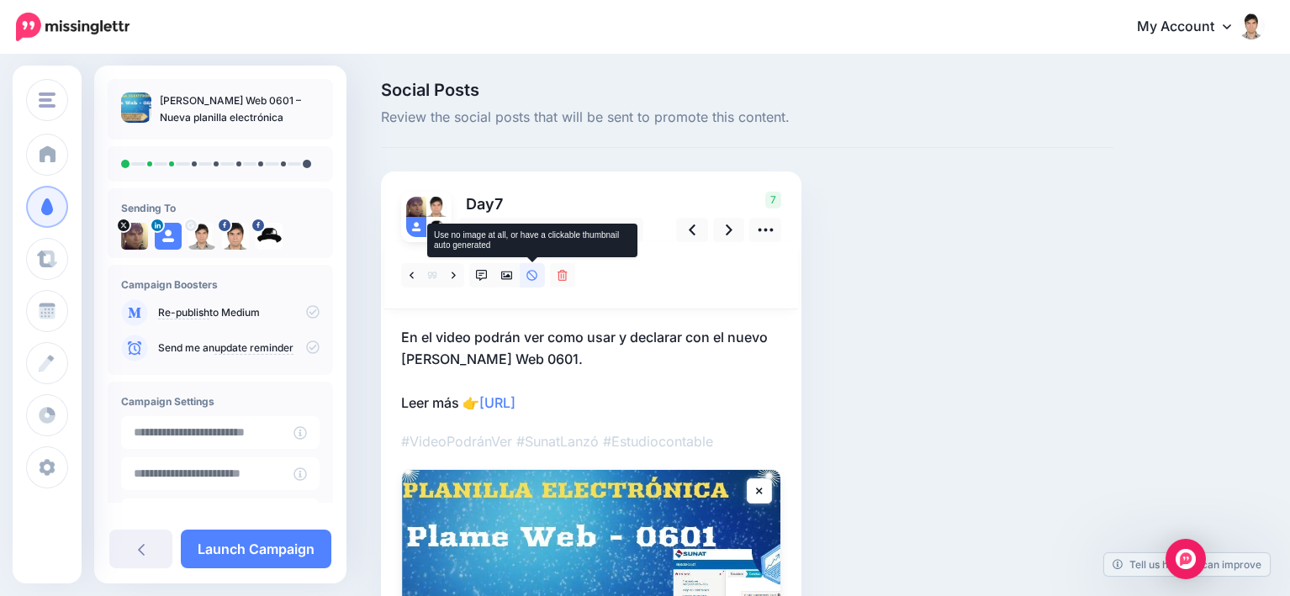
click at [531, 276] on icon at bounding box center [533, 276] width 12 height 12
click at [484, 278] on icon at bounding box center [482, 276] width 12 height 12
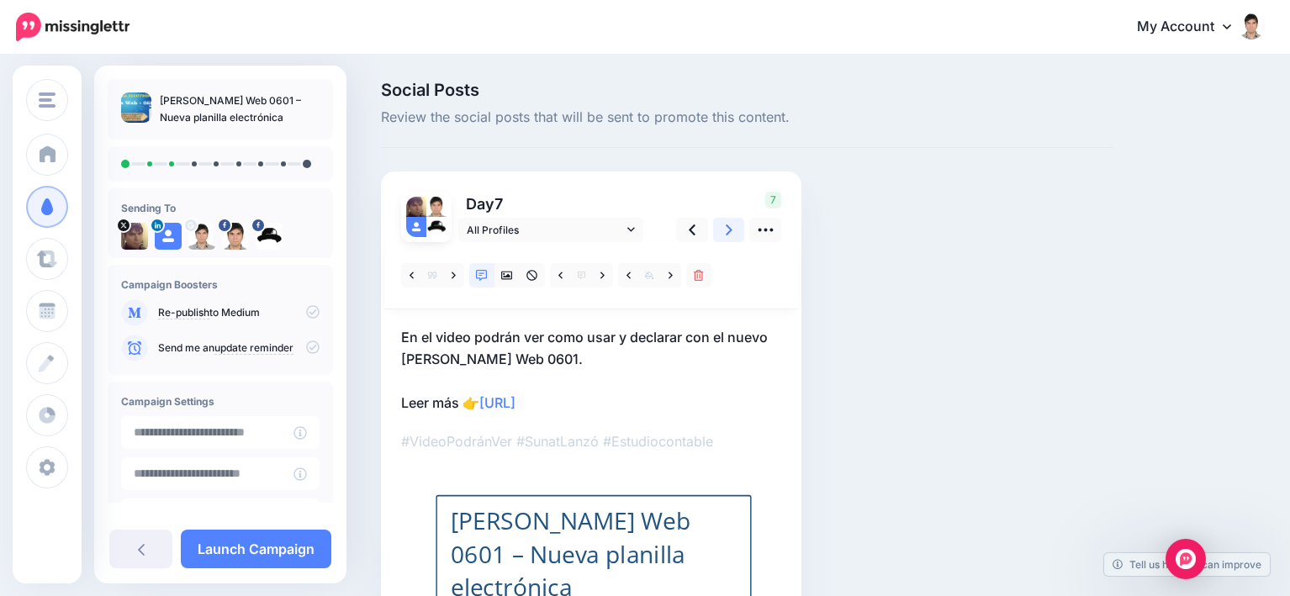
click at [726, 230] on icon at bounding box center [729, 230] width 7 height 18
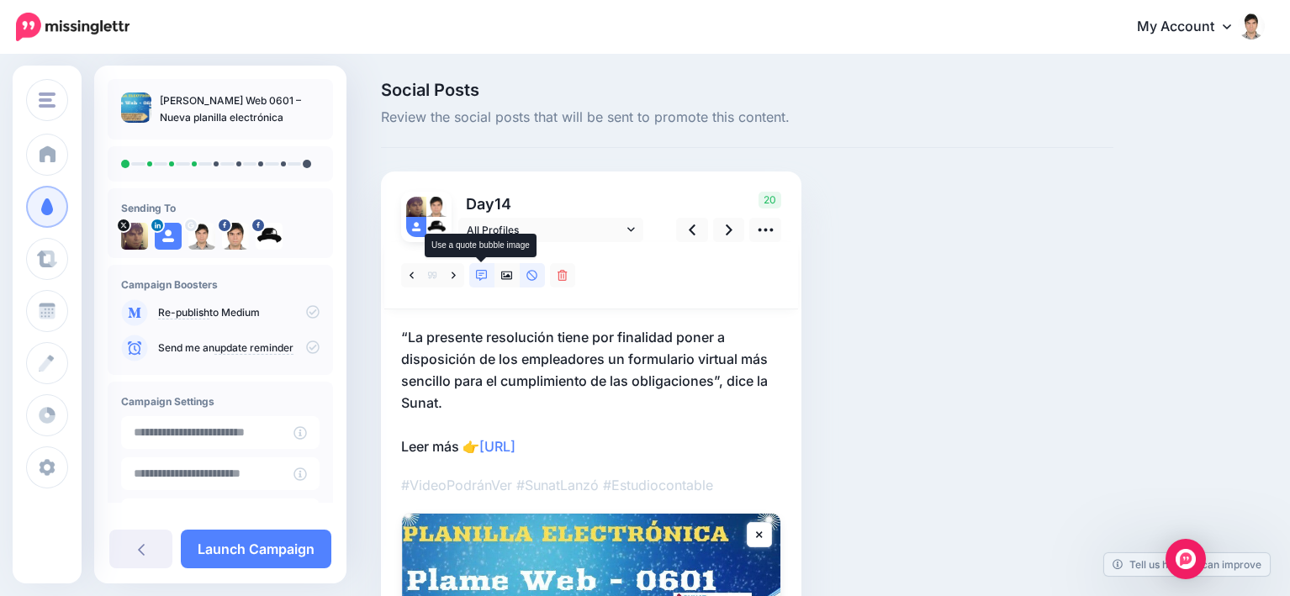
click at [481, 278] on icon at bounding box center [482, 276] width 12 height 12
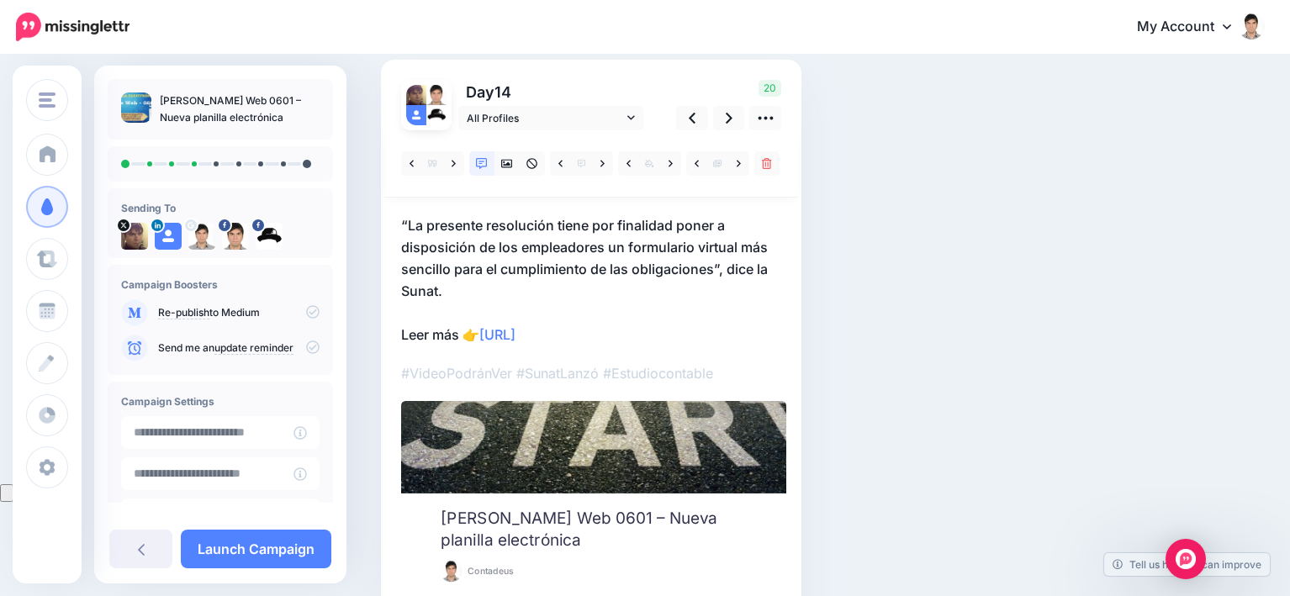
scroll to position [84, 0]
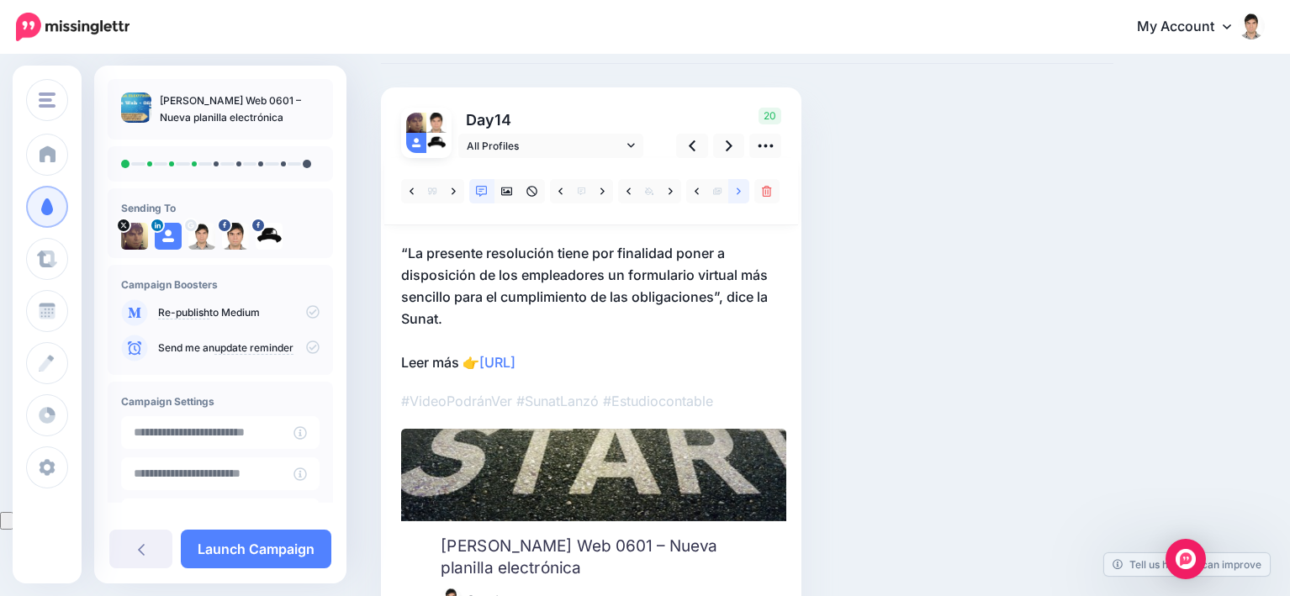
click at [740, 196] on icon at bounding box center [739, 192] width 4 height 12
click at [740, 192] on icon at bounding box center [739, 191] width 4 height 7
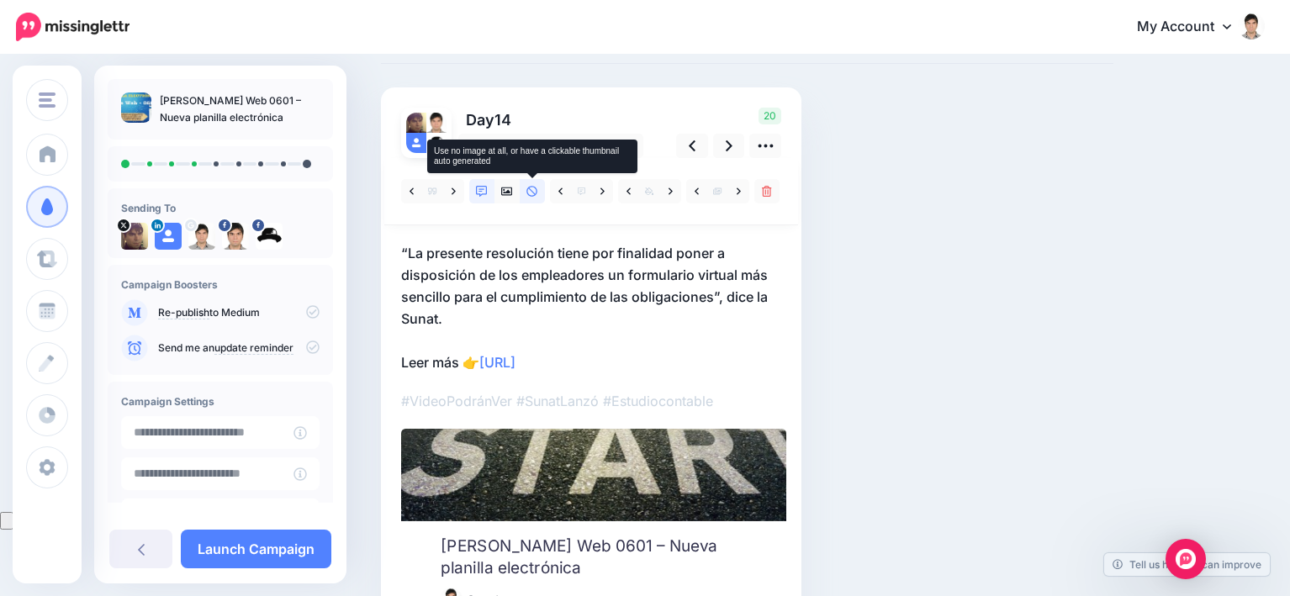
click at [529, 193] on icon at bounding box center [533, 192] width 12 height 12
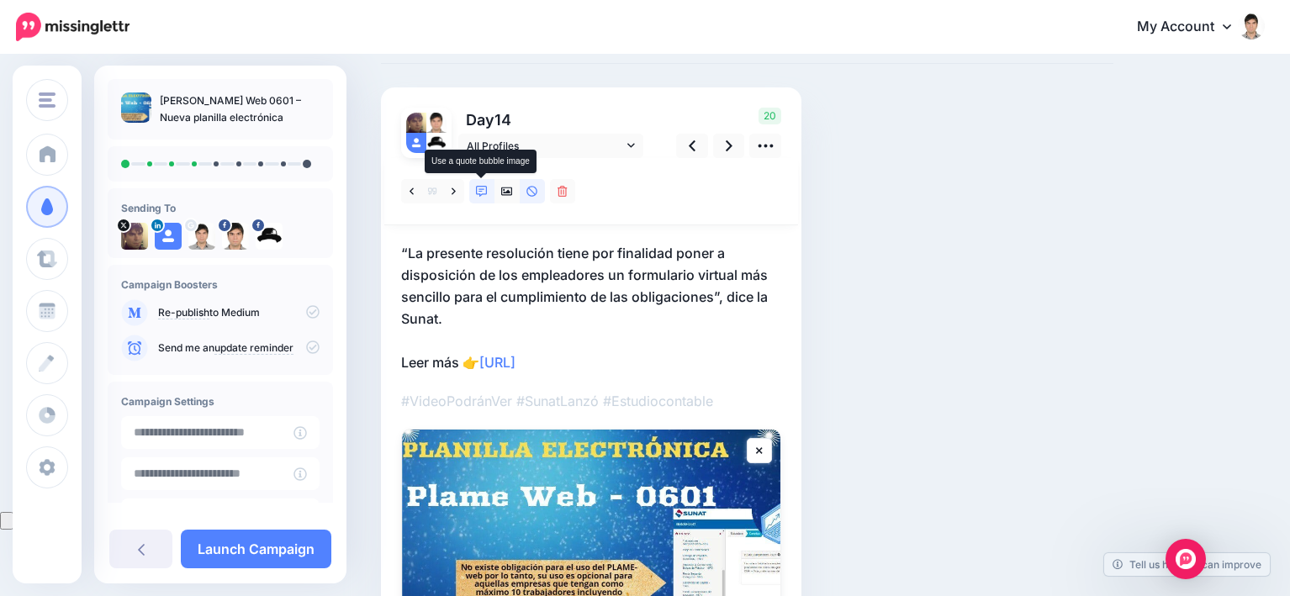
click at [480, 189] on icon at bounding box center [482, 192] width 12 height 12
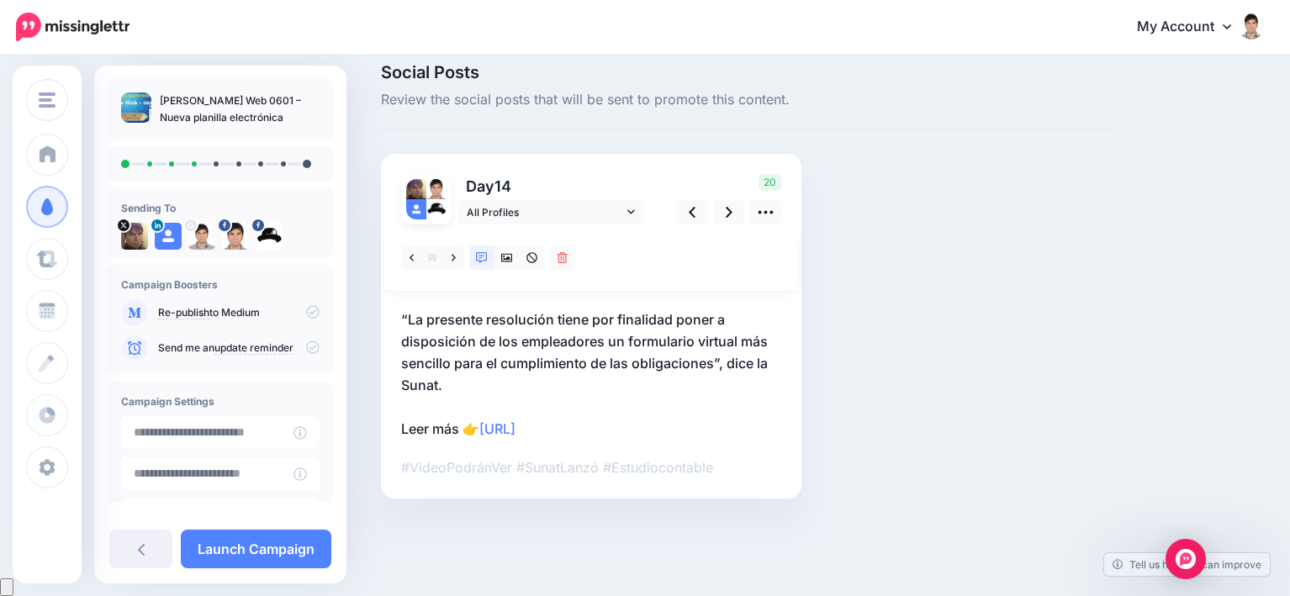
scroll to position [0, 0]
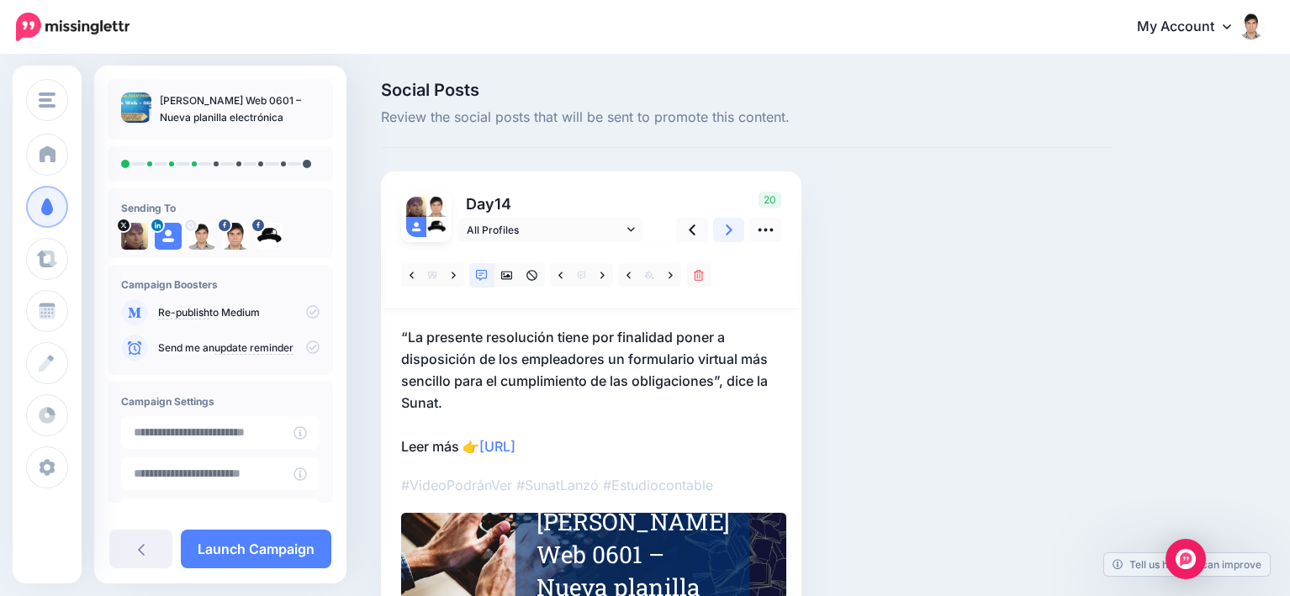
click at [723, 230] on link at bounding box center [729, 230] width 32 height 24
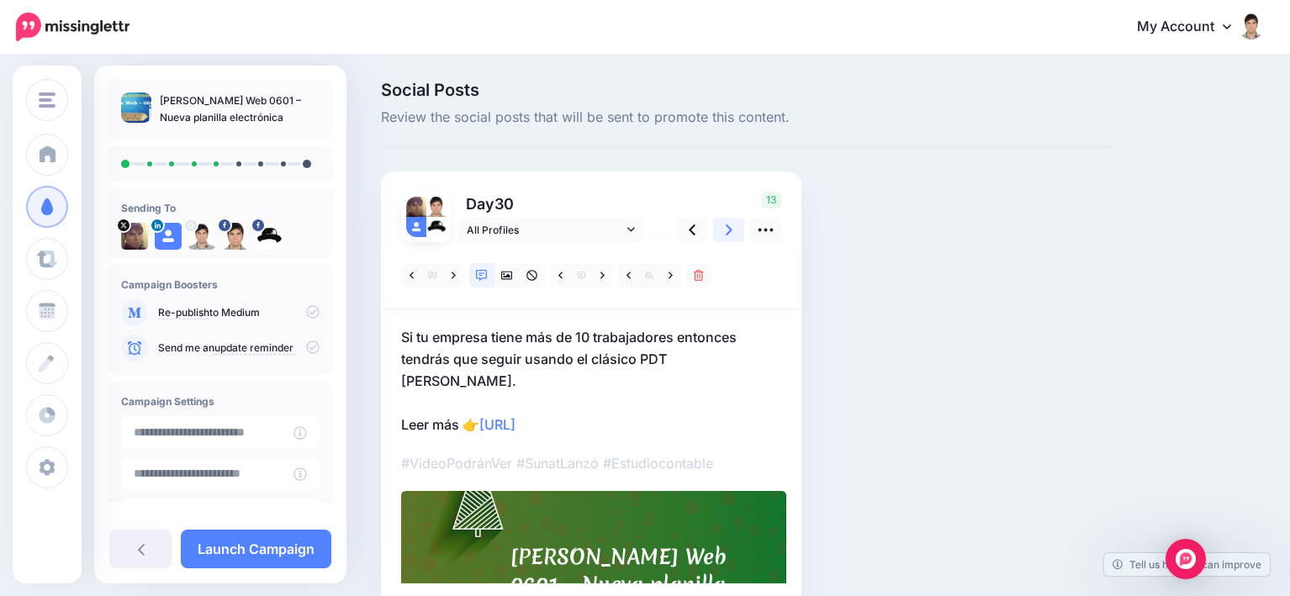
click at [728, 230] on icon at bounding box center [729, 230] width 7 height 18
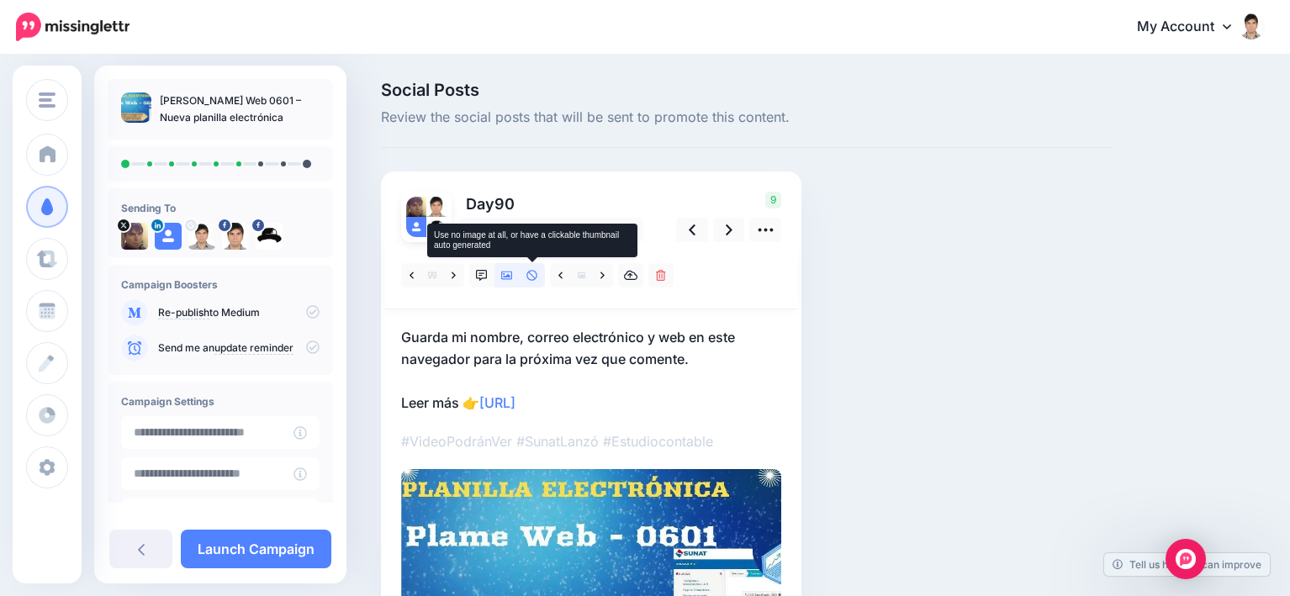
click at [529, 278] on icon at bounding box center [533, 276] width 12 height 12
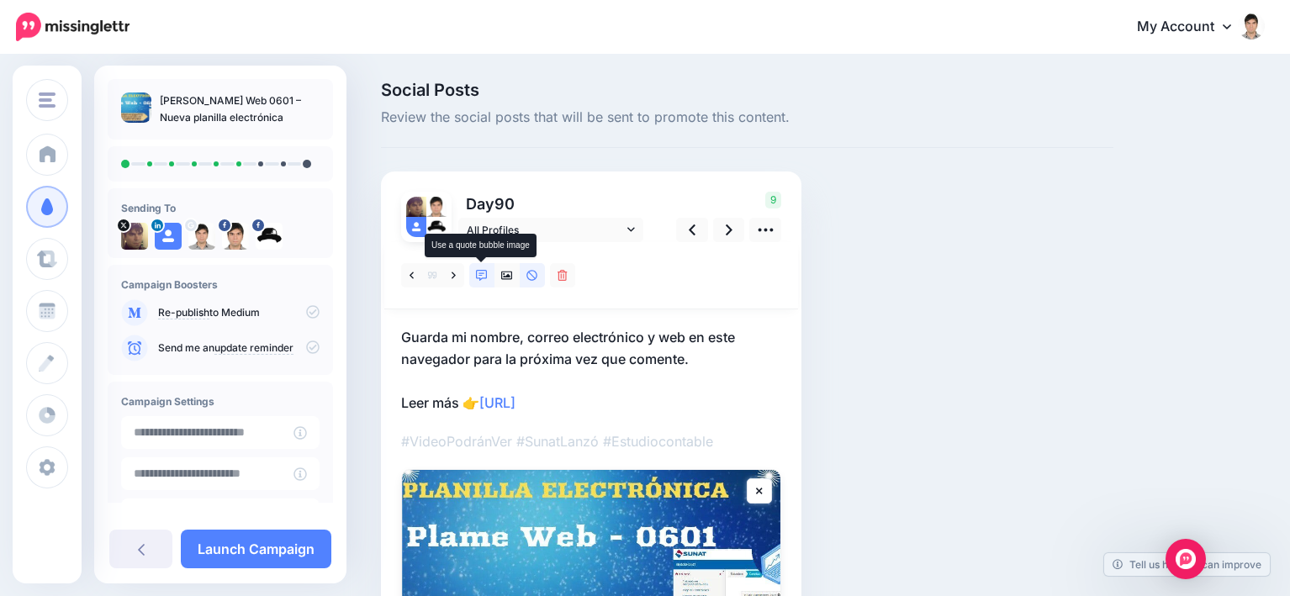
click at [484, 278] on icon at bounding box center [482, 276] width 12 height 12
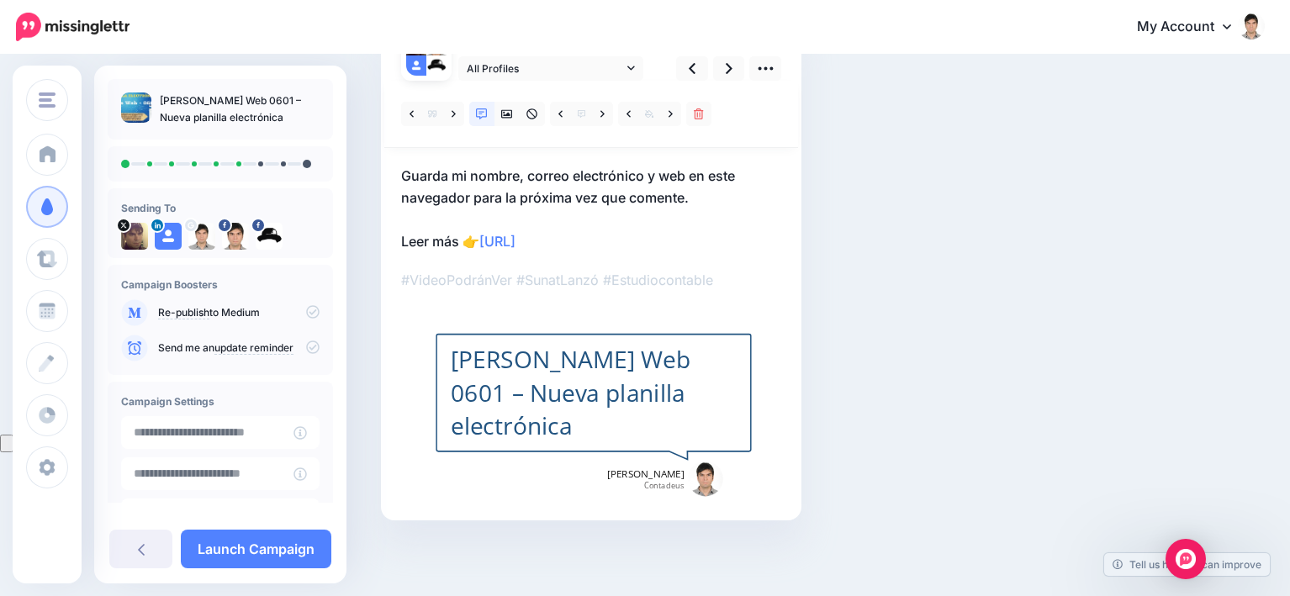
scroll to position [77, 0]
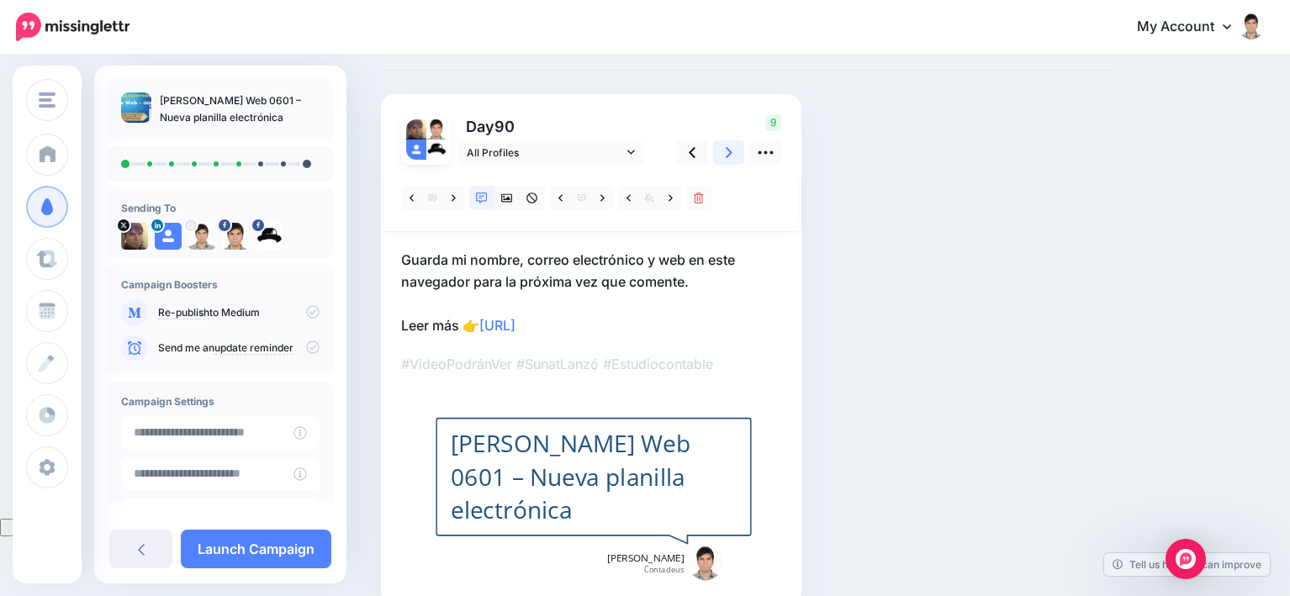
click at [726, 158] on icon at bounding box center [729, 153] width 7 height 18
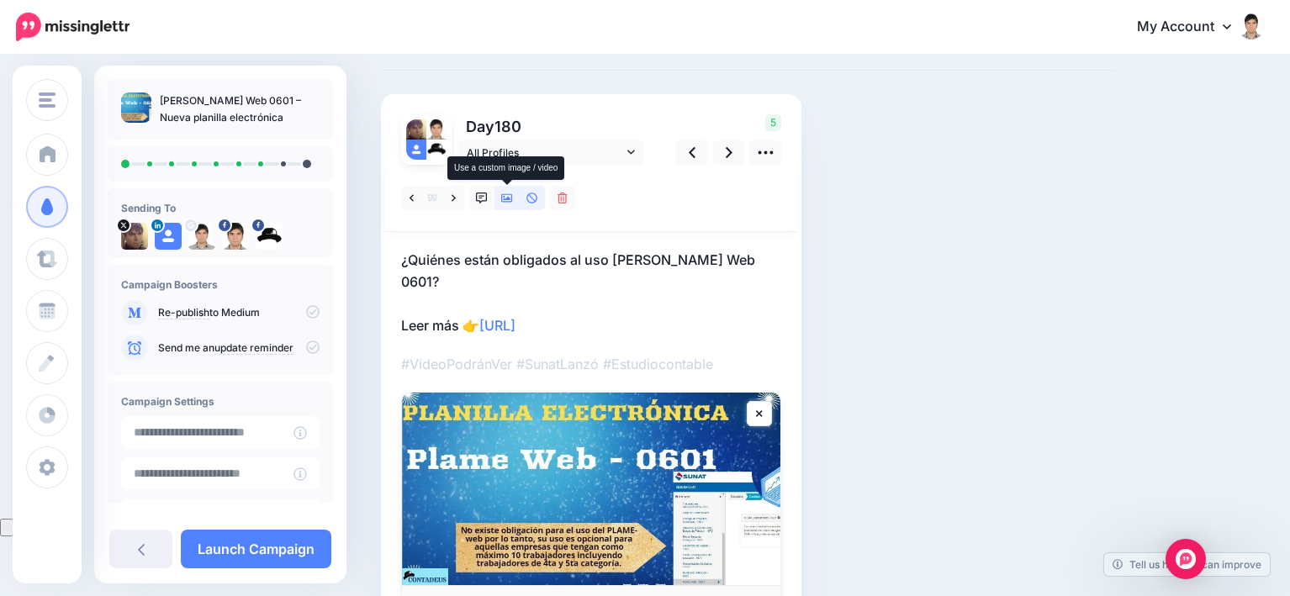
click at [506, 196] on icon at bounding box center [507, 199] width 12 height 12
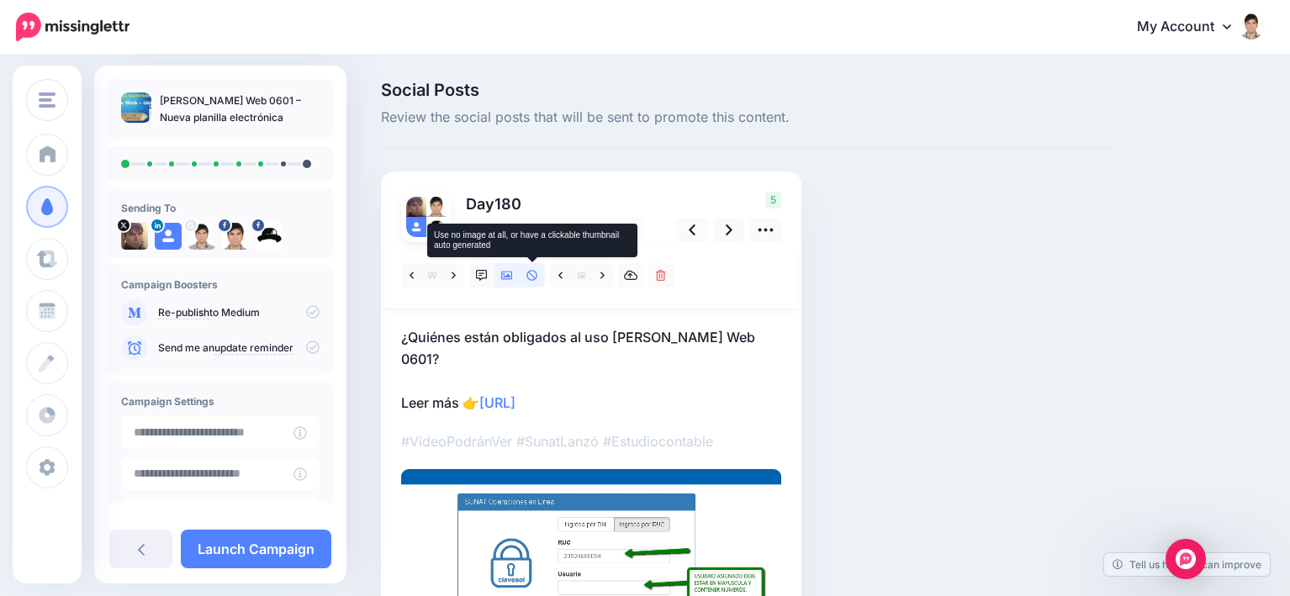
click at [529, 279] on icon at bounding box center [532, 275] width 11 height 11
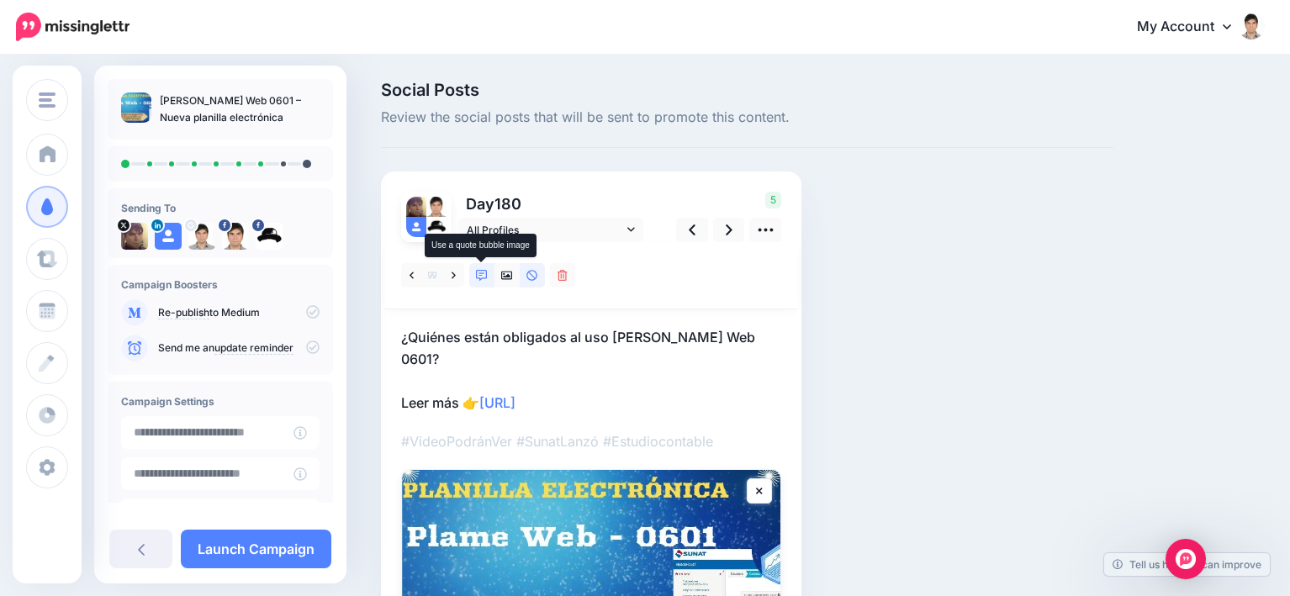
click at [482, 277] on icon at bounding box center [482, 276] width 12 height 12
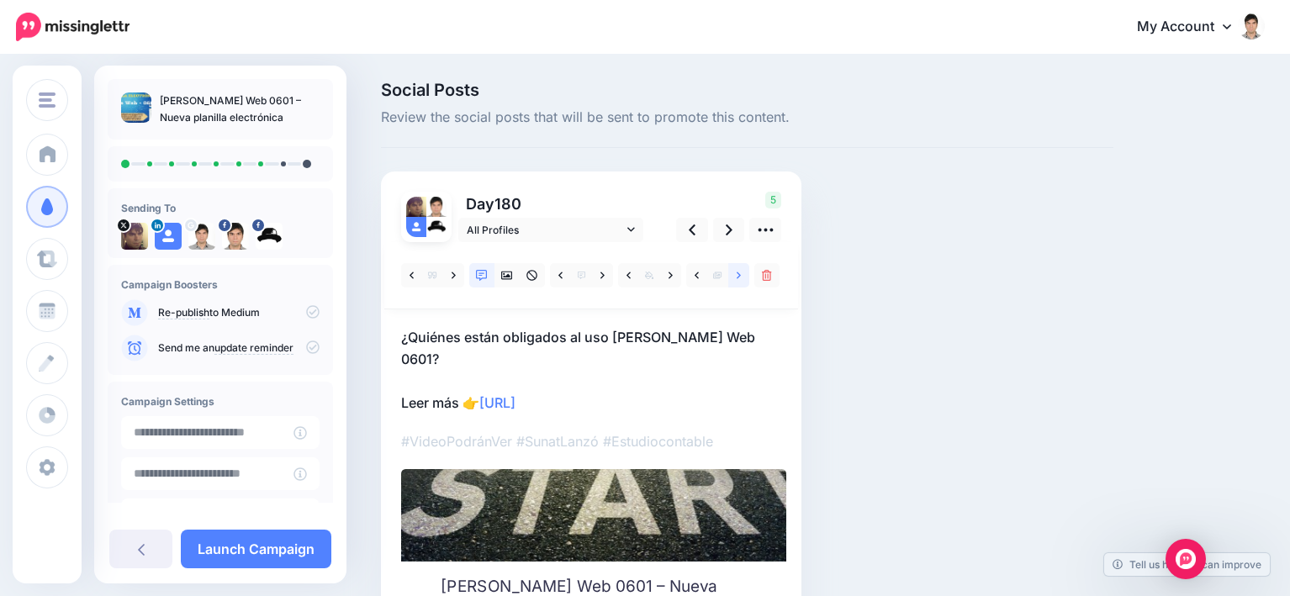
click at [737, 281] on icon at bounding box center [739, 276] width 4 height 12
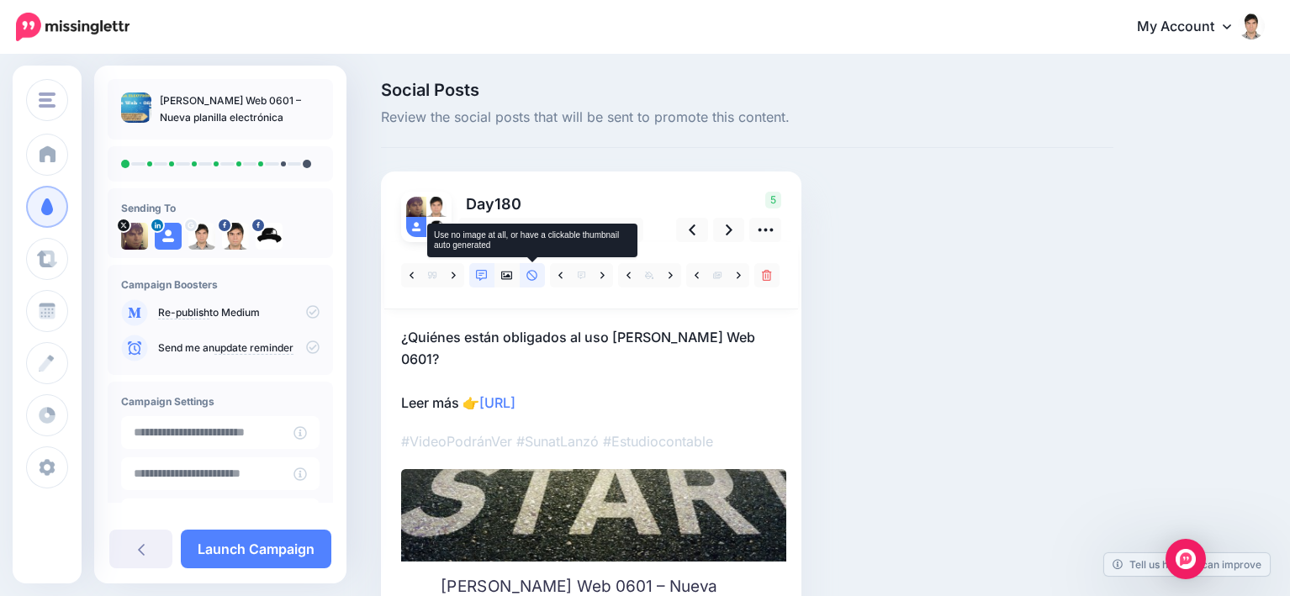
click at [528, 277] on icon at bounding box center [533, 276] width 12 height 12
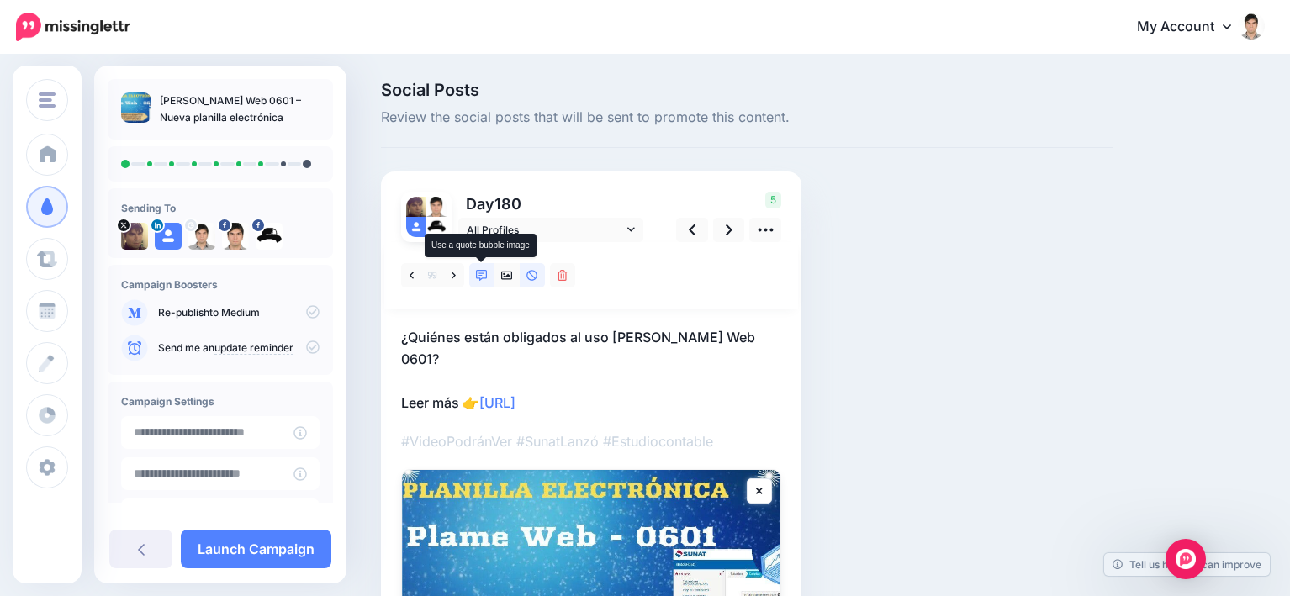
click at [480, 276] on icon at bounding box center [482, 276] width 12 height 12
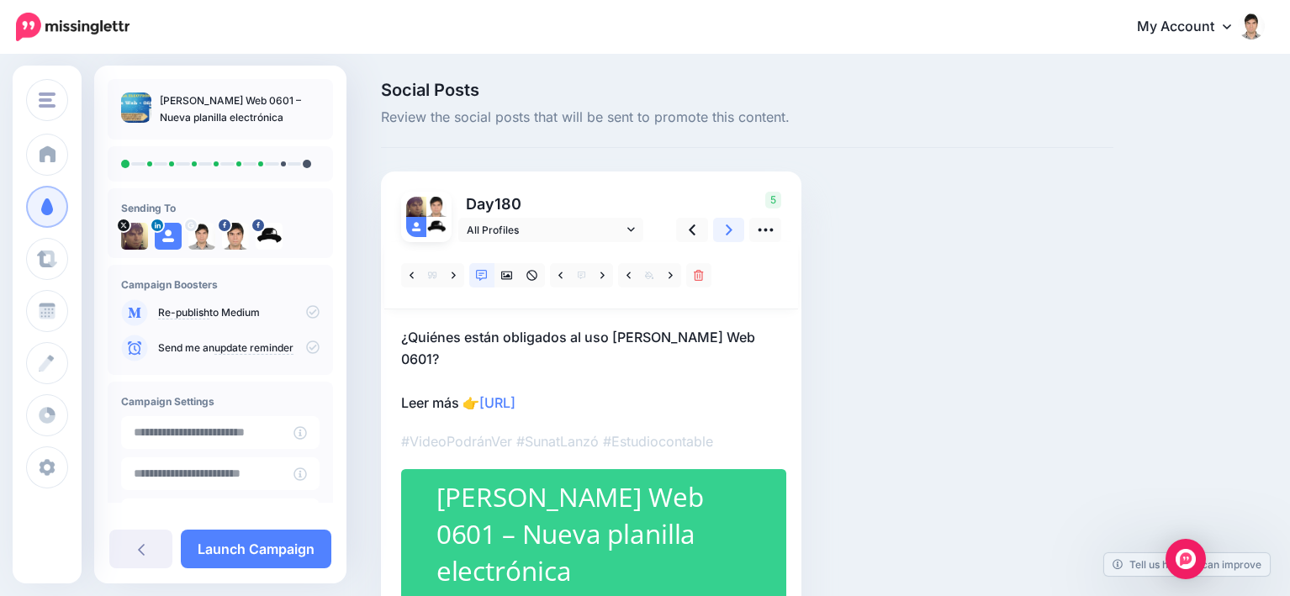
click at [723, 230] on link at bounding box center [729, 230] width 32 height 24
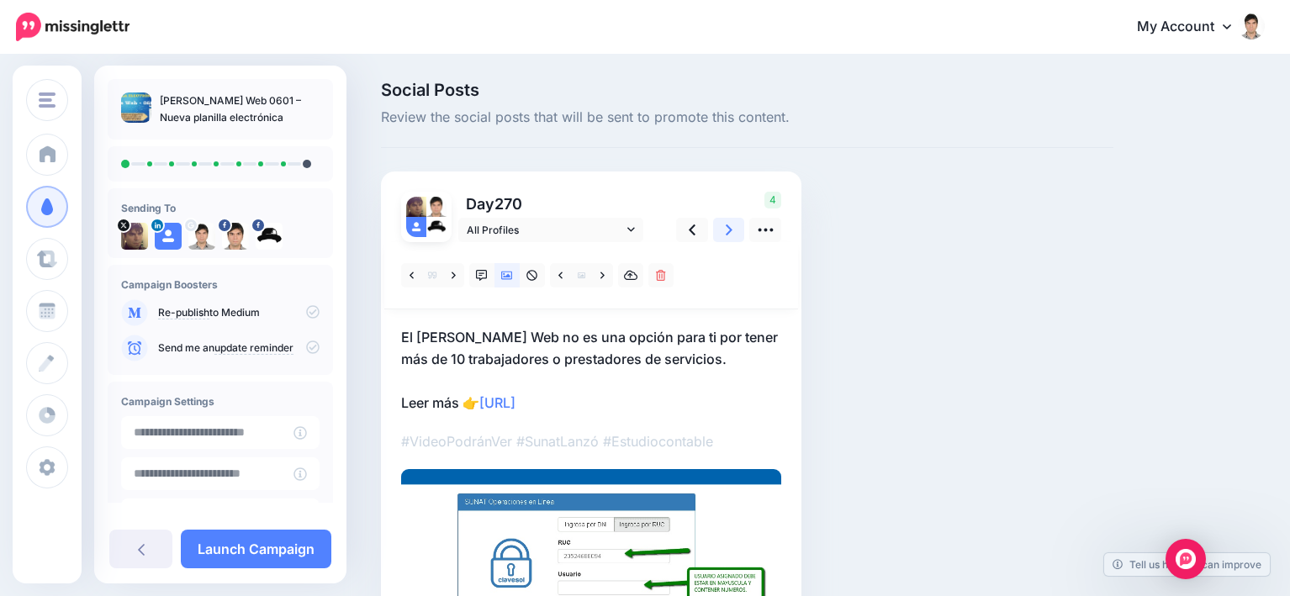
click at [727, 233] on icon at bounding box center [729, 230] width 7 height 18
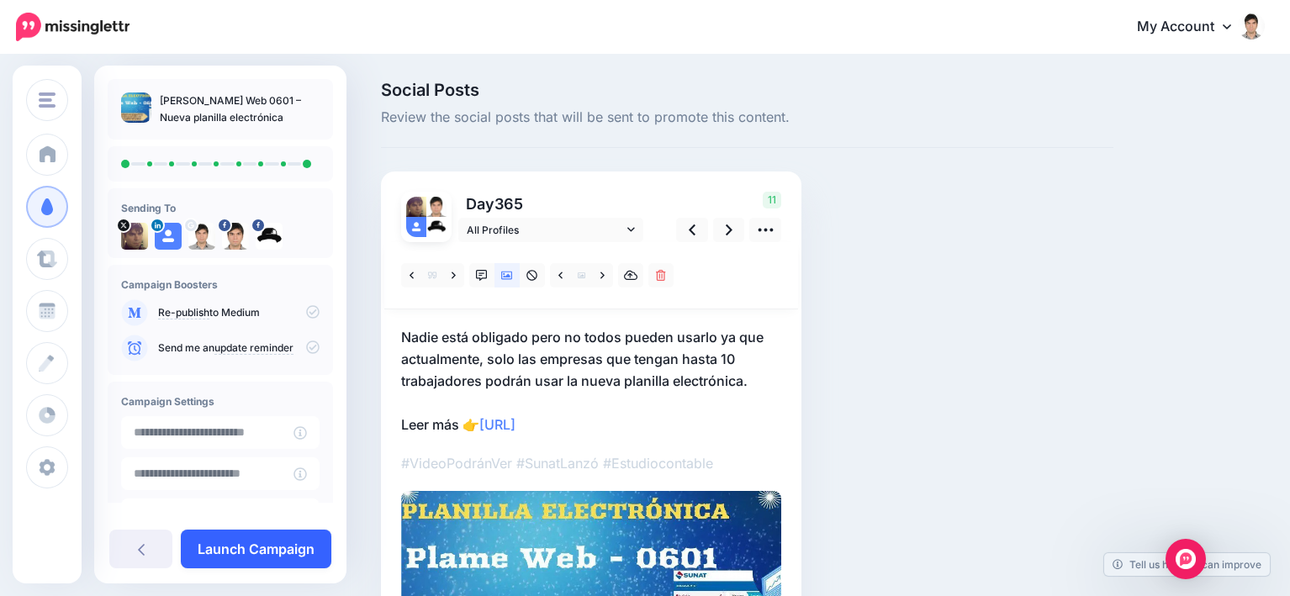
click at [257, 548] on link "Launch Campaign" at bounding box center [256, 549] width 151 height 39
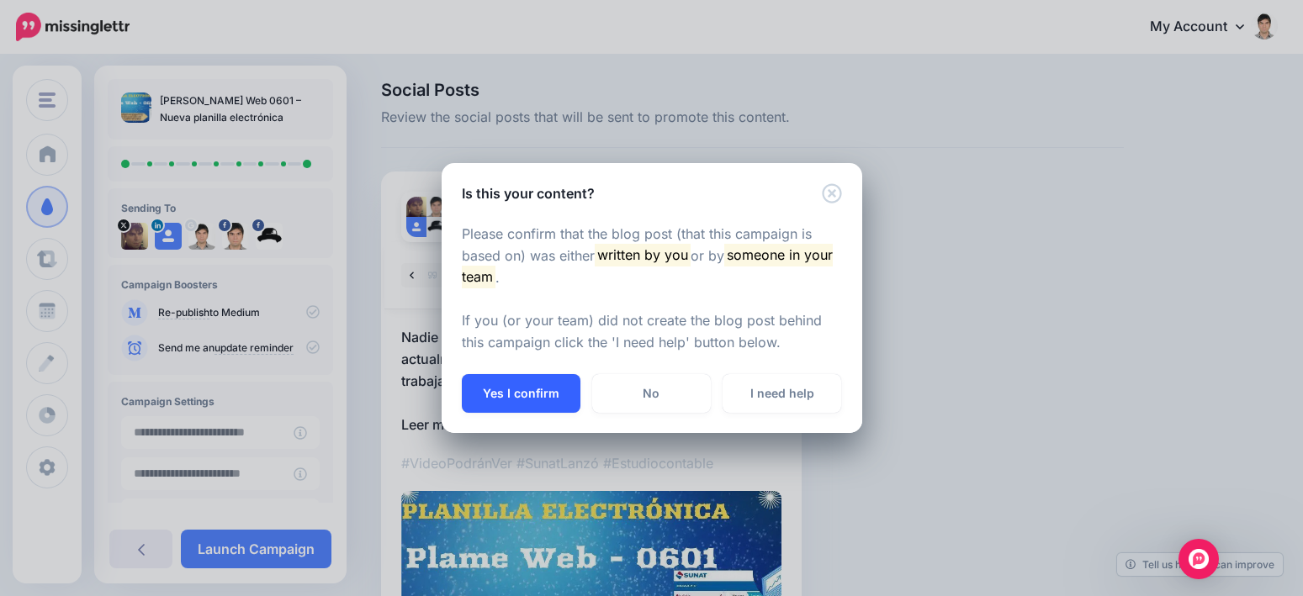
click at [541, 380] on button "Yes I confirm" at bounding box center [521, 393] width 119 height 39
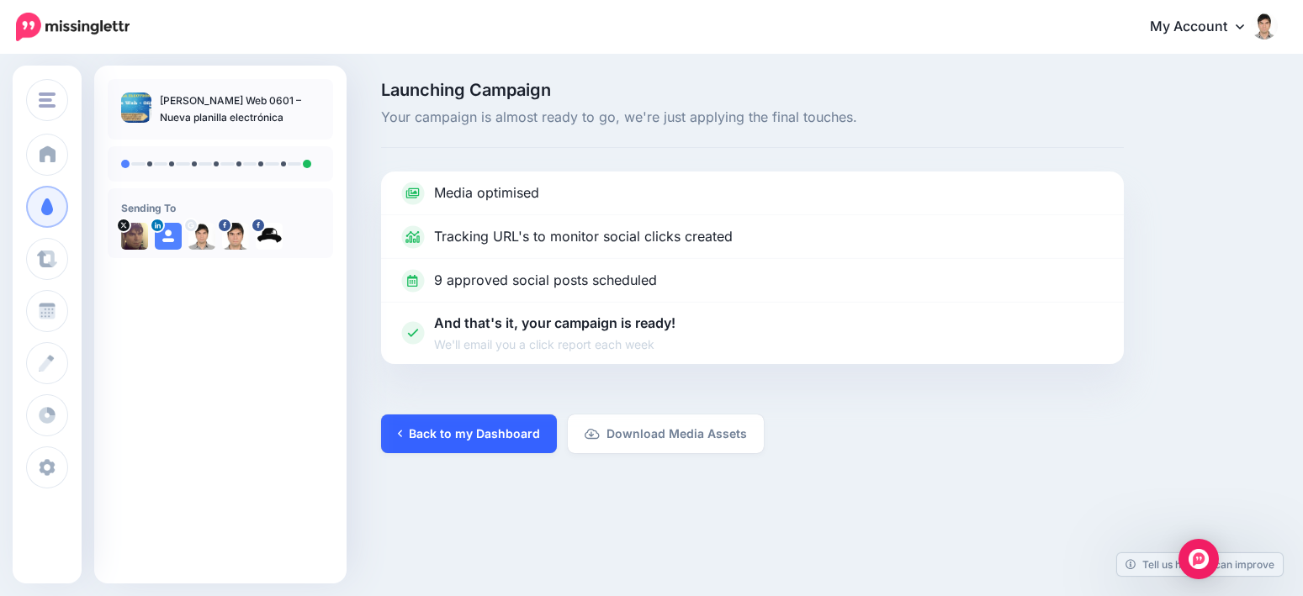
click at [499, 436] on link "Back to my Dashboard" at bounding box center [469, 434] width 176 height 39
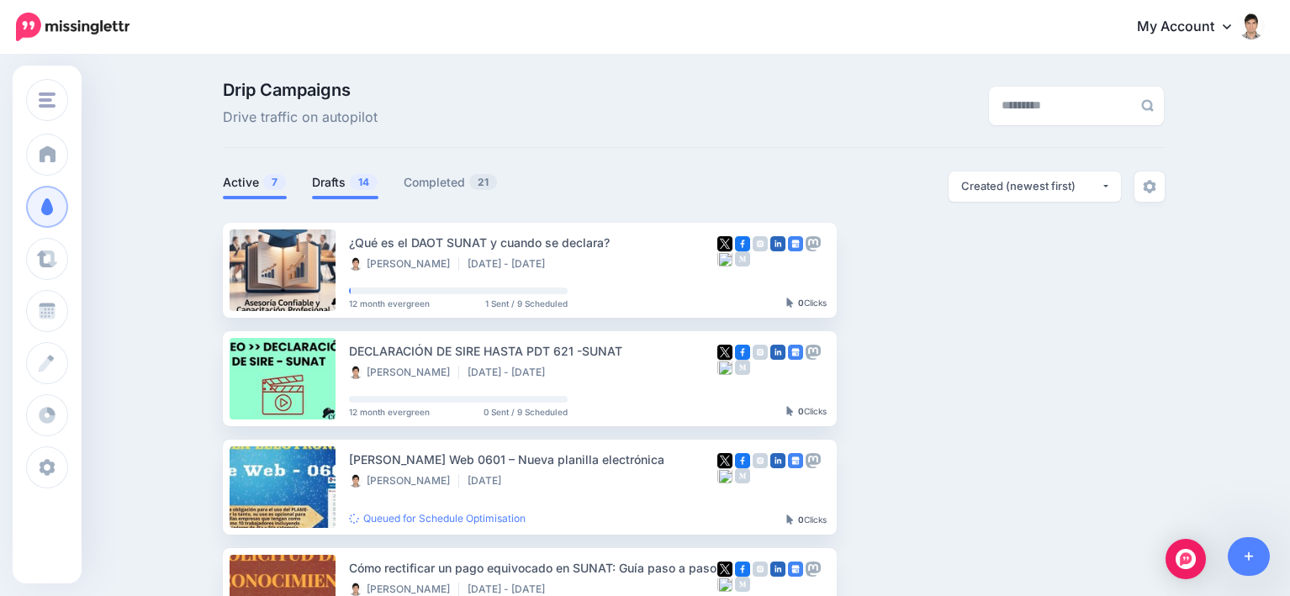
click at [347, 176] on link "Drafts 14" at bounding box center [345, 182] width 66 height 20
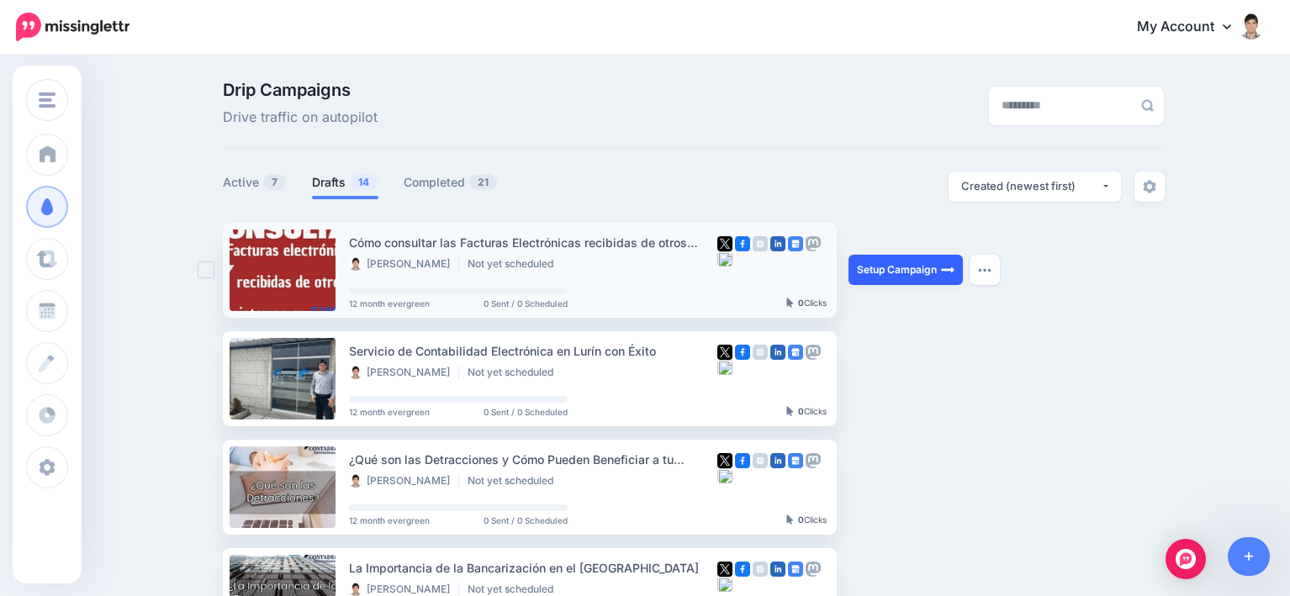
click at [905, 267] on link "Setup Campaign" at bounding box center [906, 270] width 114 height 30
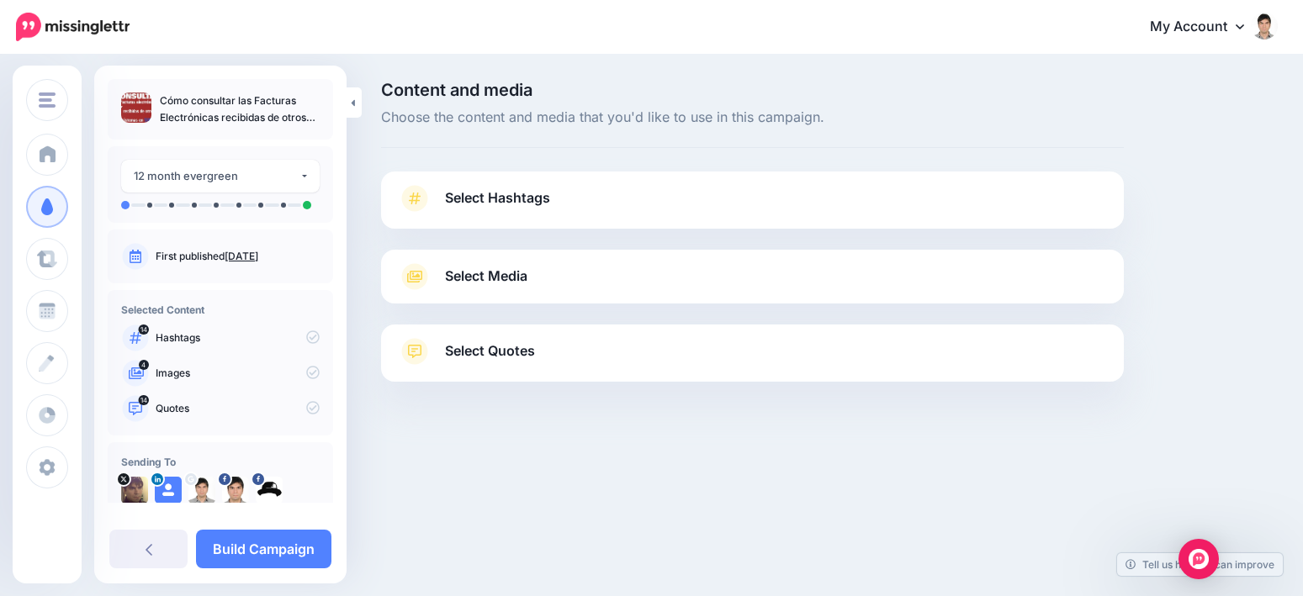
click at [640, 283] on link "Select Media" at bounding box center [752, 276] width 709 height 27
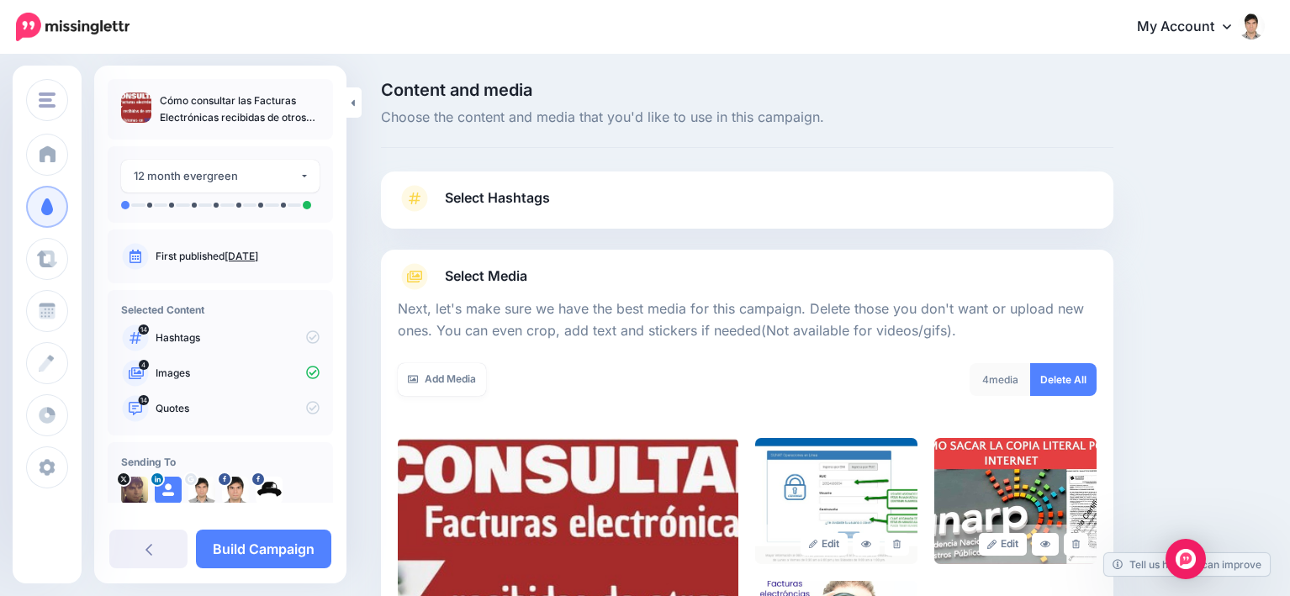
scroll to position [168, 0]
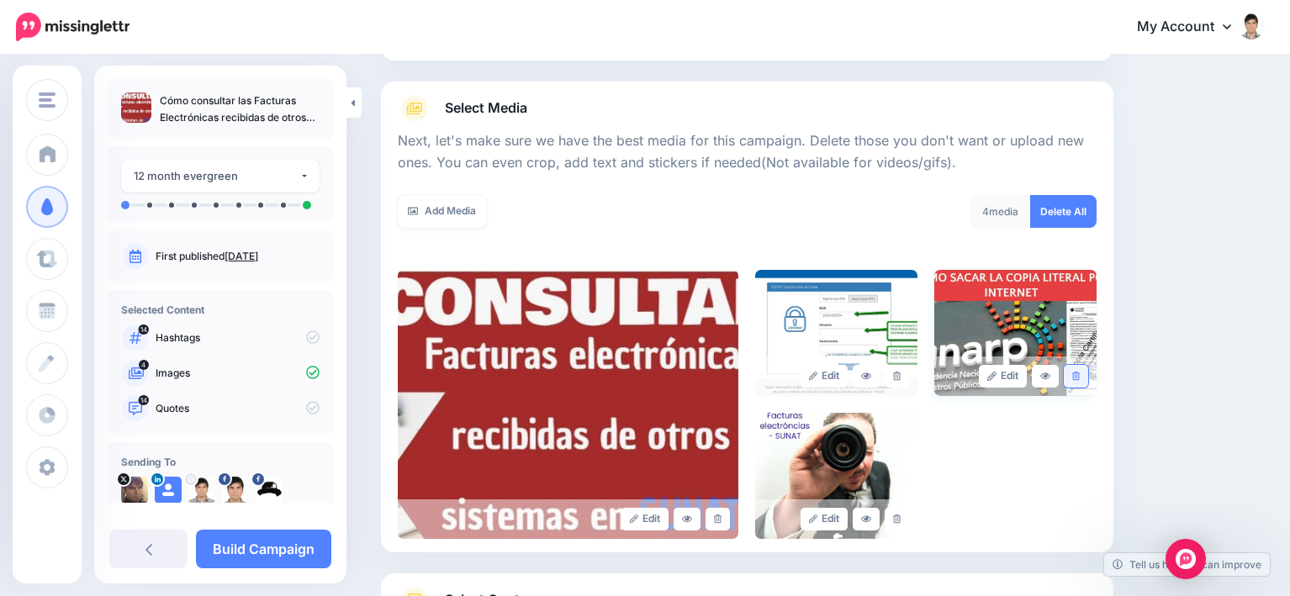
click at [1088, 370] on link at bounding box center [1076, 376] width 24 height 23
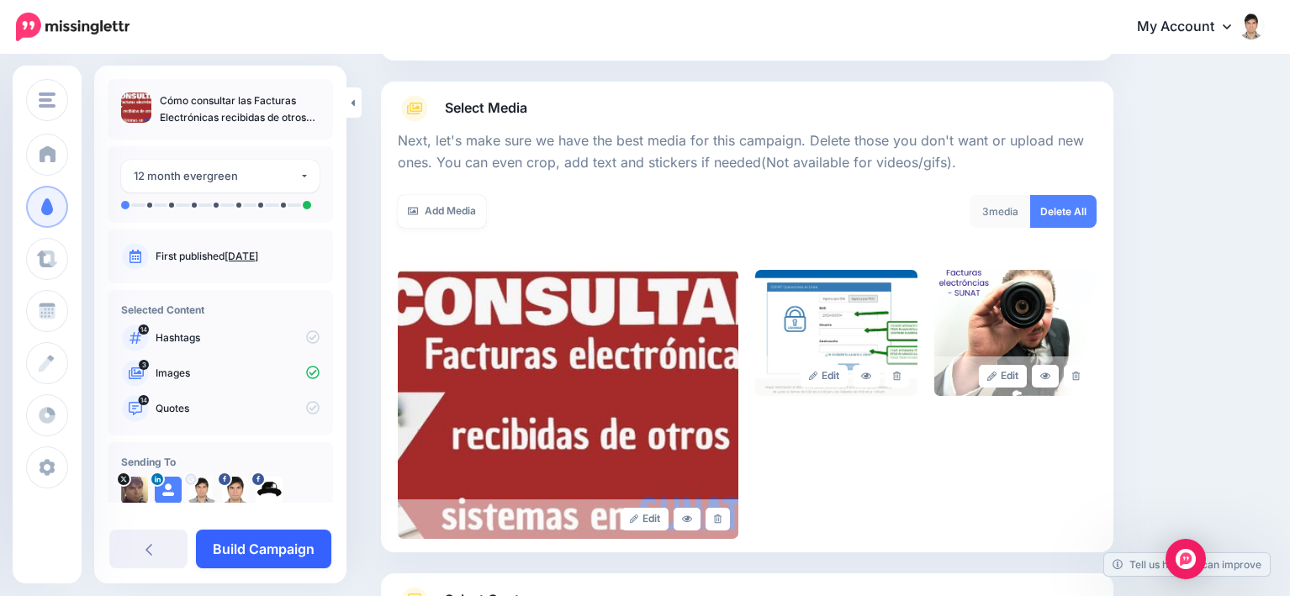
click at [273, 561] on link "Build Campaign" at bounding box center [263, 549] width 135 height 39
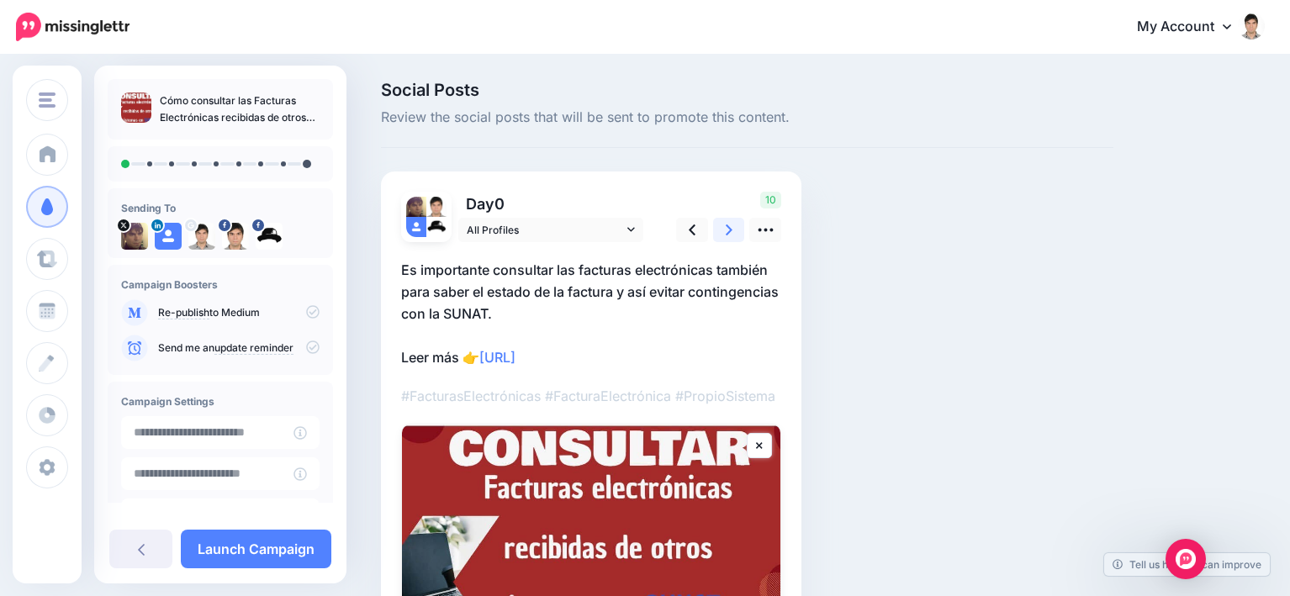
click at [723, 236] on link at bounding box center [729, 230] width 32 height 24
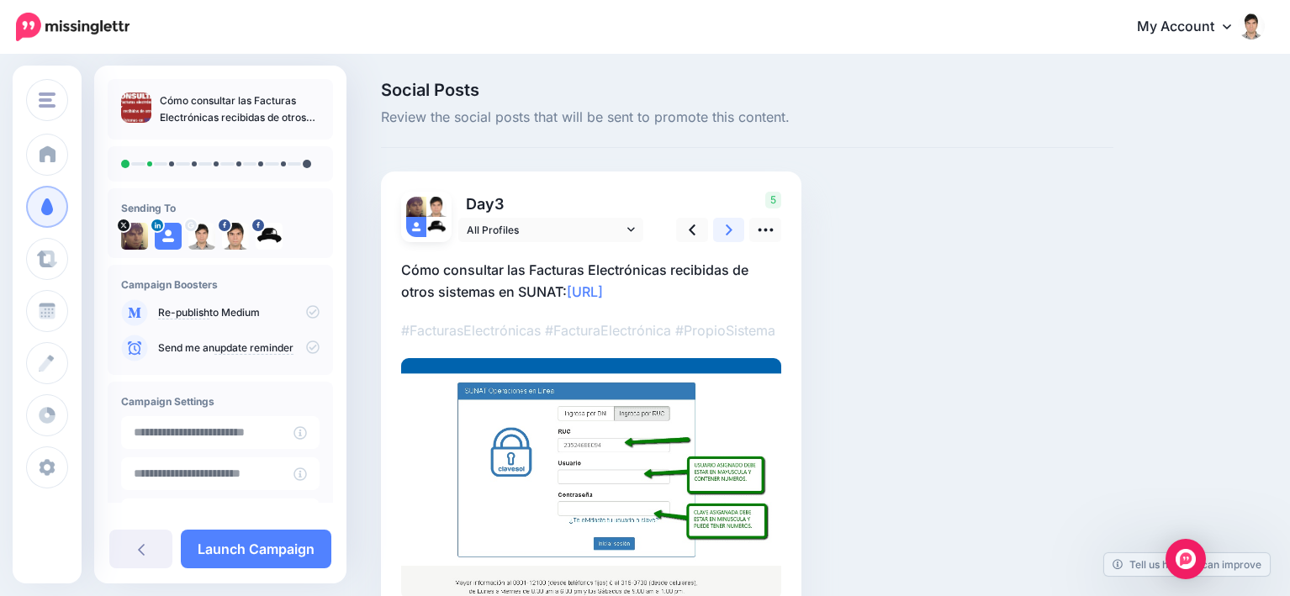
click at [723, 230] on link at bounding box center [729, 230] width 32 height 24
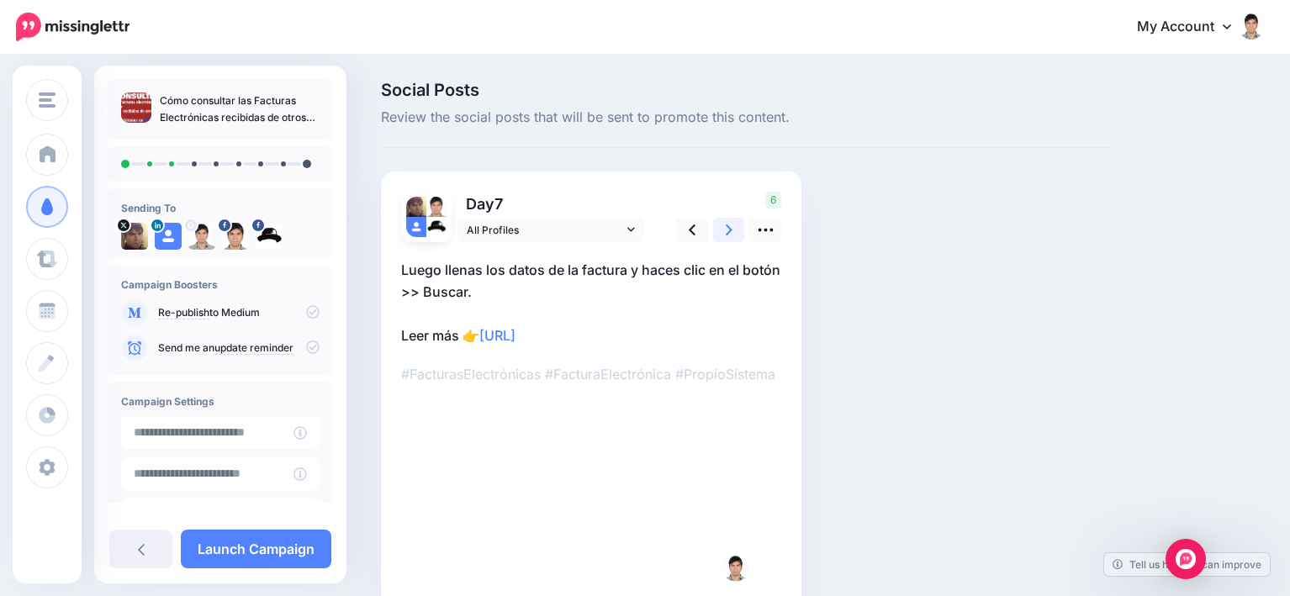
scroll to position [84, 0]
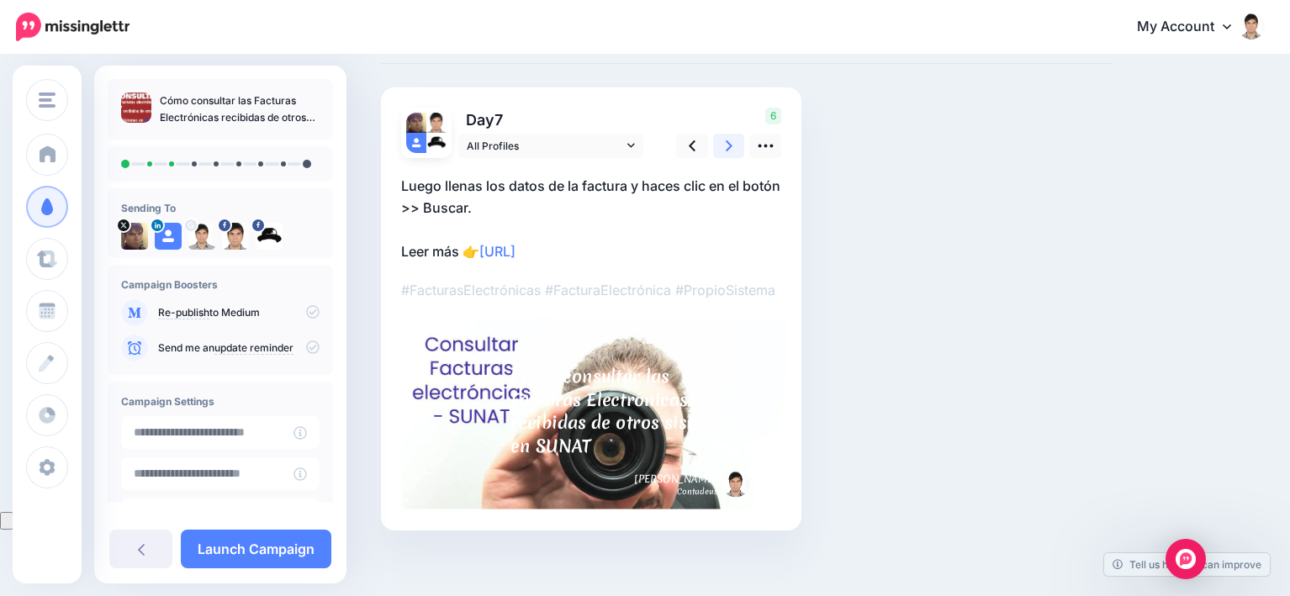
click at [733, 143] on link at bounding box center [729, 146] width 32 height 24
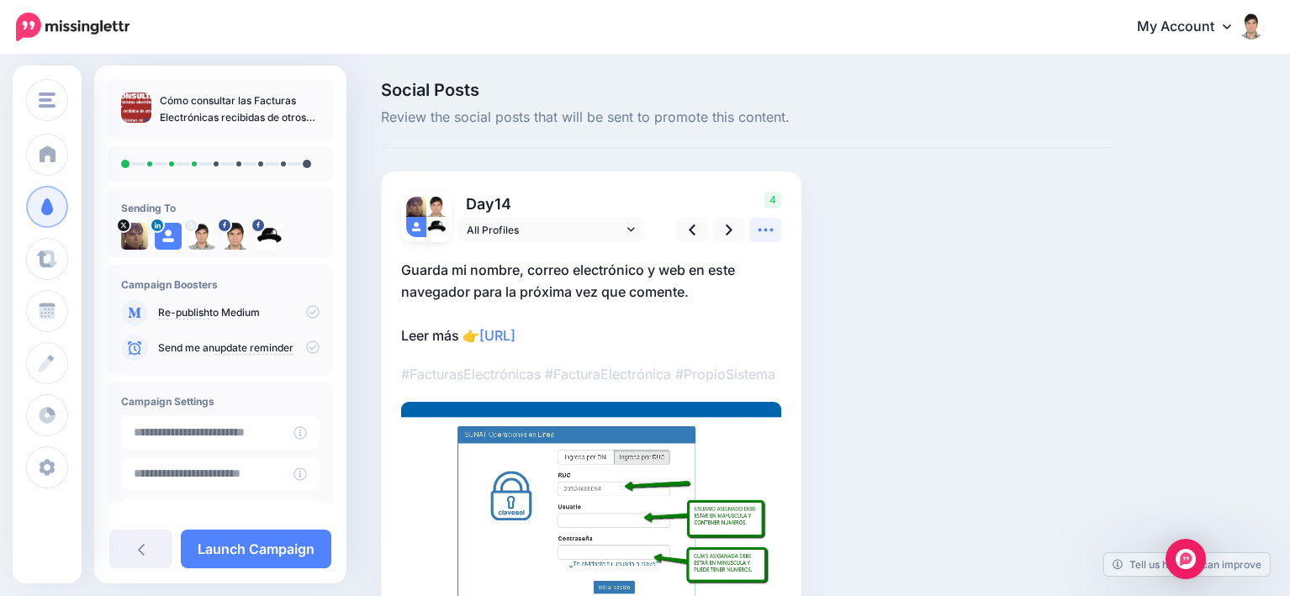
click at [767, 224] on icon at bounding box center [766, 230] width 18 height 18
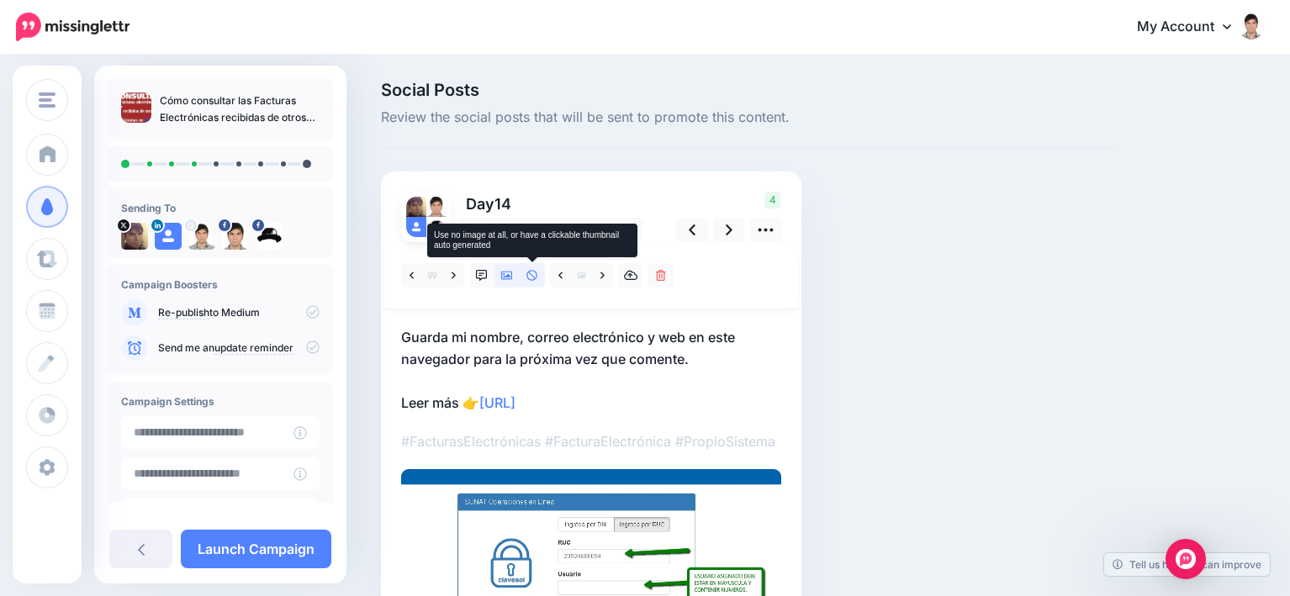
click at [528, 277] on icon at bounding box center [533, 276] width 12 height 12
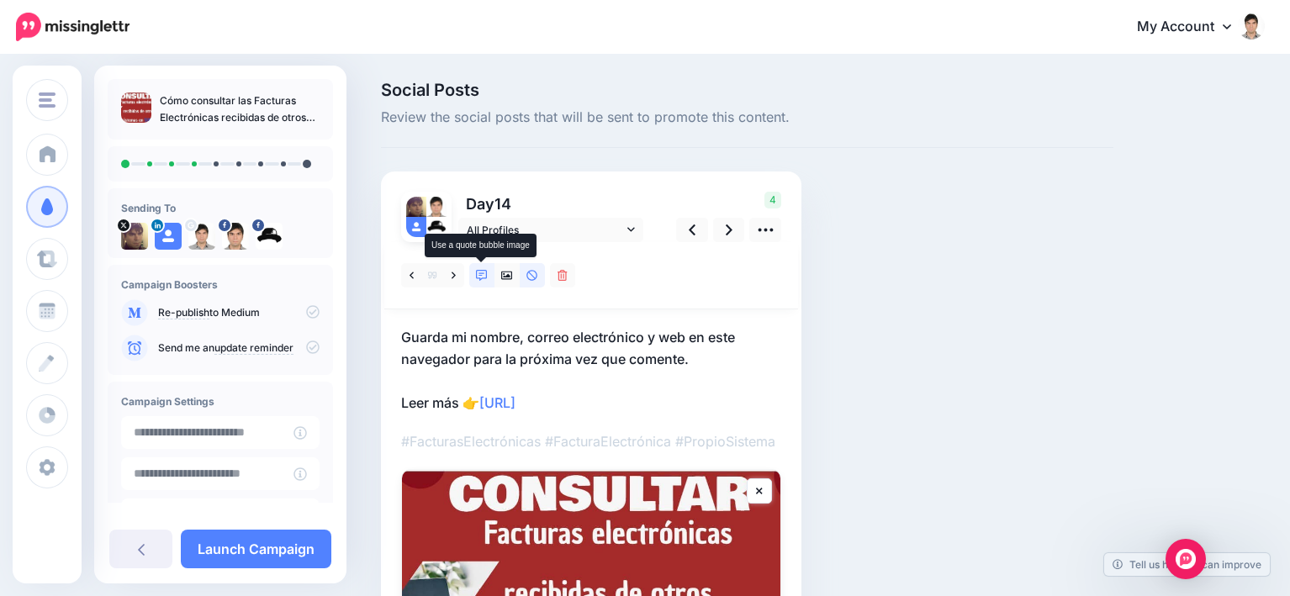
click at [478, 280] on icon at bounding box center [482, 276] width 12 height 12
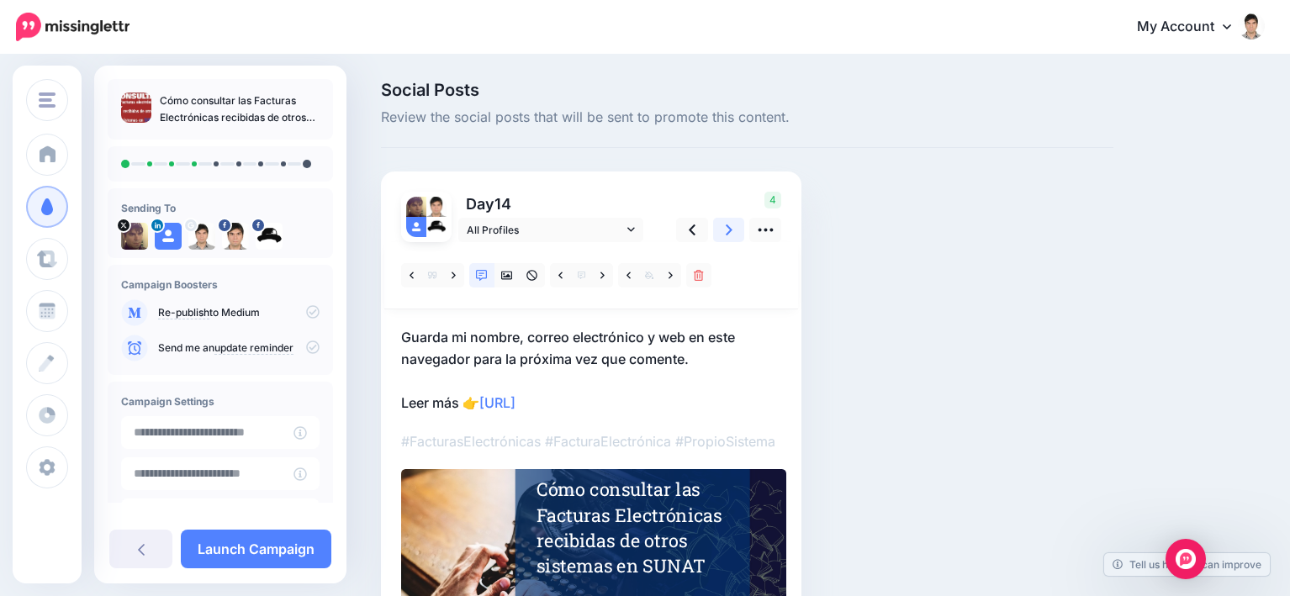
click at [729, 224] on icon at bounding box center [729, 230] width 7 height 18
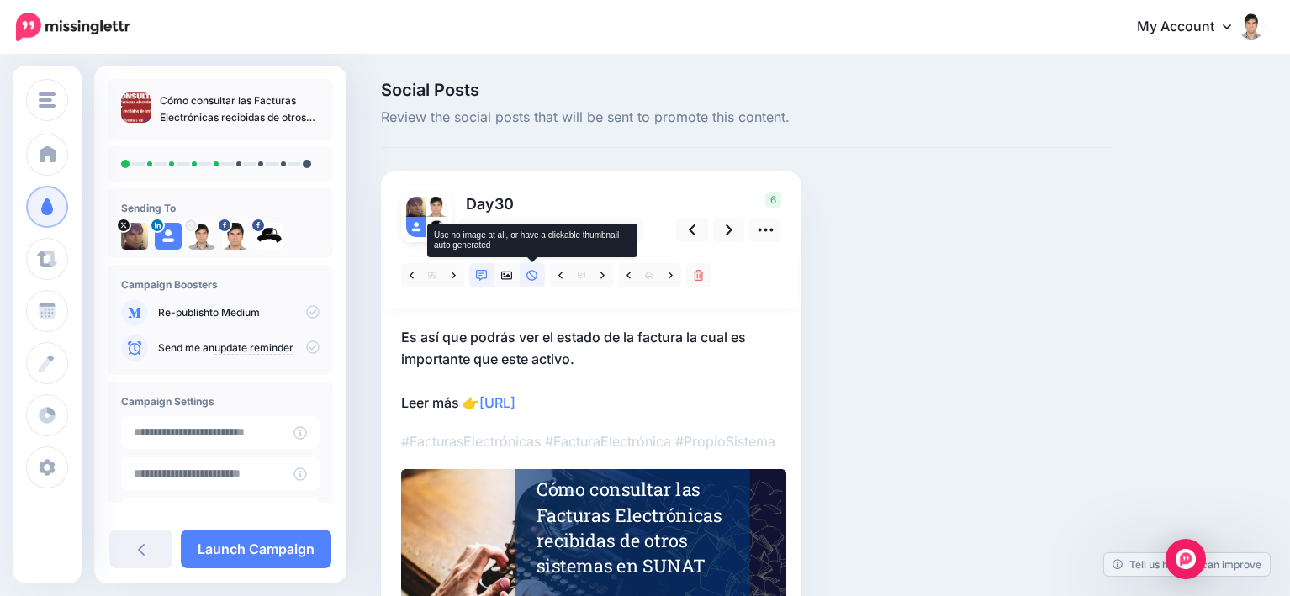
click at [527, 274] on icon at bounding box center [532, 275] width 11 height 11
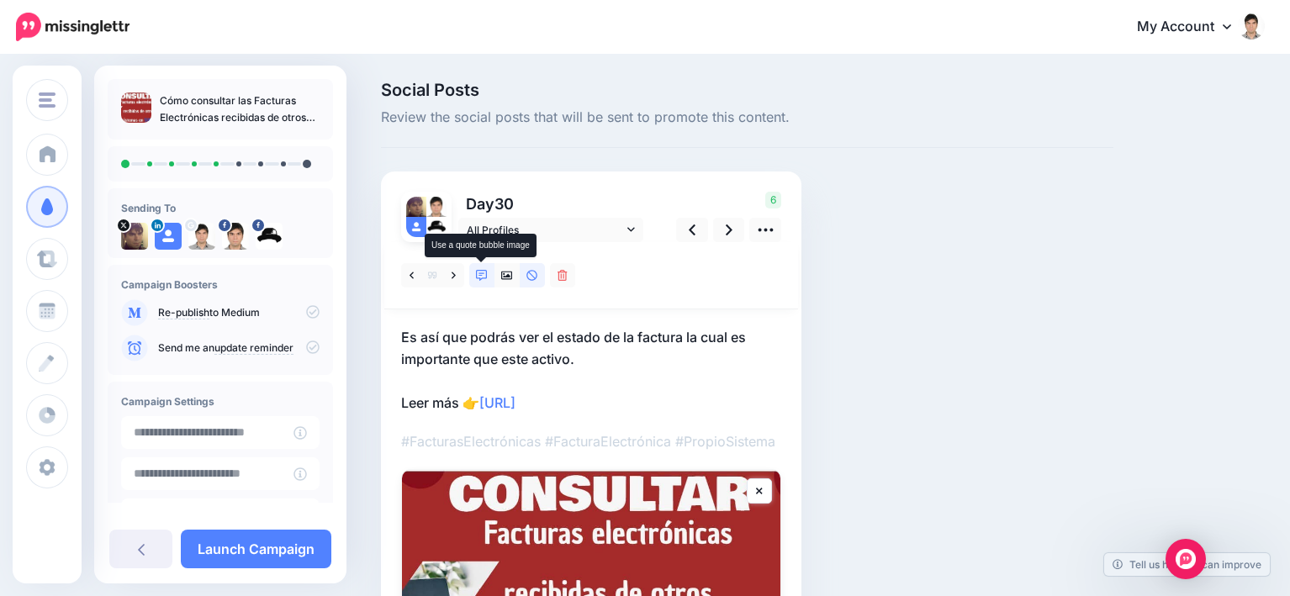
click at [482, 273] on icon at bounding box center [482, 276] width 12 height 12
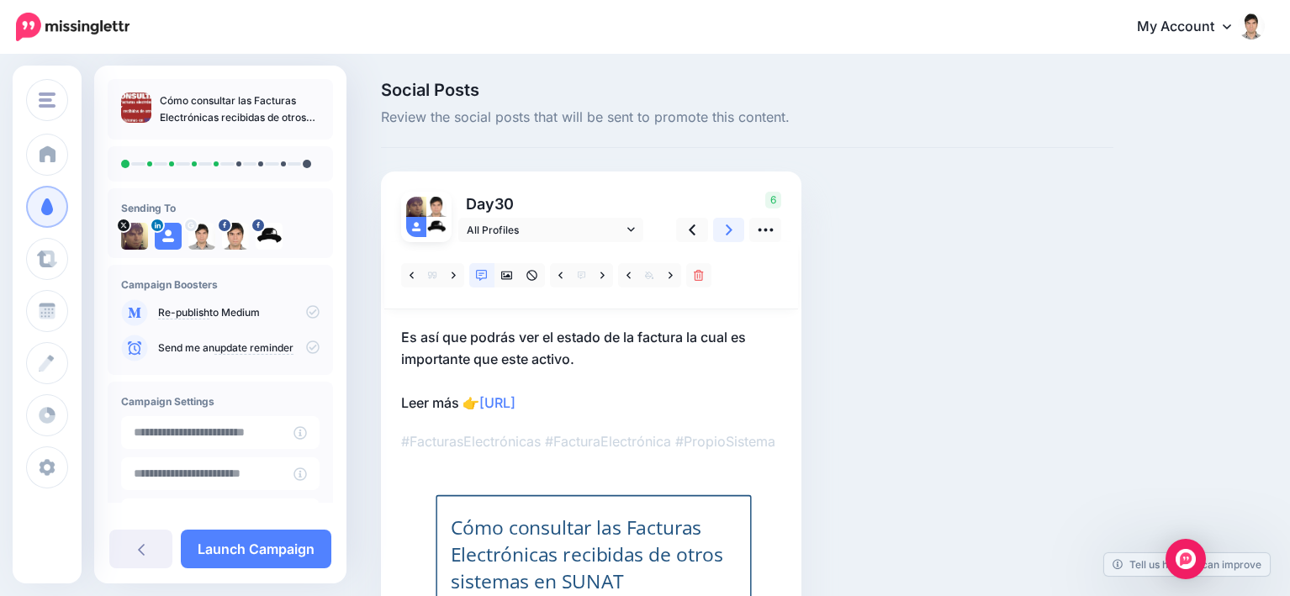
click at [730, 228] on icon at bounding box center [729, 230] width 7 height 11
